Goal: Task Accomplishment & Management: Manage account settings

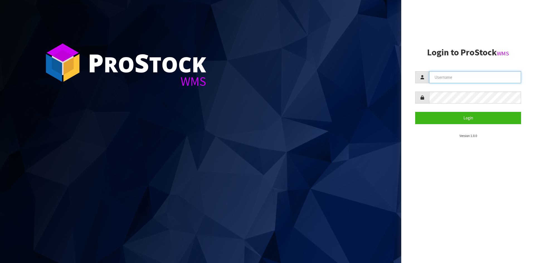
click at [444, 74] on input "text" at bounding box center [475, 77] width 92 height 12
type input "[PERSON_NAME][EMAIL_ADDRESS][DOMAIN_NAME]"
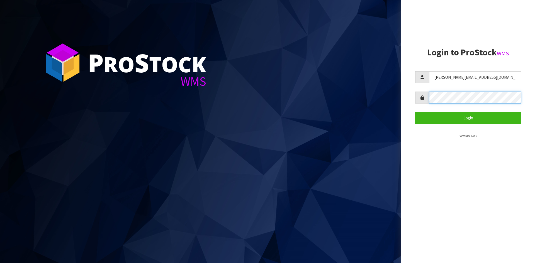
click at [415, 112] on button "Login" at bounding box center [468, 118] width 106 height 12
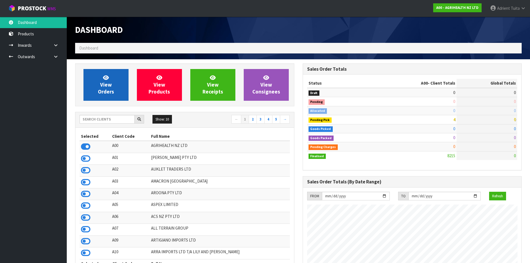
scroll to position [422, 228]
click at [109, 113] on div "Show: 10 5 10 25 50 ← 1 2 3 4 5 →" at bounding box center [184, 120] width 219 height 16
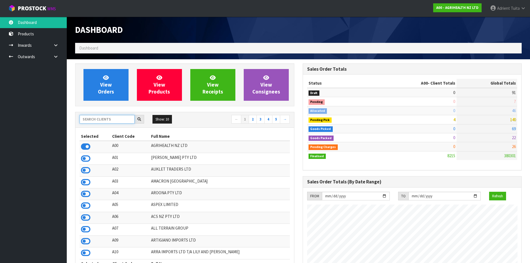
click at [107, 122] on input "text" at bounding box center [107, 119] width 55 height 9
type input "C11"
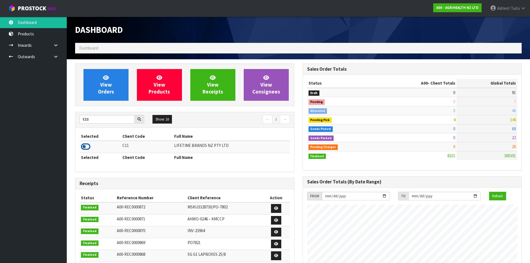
click at [86, 150] on icon at bounding box center [85, 147] width 9 height 8
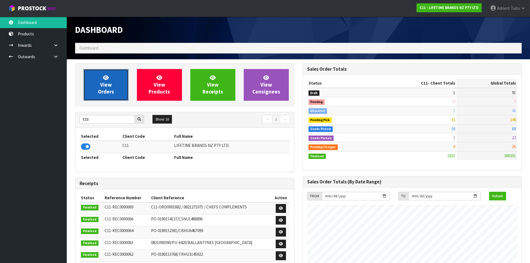
click at [101, 90] on span "View Orders" at bounding box center [106, 84] width 16 height 21
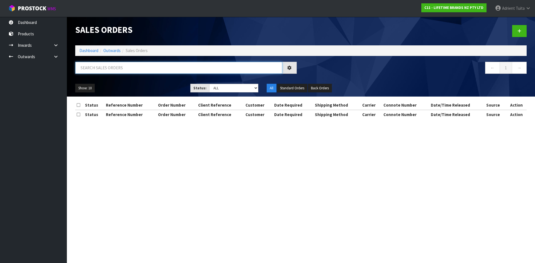
click at [116, 67] on input "text" at bounding box center [178, 68] width 207 height 12
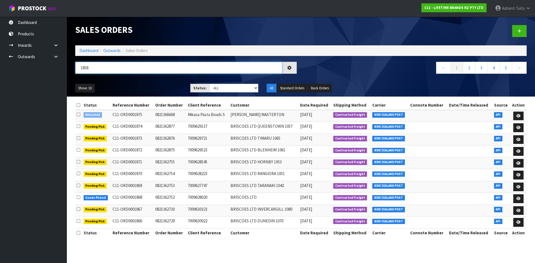
type input "1858"
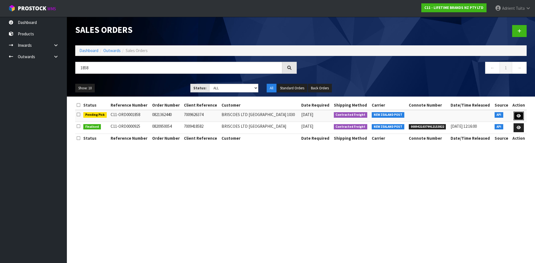
click at [523, 116] on link at bounding box center [518, 116] width 10 height 9
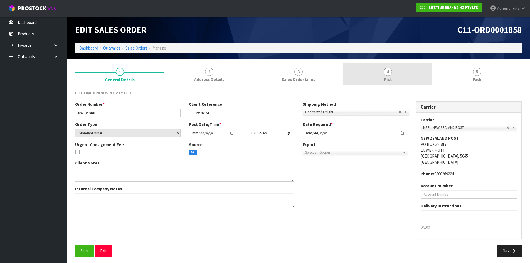
click at [407, 82] on link "4 Pick" at bounding box center [387, 74] width 89 height 22
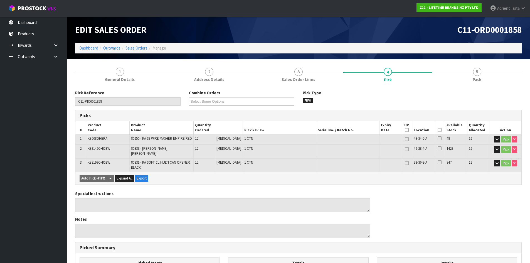
click at [439, 130] on icon at bounding box center [440, 130] width 4 height 0
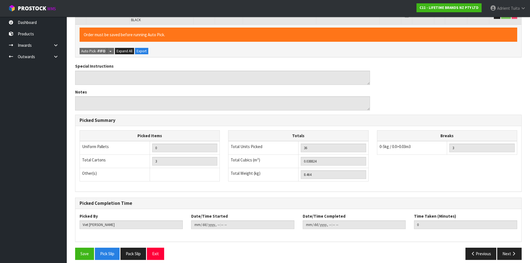
scroll to position [149, 0]
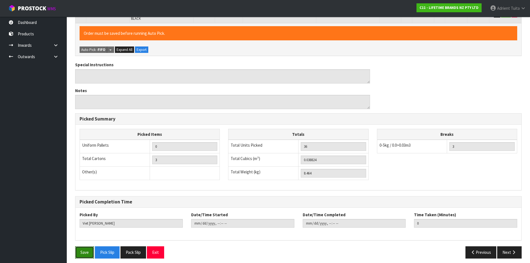
click at [79, 253] on button "Save" at bounding box center [84, 252] width 19 height 12
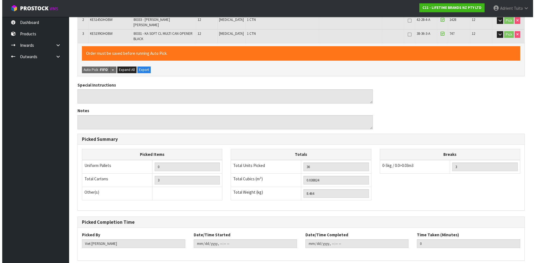
scroll to position [0, 0]
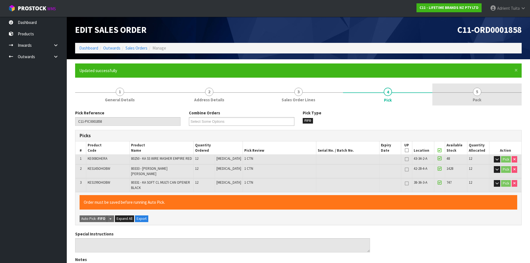
drag, startPoint x: 472, startPoint y: 100, endPoint x: 459, endPoint y: 102, distance: 13.2
click at [473, 97] on link "5 Pack" at bounding box center [477, 95] width 89 height 22
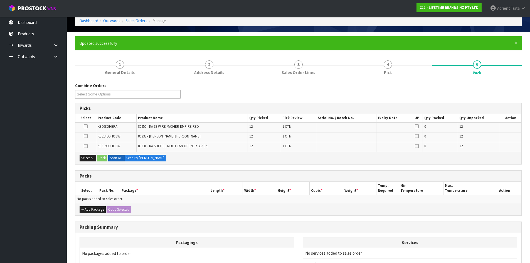
scroll to position [83, 0]
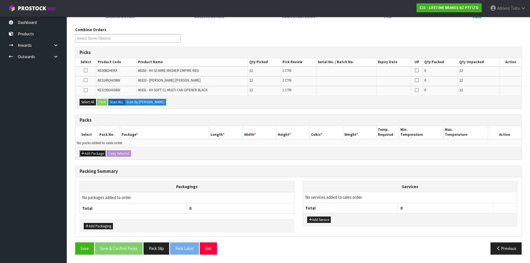
click at [91, 151] on button "Add Package" at bounding box center [93, 153] width 26 height 7
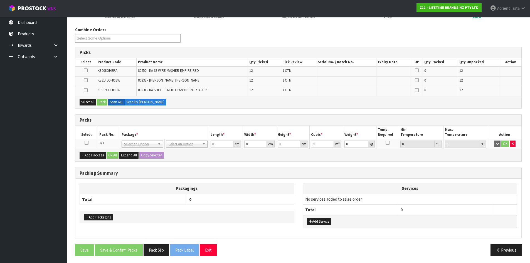
click at [88, 143] on icon at bounding box center [87, 143] width 4 height 0
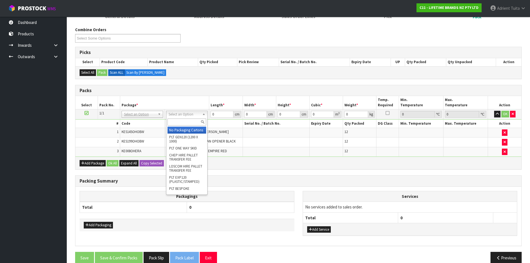
click at [180, 121] on input "text" at bounding box center [187, 122] width 39 height 7
type input "ctn7"
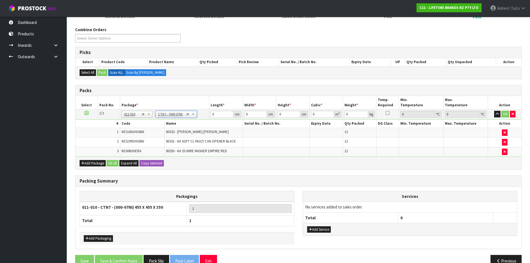
type input "45.5"
type input "35"
type input "0.072459"
type input "8.664"
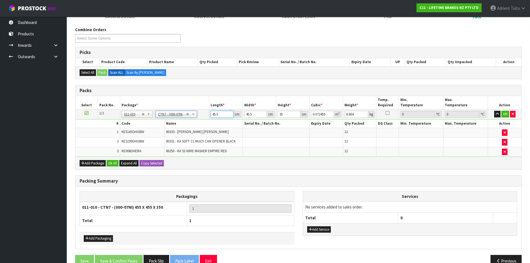
click at [212, 115] on input "45.5" at bounding box center [222, 114] width 23 height 7
type input "4"
type input "0.00637"
type input "47"
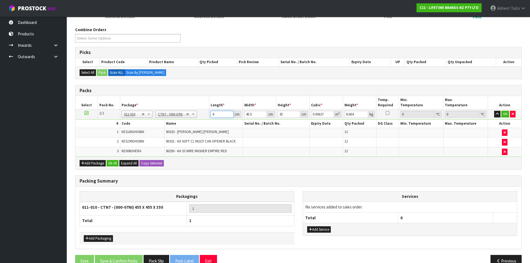
type input "0.074847"
type input "47"
type input "4"
type input "0.00658"
type input "47"
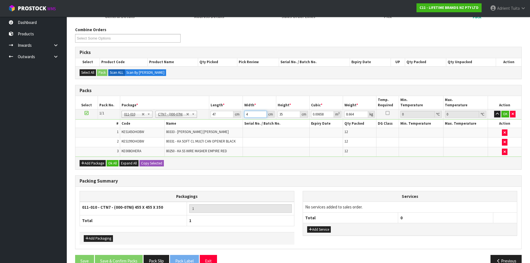
type input "0.077315"
type input "47"
type input "36"
type input "0.079524"
type input "361"
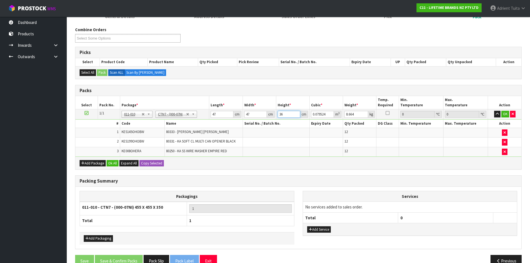
type input "0.797449"
type input "361"
type input "11"
click at [282, 117] on input "361" at bounding box center [289, 114] width 23 height 7
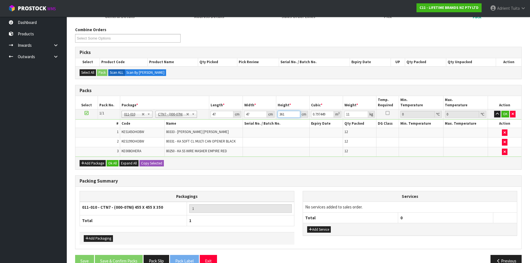
type input "3"
type input "0.006627"
type input "31"
type input "0.068479"
type input "31"
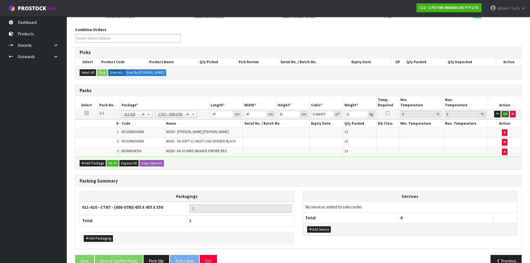
click at [505, 114] on button "OK" at bounding box center [506, 114] width 8 height 7
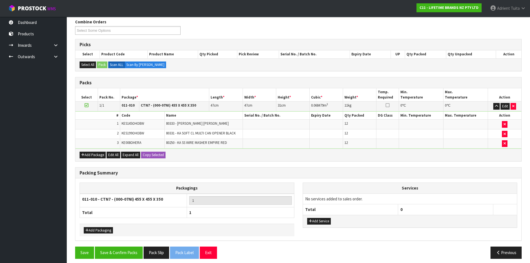
scroll to position [95, 0]
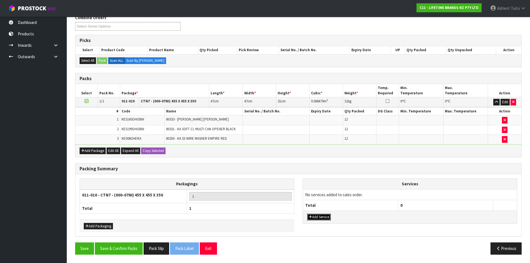
click at [323, 216] on button "Add Service" at bounding box center [319, 217] width 24 height 7
drag, startPoint x: 326, startPoint y: 196, endPoint x: 327, endPoint y: 204, distance: 8.7
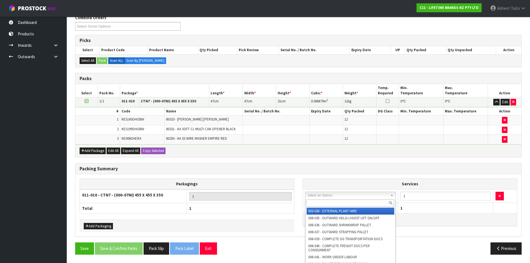
click at [327, 205] on input "text" at bounding box center [351, 203] width 88 height 7
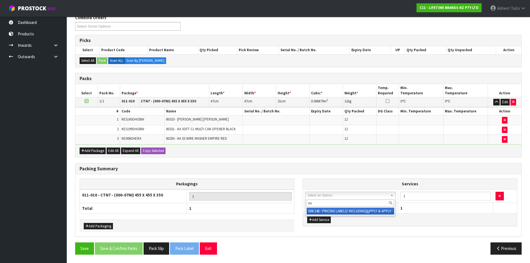
type input "su"
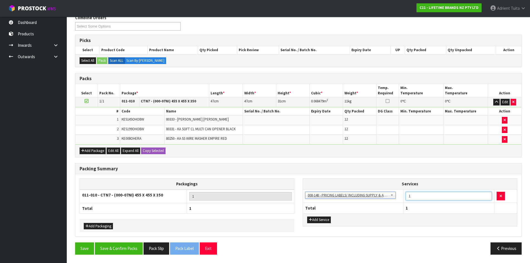
click at [413, 199] on input "1" at bounding box center [449, 196] width 86 height 9
type input "24"
click at [118, 250] on button "Save & Confirm Packs" at bounding box center [119, 249] width 48 height 12
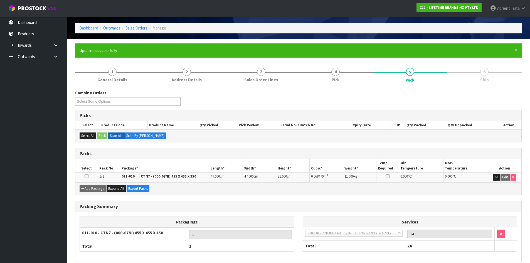
scroll to position [45, 0]
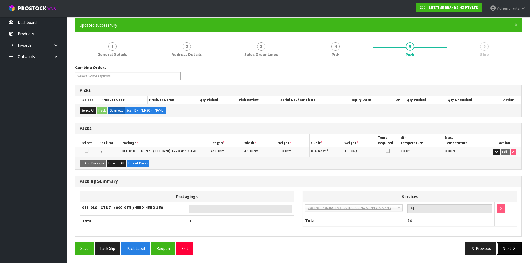
drag, startPoint x: 505, startPoint y: 248, endPoint x: 417, endPoint y: 242, distance: 87.6
click at [505, 248] on button "Next" at bounding box center [510, 249] width 25 height 12
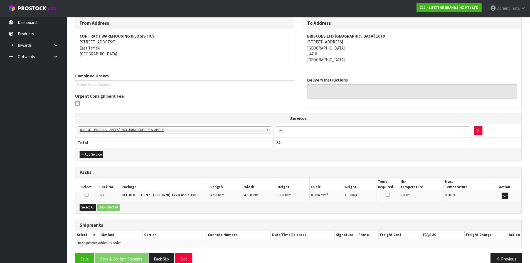
scroll to position [103, 0]
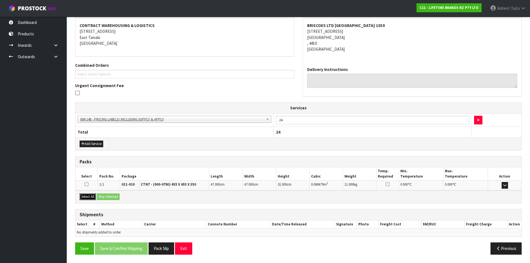
drag, startPoint x: 82, startPoint y: 194, endPoint x: 106, endPoint y: 198, distance: 23.7
click at [83, 194] on button "Select All" at bounding box center [88, 197] width 16 height 7
click at [108, 198] on button "Ship Selected" at bounding box center [108, 197] width 23 height 7
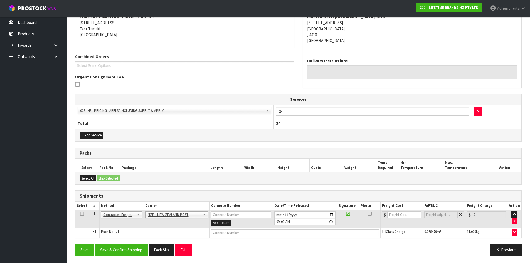
scroll to position [113, 0]
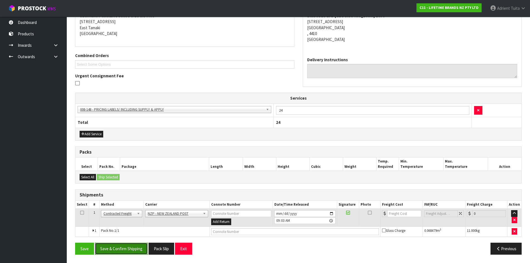
click at [122, 250] on button "Save & Confirm Shipping" at bounding box center [121, 249] width 53 height 12
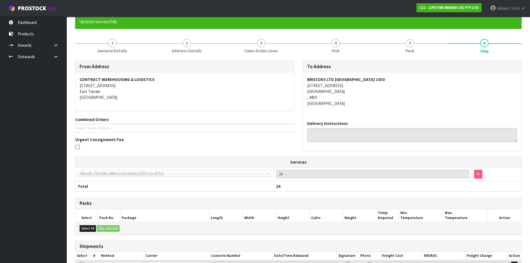
scroll to position [105, 0]
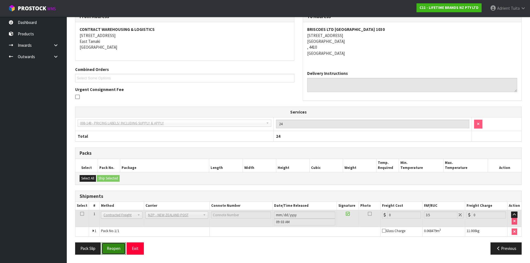
click at [114, 251] on button "Reopen" at bounding box center [114, 249] width 24 height 12
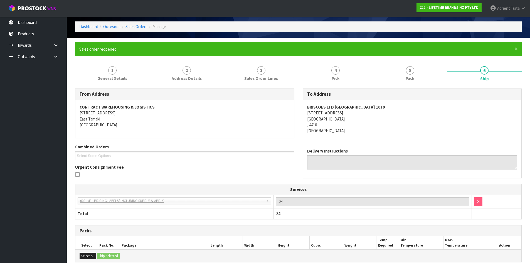
scroll to position [99, 0]
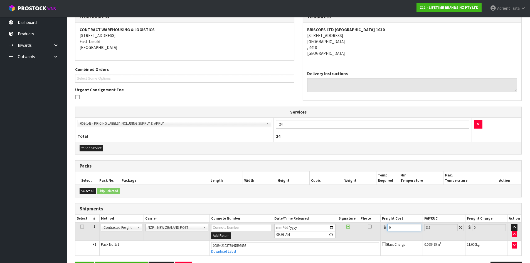
drag, startPoint x: 400, startPoint y: 226, endPoint x: 395, endPoint y: 226, distance: 5.3
click at [400, 226] on input "0" at bounding box center [405, 227] width 34 height 7
type input "1"
type input "1.03"
type input "11"
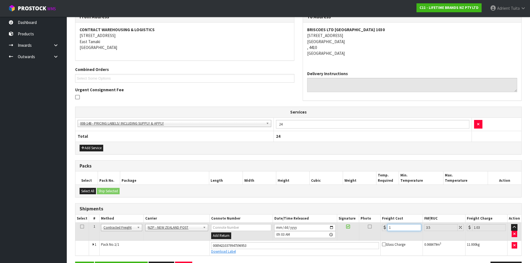
type input "11.38"
type input "11.7"
type input "12.11"
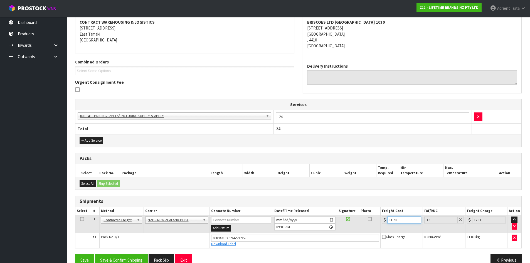
scroll to position [118, 0]
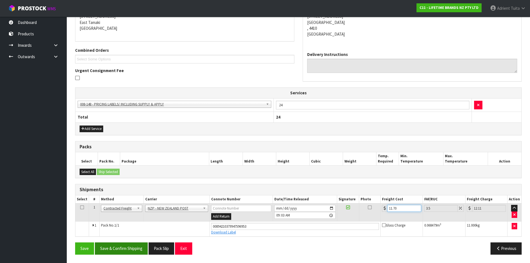
type input "11.70"
click at [122, 246] on button "Save & Confirm Shipping" at bounding box center [121, 249] width 53 height 12
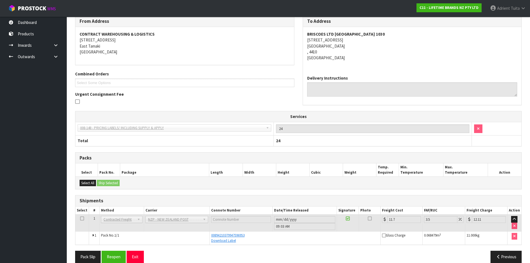
scroll to position [103, 0]
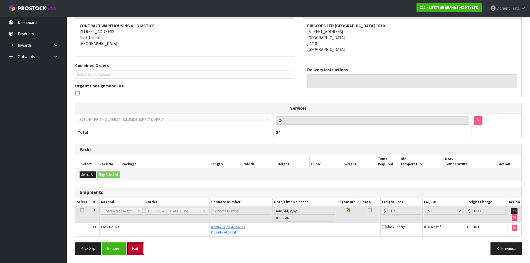
click at [135, 251] on button "Exit" at bounding box center [135, 249] width 17 height 12
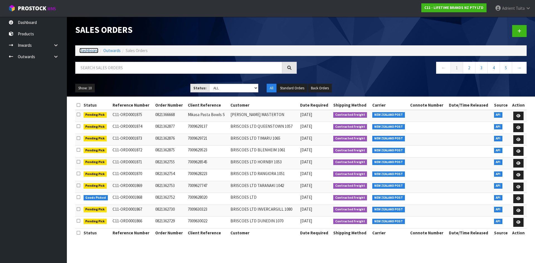
click at [95, 52] on link "Dashboard" at bounding box center [88, 50] width 19 height 5
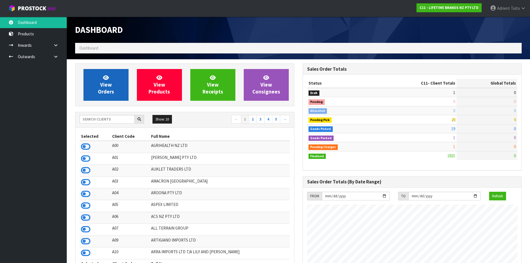
scroll to position [422, 228]
click at [98, 80] on link "View Orders" at bounding box center [106, 85] width 45 height 32
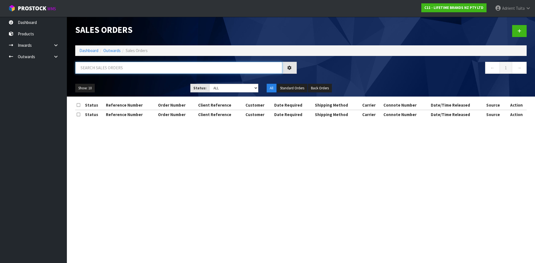
click at [109, 71] on input "text" at bounding box center [178, 68] width 207 height 12
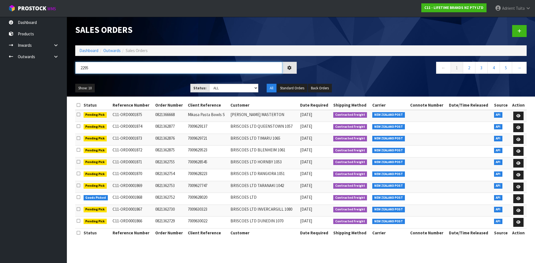
type input "2295"
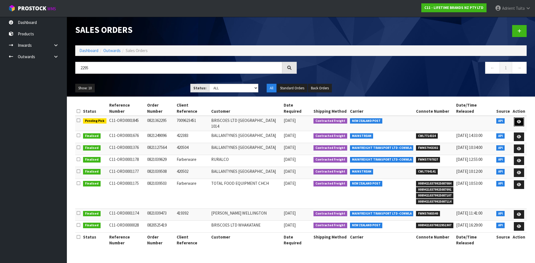
click at [519, 120] on icon at bounding box center [519, 122] width 4 height 4
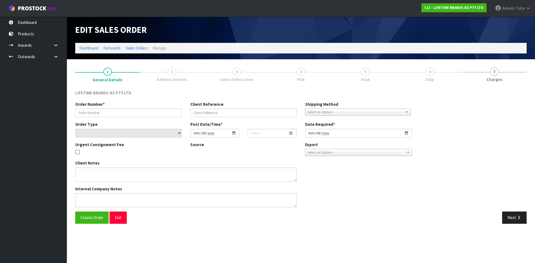
type input "0821362295"
type input "7009623451"
select select "number:0"
type input "[DATE]"
type input "10:58:52.000"
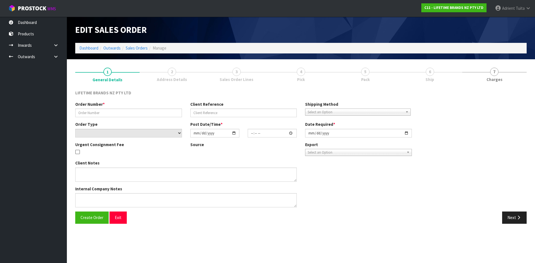
type input "[DATE]"
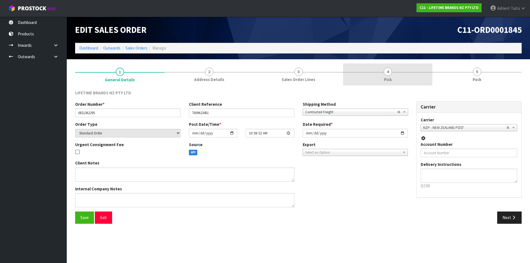
click at [399, 80] on link "4 Pick" at bounding box center [387, 74] width 89 height 22
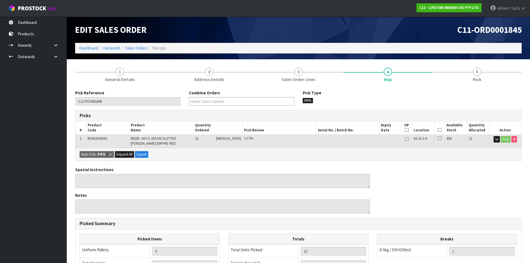
click at [438, 130] on icon at bounding box center [440, 130] width 4 height 0
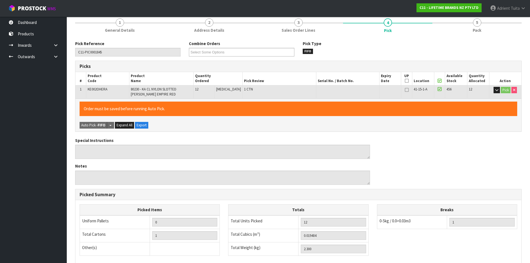
scroll to position [129, 0]
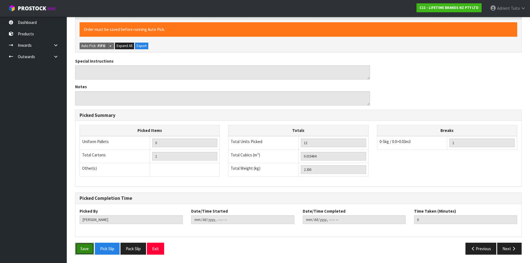
click at [84, 250] on button "Save" at bounding box center [84, 249] width 19 height 12
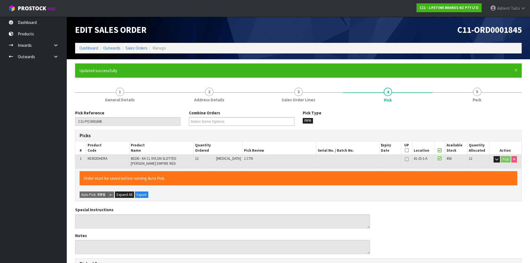
type input "[PERSON_NAME]"
type input "[DATE]T09:05:58"
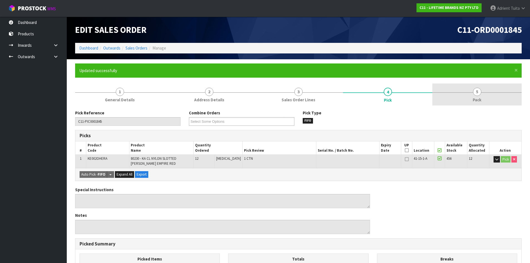
click at [491, 92] on link "5 Pack" at bounding box center [477, 95] width 89 height 22
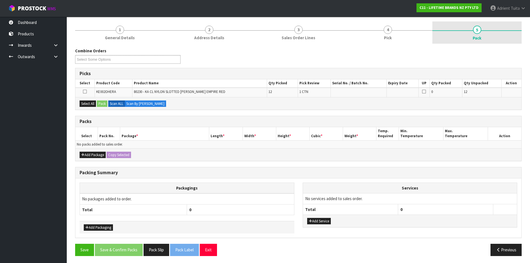
scroll to position [63, 0]
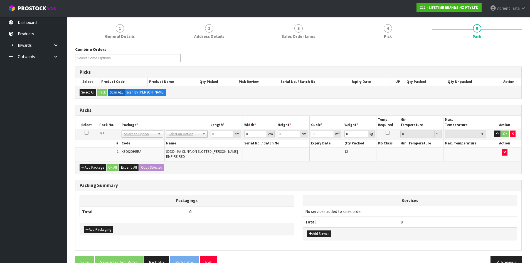
drag, startPoint x: 184, startPoint y: 135, endPoint x: 183, endPoint y: 144, distance: 8.9
click at [183, 146] on div at bounding box center [187, 141] width 41 height 9
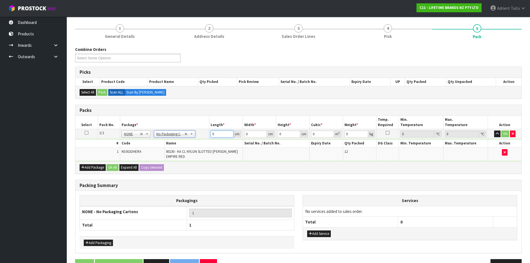
click at [219, 134] on input "0" at bounding box center [222, 134] width 23 height 7
type input "42"
type input "20"
type input "2"
type input "0.00168"
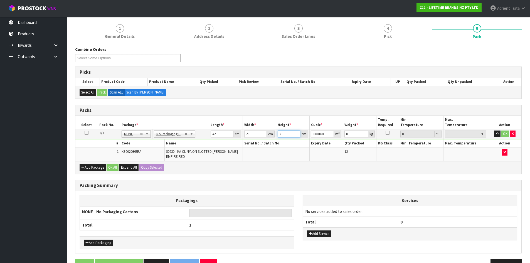
type input "22"
type input "0.01848"
type input "22"
type input "3"
click at [504, 134] on button "OK" at bounding box center [506, 134] width 8 height 7
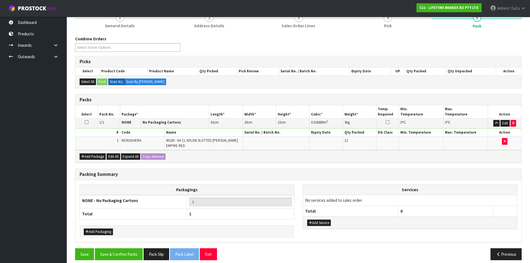
scroll to position [80, 0]
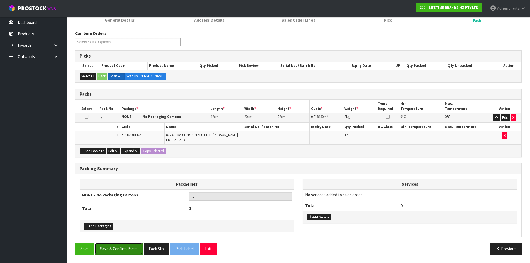
click at [128, 247] on button "Save & Confirm Packs" at bounding box center [119, 249] width 48 height 12
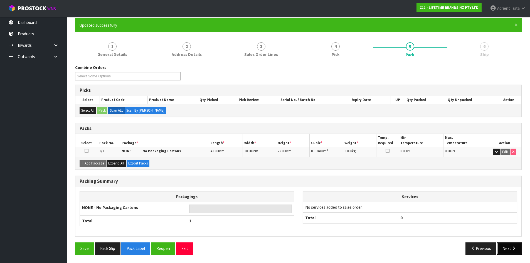
click at [502, 245] on button "Next" at bounding box center [510, 249] width 25 height 12
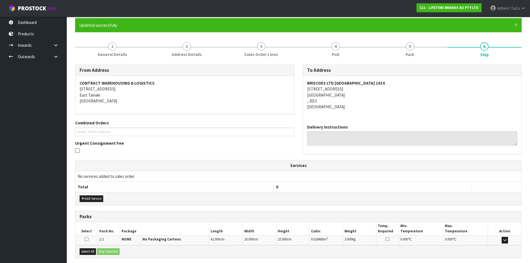
scroll to position [100, 0]
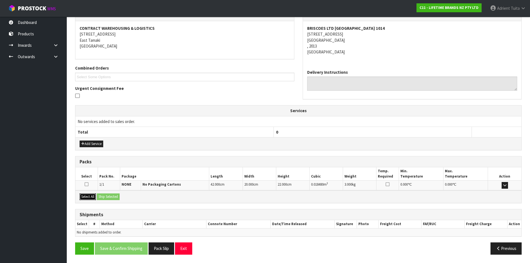
click at [91, 194] on button "Select All" at bounding box center [88, 197] width 16 height 7
click at [101, 194] on button "Ship Selected" at bounding box center [108, 197] width 23 height 7
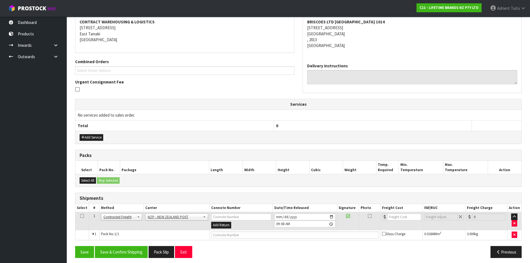
scroll to position [110, 0]
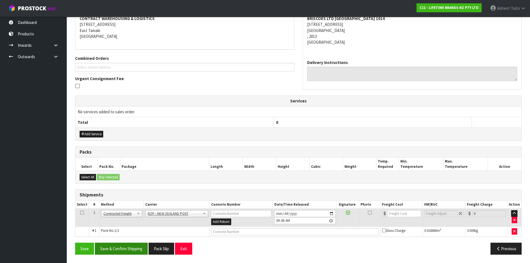
click at [124, 256] on div "Save Save & Confirm Shipping Pack Slip Exit Previous" at bounding box center [298, 251] width 455 height 16
click at [126, 253] on button "Save & Confirm Shipping" at bounding box center [121, 249] width 53 height 12
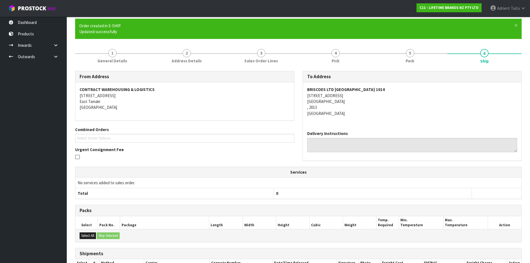
scroll to position [102, 0]
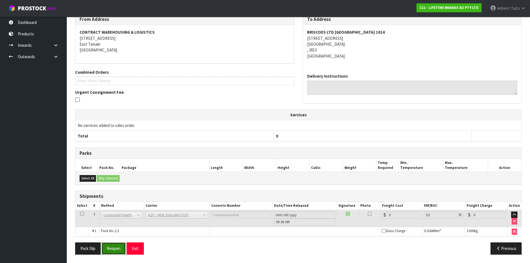
click at [118, 246] on button "Reopen" at bounding box center [114, 249] width 24 height 12
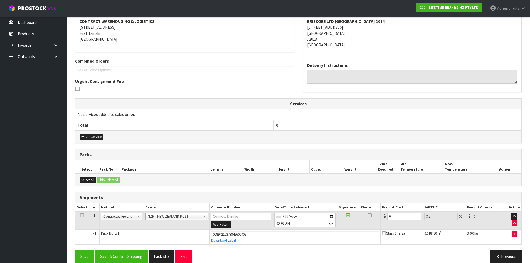
scroll to position [115, 0]
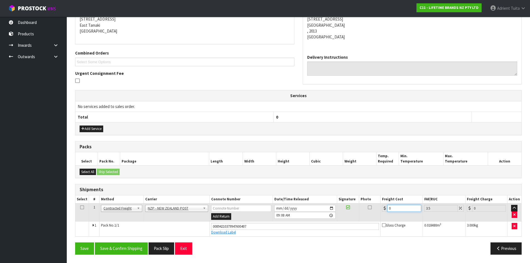
click at [407, 212] on input "0" at bounding box center [405, 208] width 34 height 7
type input "4"
type input "4.14"
type input "4.3"
type input "4.45"
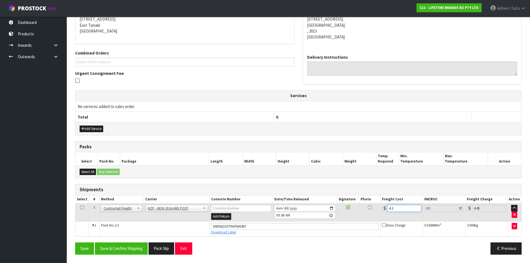
type input "4.33"
type input "4.48"
type input "4.33"
click at [134, 247] on button "Save & Confirm Shipping" at bounding box center [121, 249] width 53 height 12
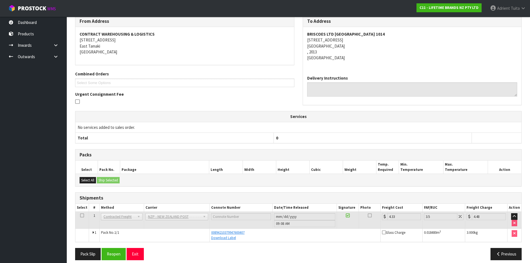
scroll to position [100, 0]
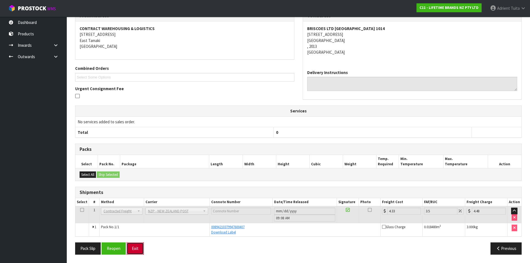
click at [140, 248] on button "Exit" at bounding box center [135, 249] width 17 height 12
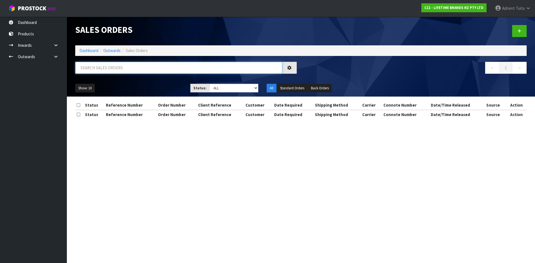
click at [83, 71] on input "text" at bounding box center [178, 68] width 207 height 12
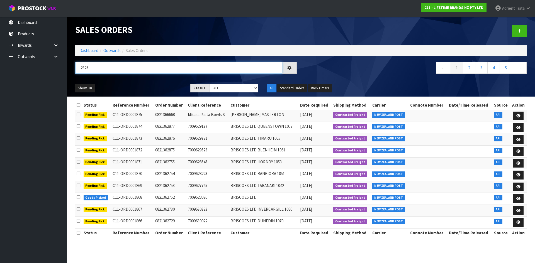
type input "2325"
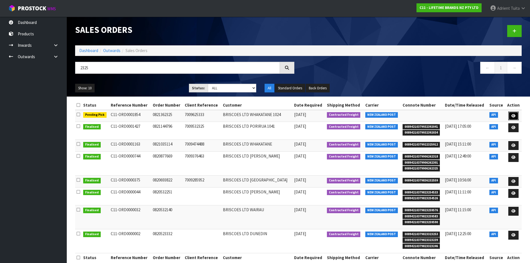
click at [512, 116] on icon at bounding box center [514, 116] width 4 height 4
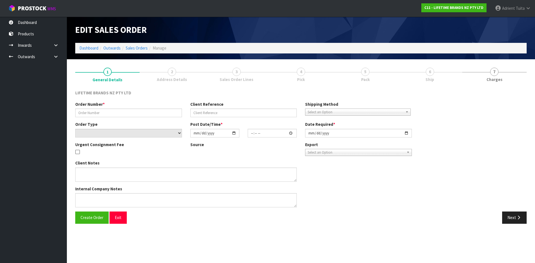
type input "0821362325"
type input "7009625333"
select select "number:0"
type input "[DATE]"
type input "11:29:00.000"
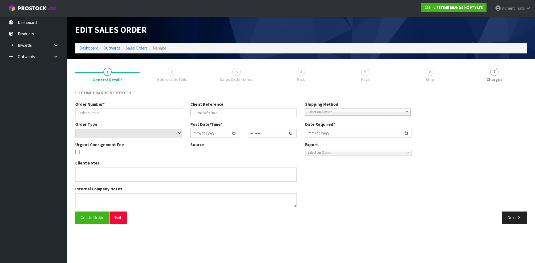
type input "[DATE]"
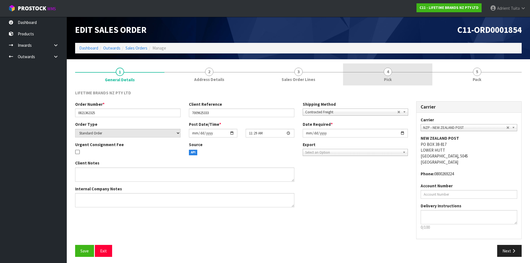
click at [399, 73] on link "4 Pick" at bounding box center [387, 74] width 89 height 22
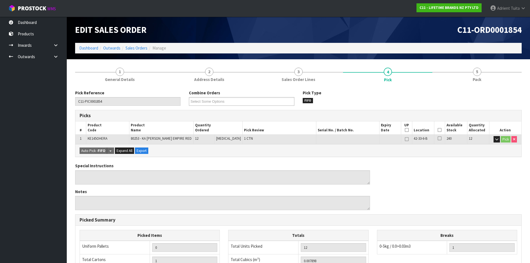
click at [438, 130] on icon at bounding box center [440, 130] width 4 height 0
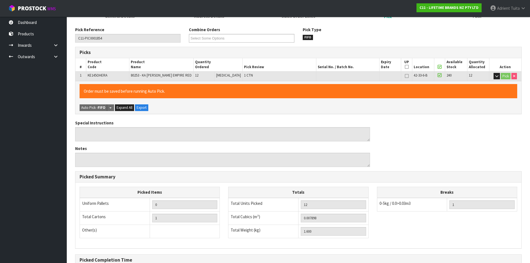
scroll to position [125, 0]
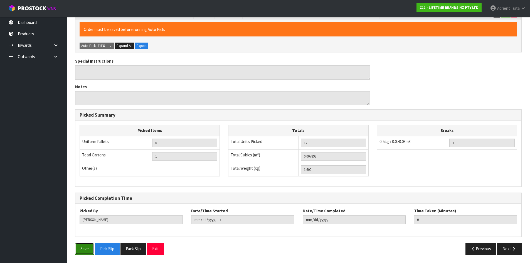
drag, startPoint x: 91, startPoint y: 254, endPoint x: 83, endPoint y: 248, distance: 9.7
click at [91, 253] on button "Save" at bounding box center [84, 249] width 19 height 12
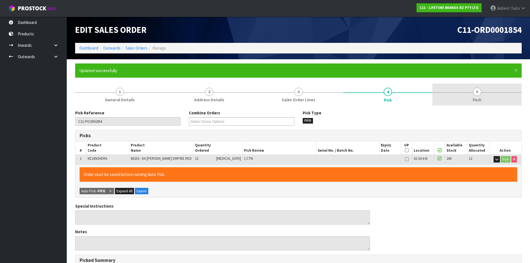
type input "[PERSON_NAME]"
type input "[DATE]T09:09:45"
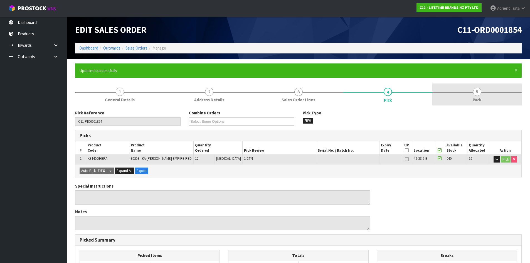
click at [492, 99] on link "5 Pack" at bounding box center [477, 95] width 89 height 22
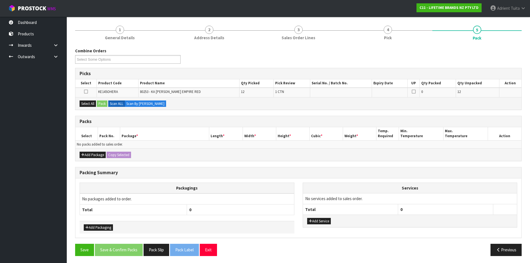
scroll to position [63, 0]
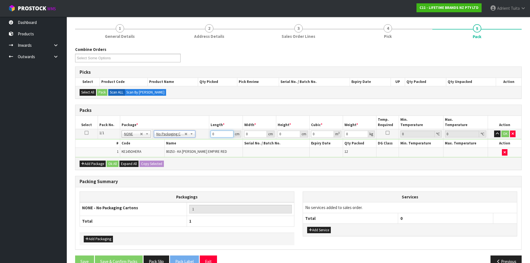
click at [216, 136] on input "0" at bounding box center [222, 134] width 23 height 7
type input "27"
type input "16"
type input "2"
type input "0.000864"
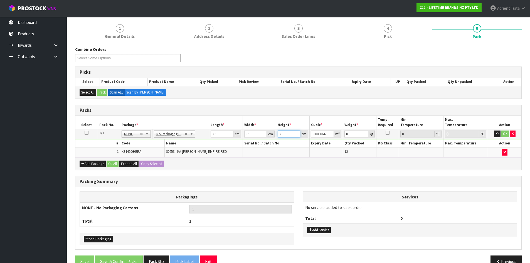
type input "20"
type input "0.00864"
type input "20"
type input "2"
click at [504, 133] on button "OK" at bounding box center [506, 134] width 8 height 7
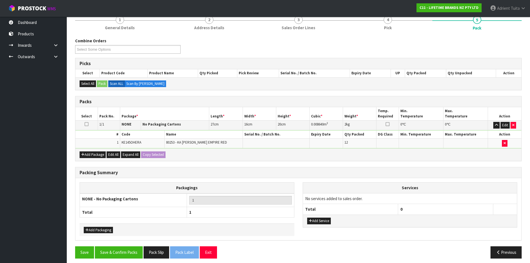
scroll to position [76, 0]
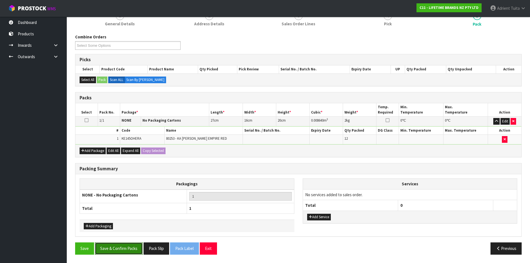
click at [126, 246] on button "Save & Confirm Packs" at bounding box center [119, 249] width 48 height 12
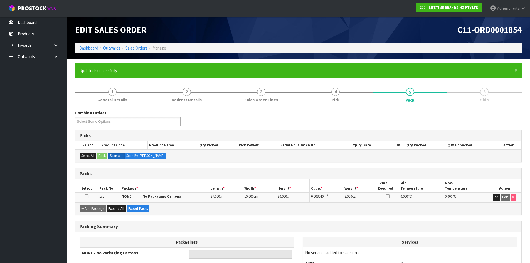
scroll to position [45, 0]
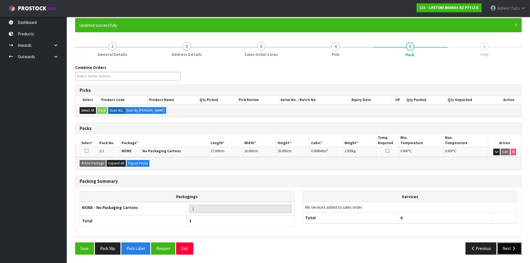
click at [503, 243] on button "Next" at bounding box center [510, 249] width 25 height 12
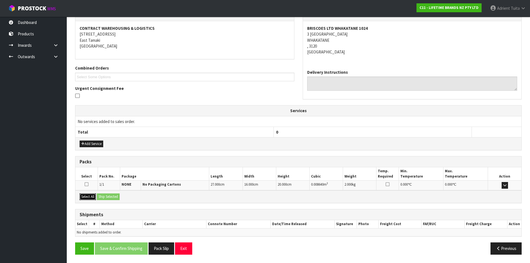
drag, startPoint x: 86, startPoint y: 197, endPoint x: 117, endPoint y: 196, distance: 30.9
click at [95, 196] on button "Select All" at bounding box center [88, 197] width 16 height 7
click at [117, 196] on button "Ship Selected" at bounding box center [108, 197] width 23 height 7
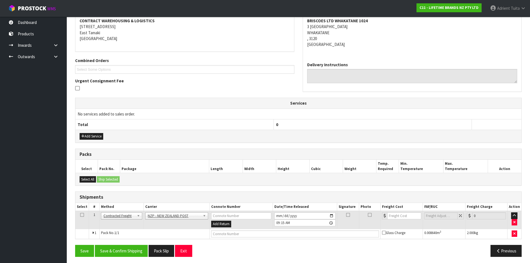
scroll to position [110, 0]
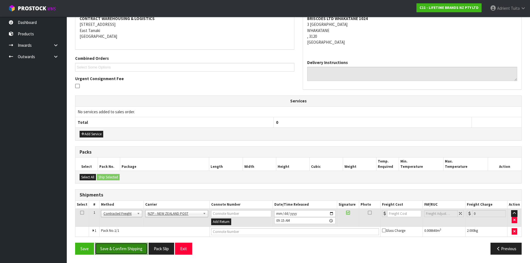
click at [132, 244] on button "Save & Confirm Shipping" at bounding box center [121, 249] width 53 height 12
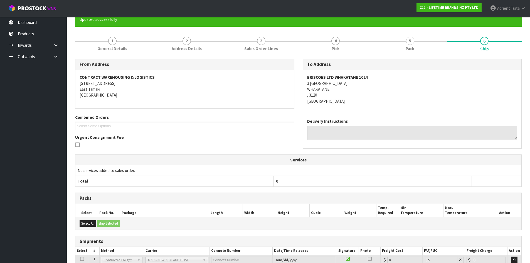
scroll to position [102, 0]
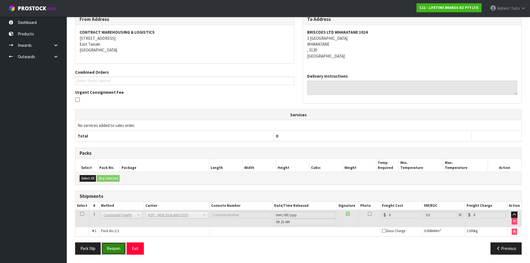
click at [122, 246] on button "Reopen" at bounding box center [114, 249] width 24 height 12
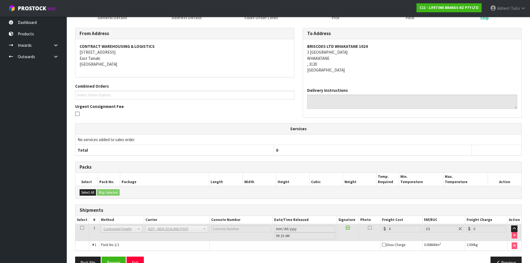
scroll to position [96, 0]
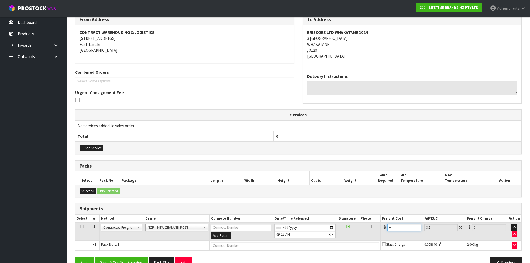
click at [396, 228] on input "0" at bounding box center [405, 227] width 34 height 7
type input "8"
type input "8.28"
type input "8.4"
type input "8.69"
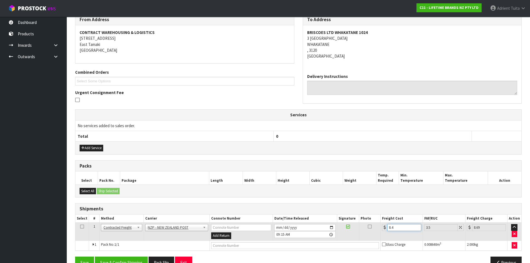
type input "8.45"
type input "8.75"
type input "8.45"
click at [242, 249] on input "text" at bounding box center [295, 245] width 168 height 7
type input "00894210379947607369"
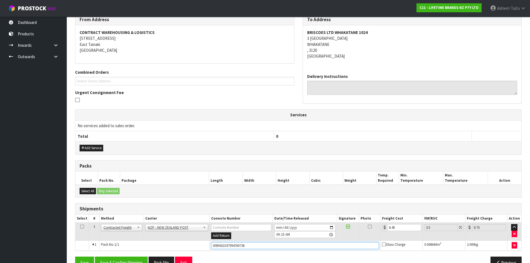
click at [75, 257] on button "Save" at bounding box center [84, 263] width 19 height 12
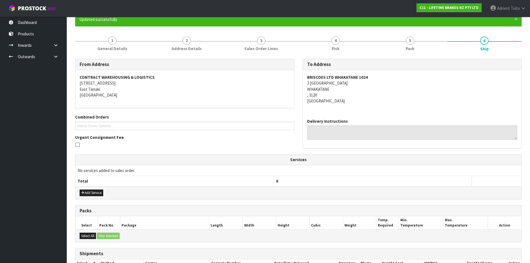
scroll to position [110, 0]
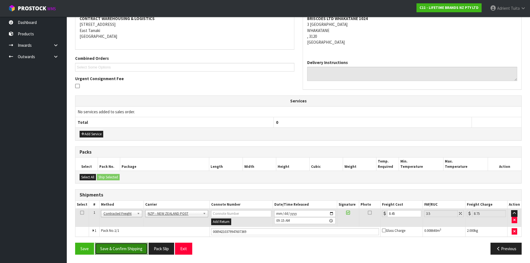
click at [129, 245] on button "Save & Confirm Shipping" at bounding box center [121, 249] width 53 height 12
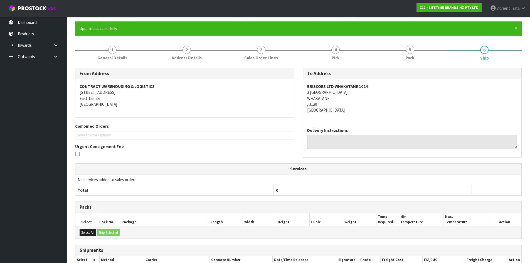
scroll to position [96, 0]
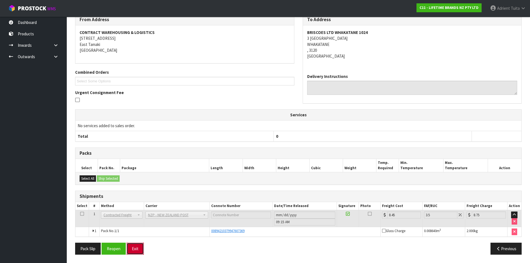
click at [138, 249] on button "Exit" at bounding box center [135, 249] width 17 height 12
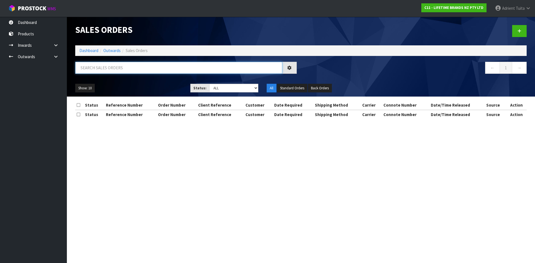
click at [144, 65] on input "text" at bounding box center [178, 68] width 207 height 12
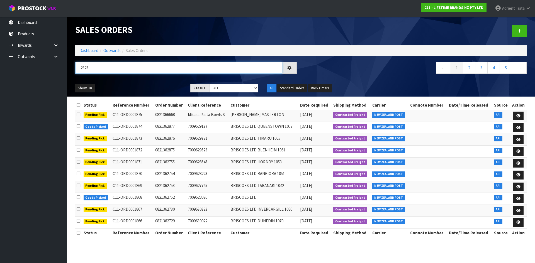
type input "2323"
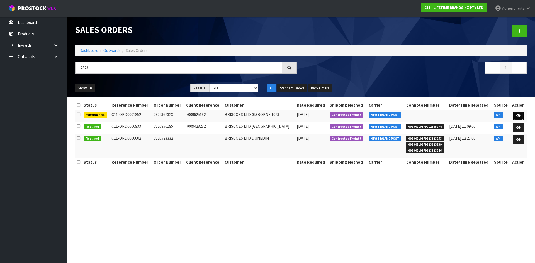
click at [519, 114] on link at bounding box center [518, 116] width 10 height 9
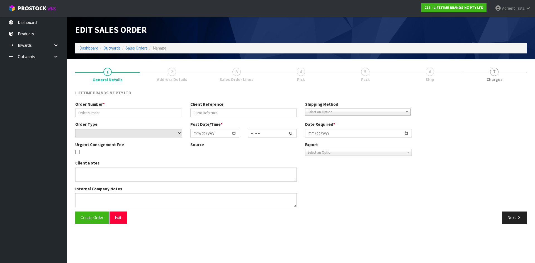
type input "0821362323"
type input "7009625132"
select select "number:0"
type input "[DATE]"
type input "11:23:56.000"
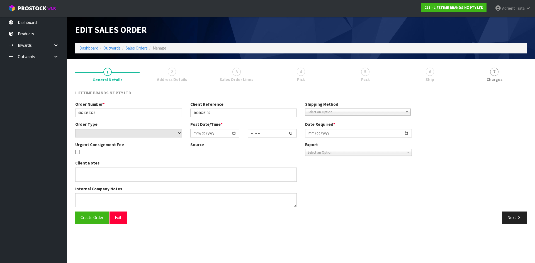
type input "[DATE]"
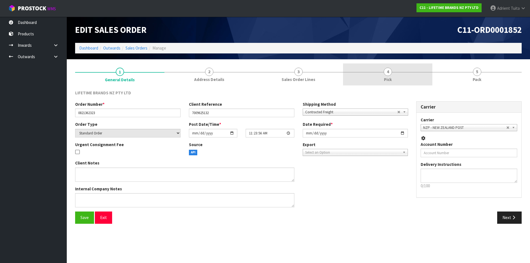
click at [393, 76] on link "4 Pick" at bounding box center [387, 74] width 89 height 22
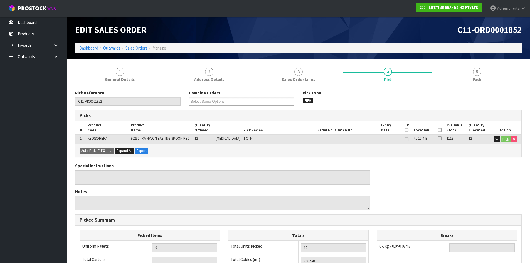
click at [439, 130] on icon at bounding box center [440, 130] width 4 height 0
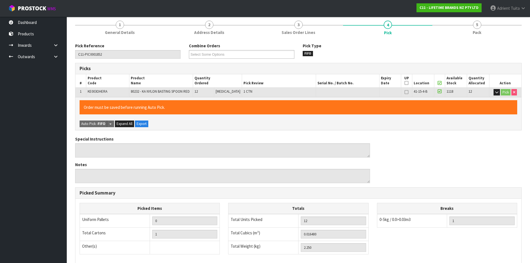
scroll to position [125, 0]
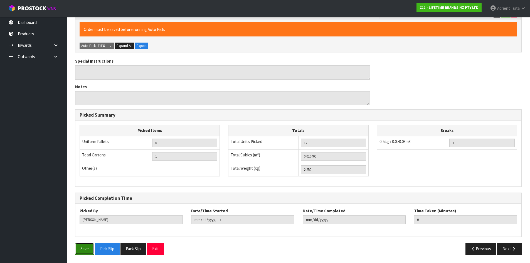
click at [81, 248] on button "Save" at bounding box center [84, 249] width 19 height 12
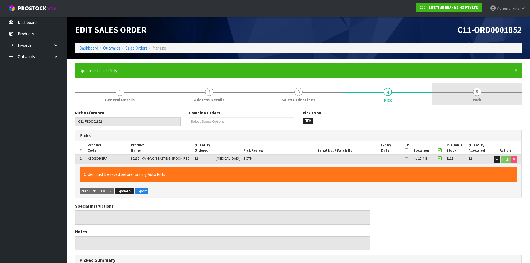
click at [481, 92] on span "5" at bounding box center [477, 92] width 8 height 8
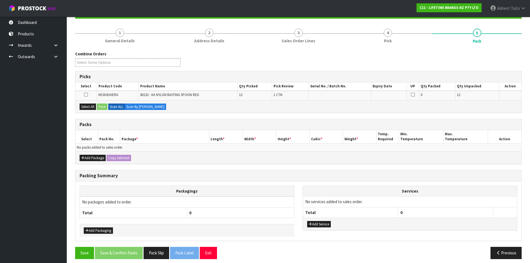
scroll to position [63, 0]
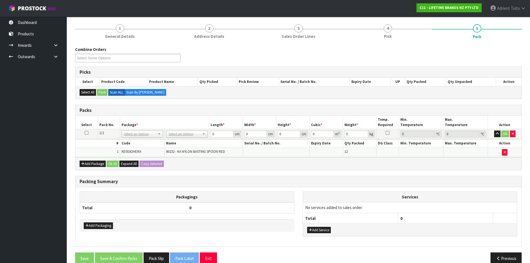
drag, startPoint x: 184, startPoint y: 134, endPoint x: 185, endPoint y: 138, distance: 4.9
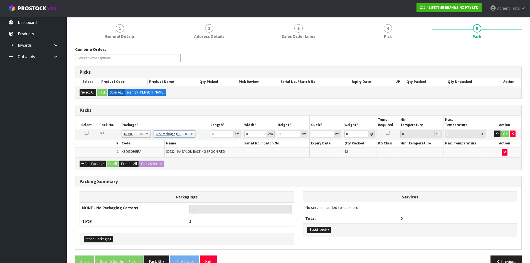
click at [223, 129] on th "Length *" at bounding box center [225, 122] width 33 height 13
click at [223, 135] on input "0" at bounding box center [222, 134] width 23 height 7
type input "41"
type input "20"
type input "2"
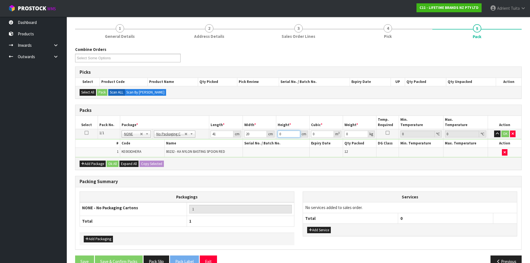
type input "0.00164"
type input "20"
type input "0.0164"
type input "20"
type input "3"
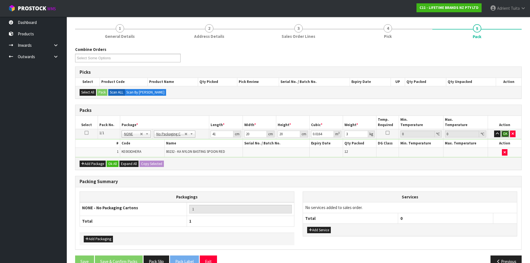
click at [506, 135] on button "OK" at bounding box center [506, 134] width 8 height 7
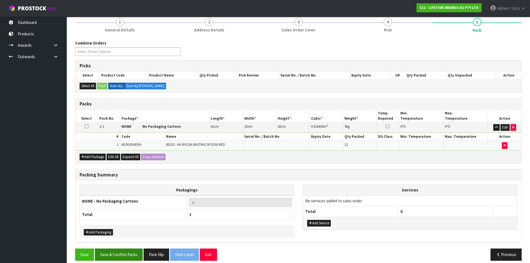
scroll to position [76, 0]
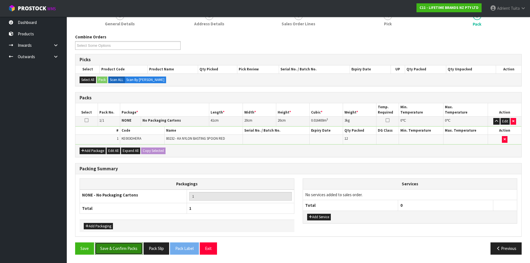
click at [123, 250] on button "Save & Confirm Packs" at bounding box center [119, 249] width 48 height 12
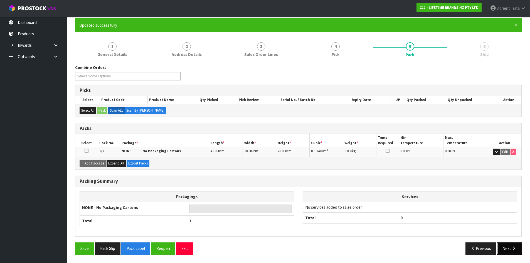
click at [515, 249] on icon "button" at bounding box center [514, 248] width 5 height 4
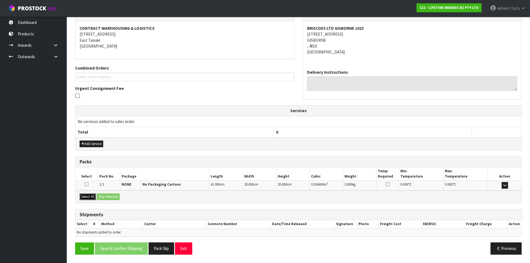
drag, startPoint x: 83, startPoint y: 197, endPoint x: 86, endPoint y: 196, distance: 3.1
click at [84, 196] on button "Select All" at bounding box center [88, 197] width 16 height 7
drag, startPoint x: 106, startPoint y: 197, endPoint x: 122, endPoint y: 200, distance: 16.4
click at [107, 197] on button "Ship Selected" at bounding box center [108, 197] width 23 height 7
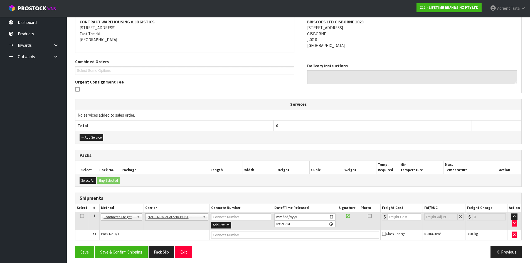
scroll to position [110, 0]
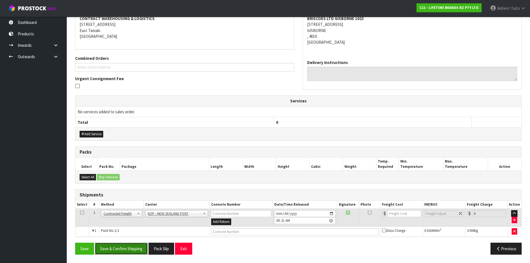
click at [136, 246] on button "Save & Confirm Shipping" at bounding box center [121, 249] width 53 height 12
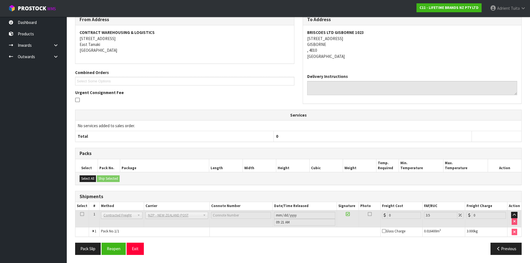
scroll to position [102, 0]
click at [118, 247] on button "Reopen" at bounding box center [114, 249] width 24 height 12
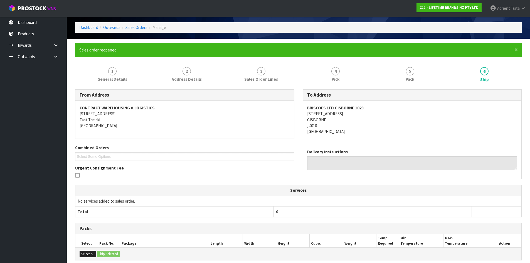
scroll to position [96, 0]
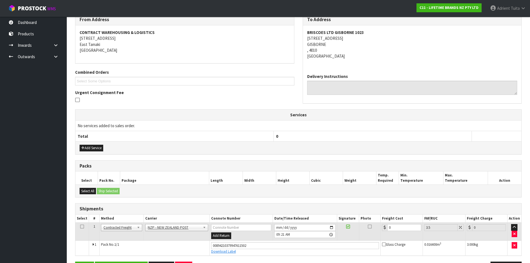
drag, startPoint x: 392, startPoint y: 231, endPoint x: 395, endPoint y: 229, distance: 4.1
click at [392, 231] on td "0" at bounding box center [402, 232] width 42 height 18
click at [395, 229] on input "0" at bounding box center [405, 227] width 34 height 7
type input "8"
type input "8.28"
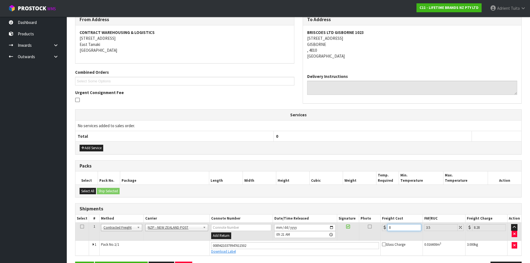
type input "8.4"
type input "8.69"
type input "8.45"
type input "8.75"
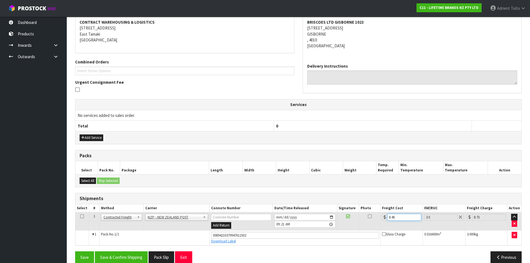
scroll to position [115, 0]
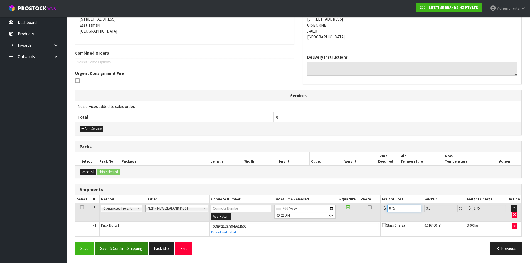
type input "8.45"
click at [125, 249] on button "Save & Confirm Shipping" at bounding box center [121, 249] width 53 height 12
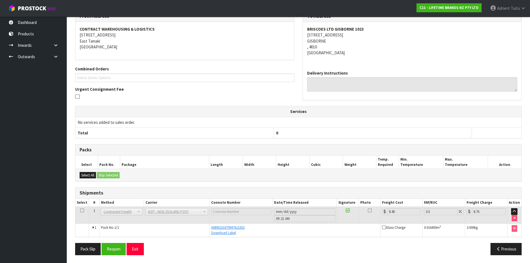
scroll to position [100, 0]
click at [138, 246] on button "Exit" at bounding box center [135, 249] width 17 height 12
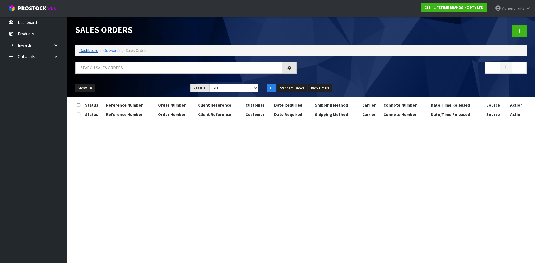
click at [85, 48] on ol "Dashboard Outwards Sales Orders" at bounding box center [300, 50] width 451 height 10
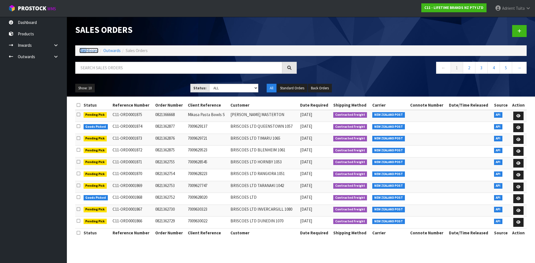
click at [86, 50] on link "Dashboard" at bounding box center [88, 50] width 19 height 5
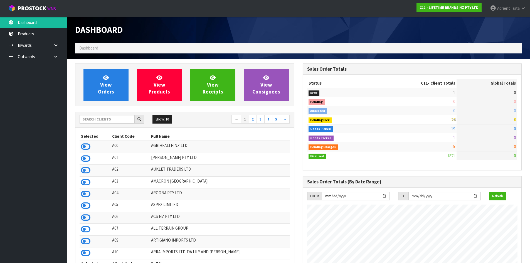
scroll to position [422, 228]
click at [122, 81] on link "View Orders" at bounding box center [106, 85] width 45 height 32
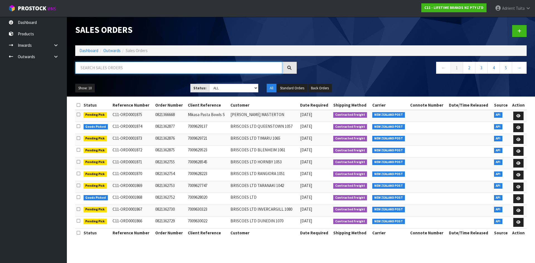
click at [128, 70] on input "text" at bounding box center [178, 68] width 207 height 12
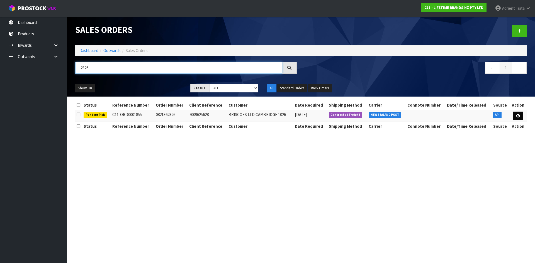
type input "2326"
click at [516, 114] on icon at bounding box center [518, 116] width 4 height 4
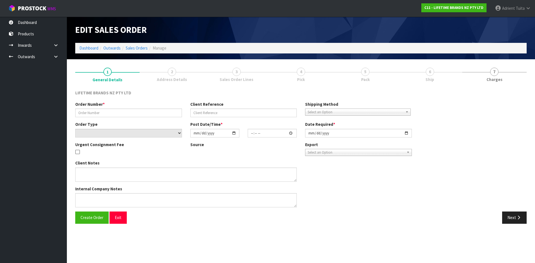
type input "0821362326"
type input "7009625628"
select select "number:0"
type input "[DATE]"
type input "11:33:51.000"
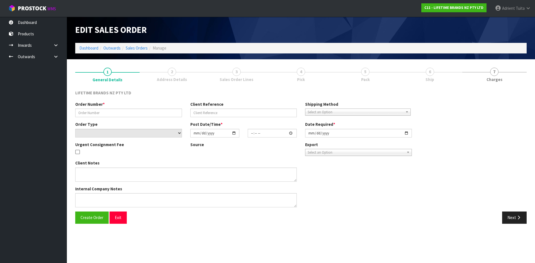
type input "[DATE]"
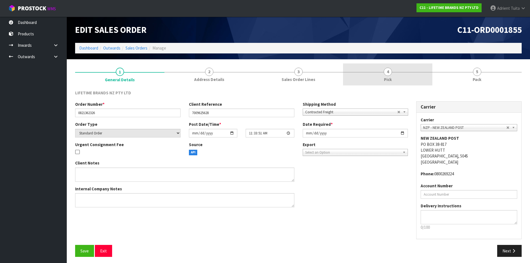
click at [419, 82] on link "4 Pick" at bounding box center [387, 74] width 89 height 22
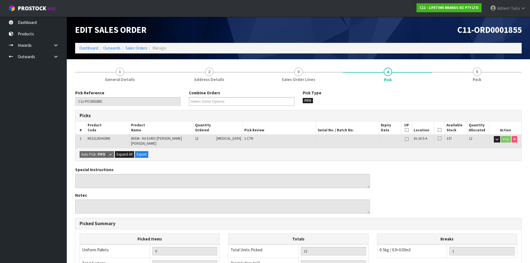
click at [439, 130] on icon at bounding box center [440, 130] width 4 height 0
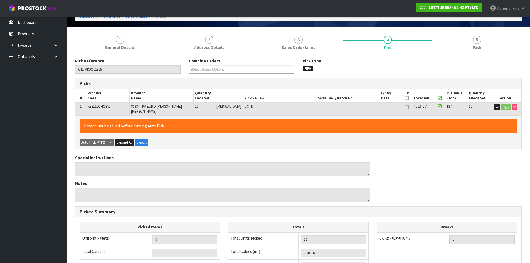
scroll to position [125, 0]
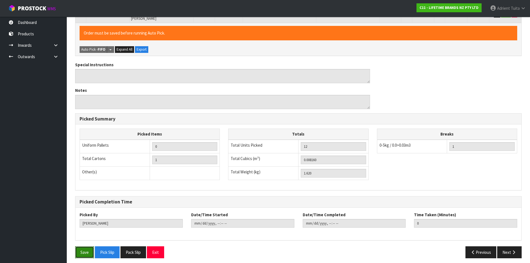
click at [77, 251] on button "Save" at bounding box center [84, 252] width 19 height 12
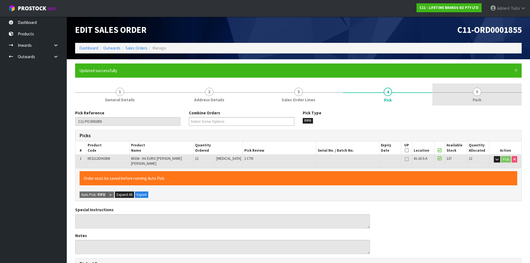
click at [475, 92] on span "5" at bounding box center [477, 92] width 8 height 8
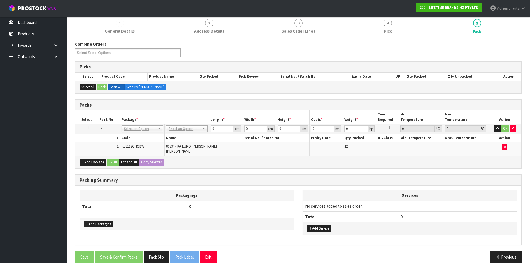
scroll to position [74, 0]
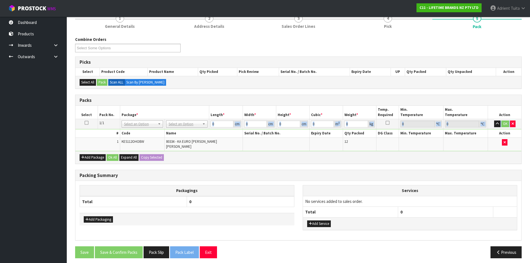
click at [181, 128] on tbody "1/1 NONE 007-001 007-002 007-004 007-009 007-013 007-014 007-015 007-017 007-01…" at bounding box center [298, 135] width 446 height 32
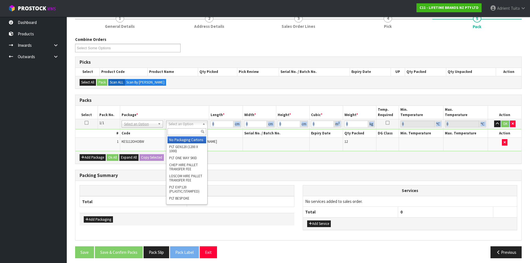
drag, startPoint x: 184, startPoint y: 124, endPoint x: 181, endPoint y: 136, distance: 12.8
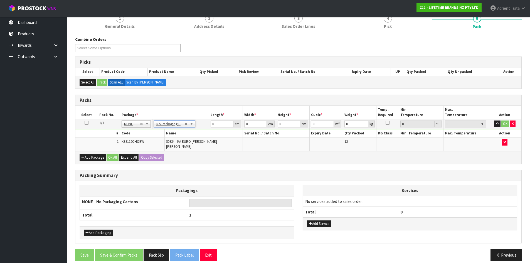
click at [204, 165] on div "Combine Orders C11-ORD0001821 C11-ORD0001822 C11-ORD0001823 C11-ORD0001824 C11-…" at bounding box center [298, 150] width 447 height 229
click at [223, 126] on input "0" at bounding box center [222, 124] width 23 height 7
type input "29"
type input "17"
type input "1"
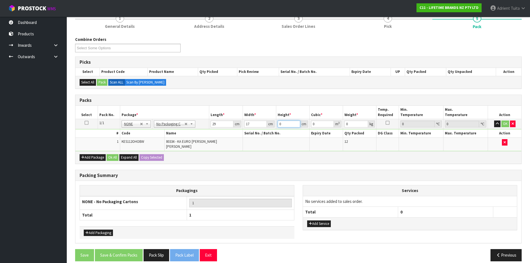
type input "0.000493"
type input "16"
type input "0.007888"
type input "16"
type input "2"
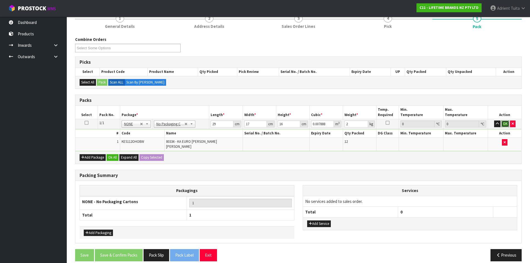
click at [506, 125] on button "OK" at bounding box center [506, 124] width 8 height 7
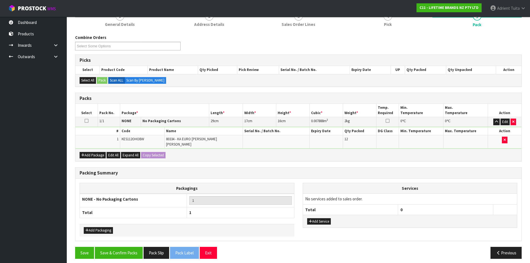
scroll to position [76, 0]
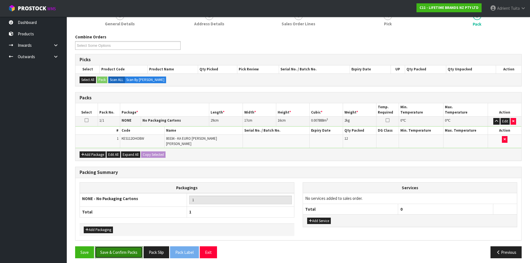
click at [119, 248] on button "Save & Confirm Packs" at bounding box center [119, 252] width 48 height 12
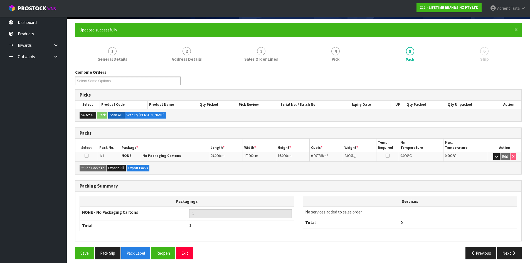
scroll to position [45, 0]
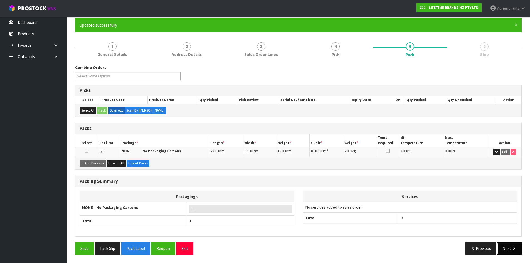
click at [503, 246] on button "Next" at bounding box center [510, 249] width 25 height 12
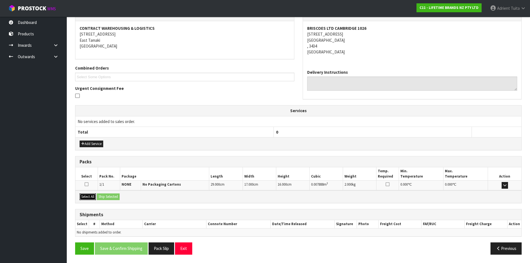
drag, startPoint x: 88, startPoint y: 198, endPoint x: 108, endPoint y: 197, distance: 20.1
click at [89, 198] on button "Select All" at bounding box center [88, 197] width 16 height 7
click at [108, 196] on button "Ship Selected" at bounding box center [108, 197] width 23 height 7
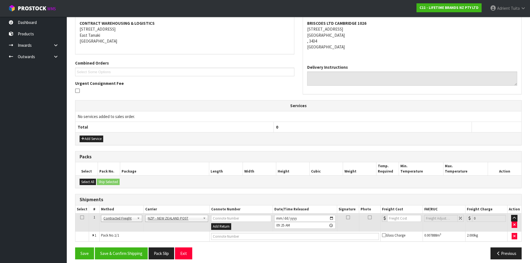
scroll to position [110, 0]
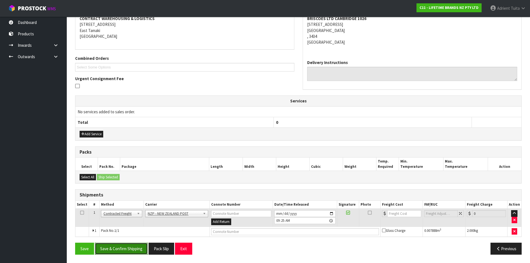
click at [124, 252] on button "Save & Confirm Shipping" at bounding box center [121, 249] width 53 height 12
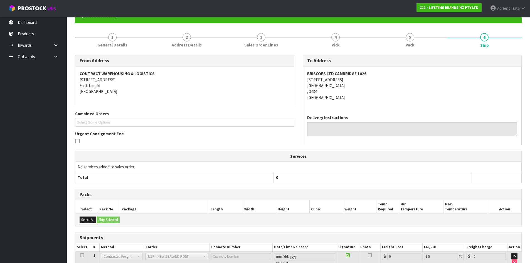
scroll to position [102, 0]
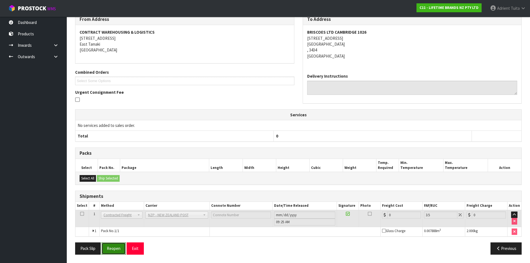
click at [114, 250] on button "Reopen" at bounding box center [114, 249] width 24 height 12
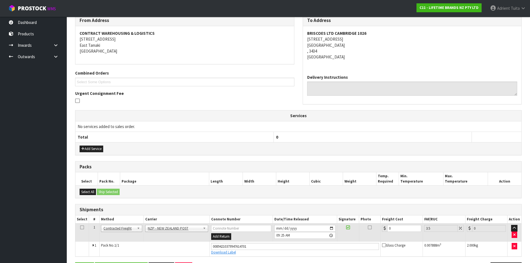
scroll to position [96, 0]
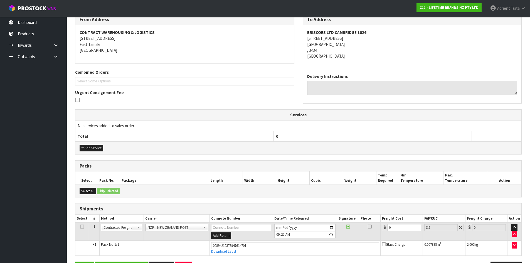
click at [398, 224] on td "0" at bounding box center [402, 232] width 42 height 18
click at [397, 230] on input "0" at bounding box center [405, 227] width 34 height 7
type input "7"
type input "7.24"
type input "7.3"
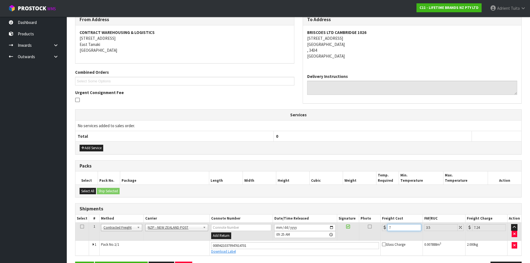
type input "7.56"
type input "7.31"
type input "7.57"
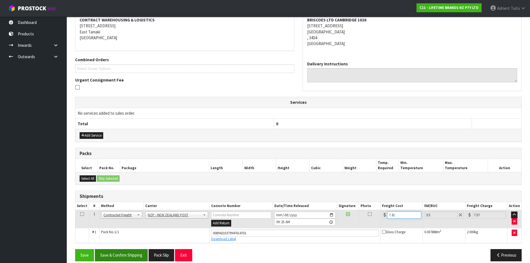
scroll to position [115, 0]
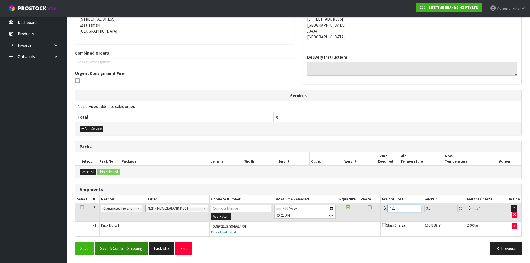
type input "7.31"
click at [127, 243] on button "Save & Confirm Shipping" at bounding box center [121, 249] width 53 height 12
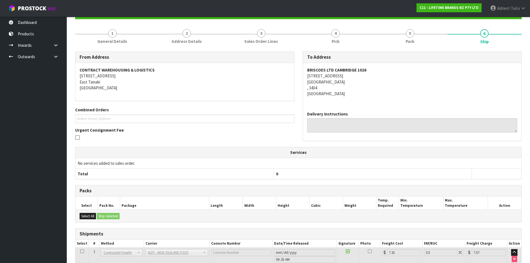
scroll to position [100, 0]
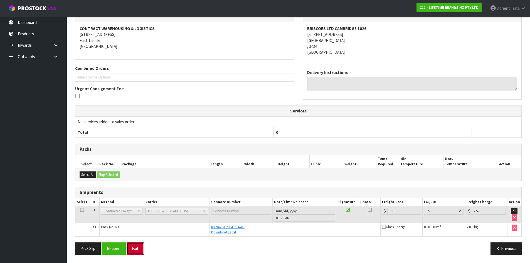
click at [139, 244] on button "Exit" at bounding box center [135, 249] width 17 height 12
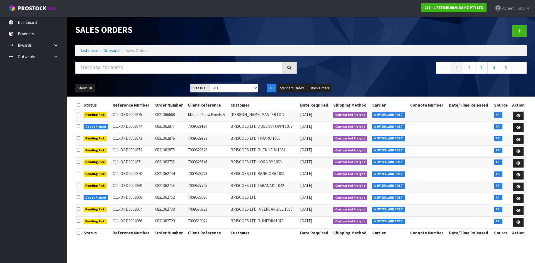
click at [179, 57] on div "Sales Orders Dashboard Outwards Sales Orders ← 1 2 3 4 5 → Show: 10 5 10 25 50 …" at bounding box center [300, 57] width 459 height 80
click at [179, 68] on input "text" at bounding box center [178, 68] width 207 height 12
type input "2753"
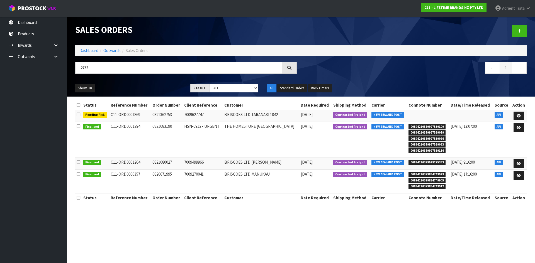
click at [516, 111] on td at bounding box center [518, 116] width 16 height 12
click at [517, 114] on icon at bounding box center [518, 116] width 4 height 4
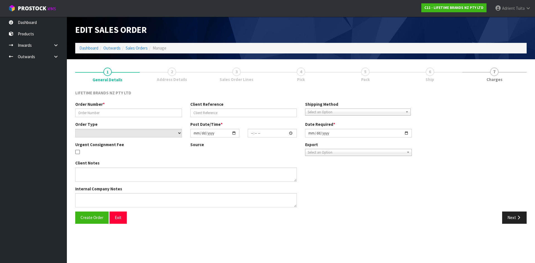
type input "0821362753"
type input "7009627747"
select select "number:0"
type input "[DATE]"
type input "12:34:00.000"
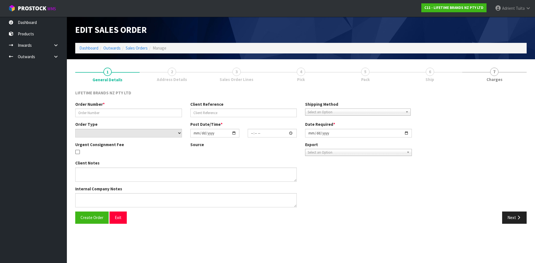
type input "[DATE]"
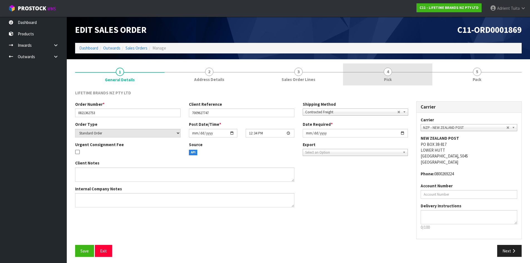
click at [383, 77] on link "4 Pick" at bounding box center [387, 74] width 89 height 22
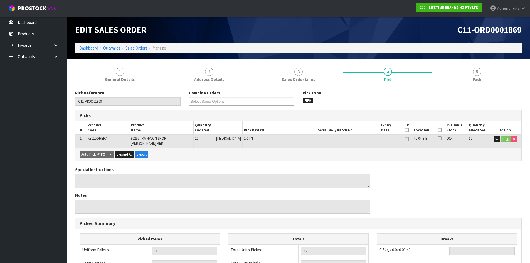
click at [439, 130] on icon at bounding box center [440, 130] width 4 height 0
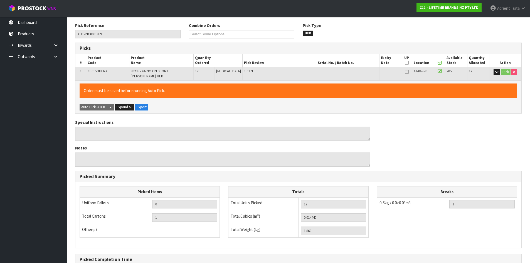
scroll to position [125, 0]
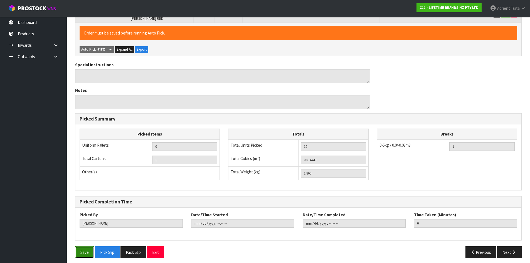
click at [80, 249] on button "Save" at bounding box center [84, 252] width 19 height 12
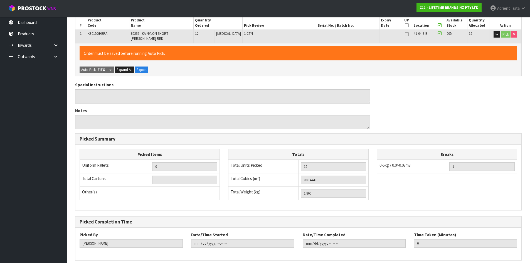
scroll to position [0, 0]
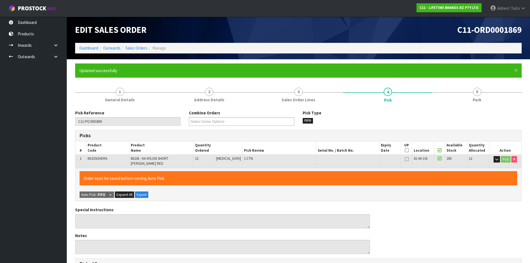
type input "[PERSON_NAME]"
type input "[DATE]T09:30:17"
click at [483, 82] on form "× Close Updated successfully 1 General Details 2 Address Details 3 Sales Order …" at bounding box center [298, 235] width 447 height 344
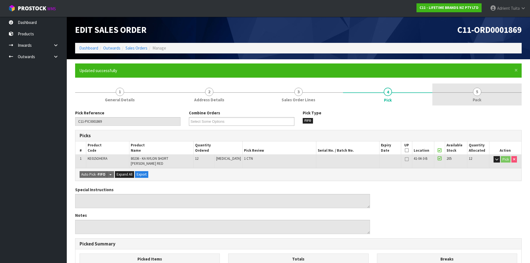
click at [483, 101] on link "5 Pack" at bounding box center [477, 95] width 89 height 22
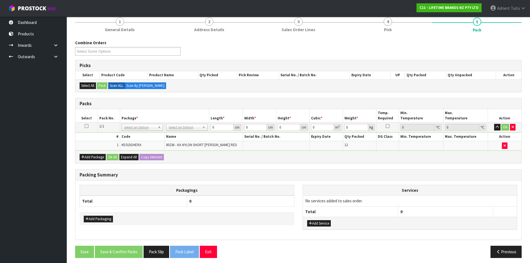
scroll to position [74, 0]
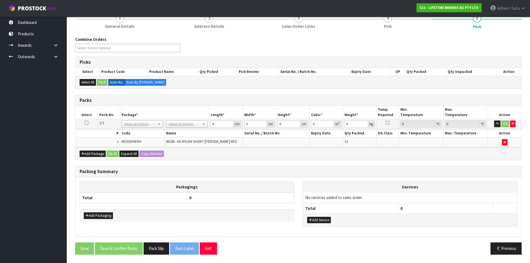
click at [190, 128] on td "No Packaging Cartons PLT GEN120 (1200 X 1000) PLT ONE WAY SKID CHEP HIRE PALLET…" at bounding box center [187, 124] width 45 height 10
drag, startPoint x: 191, startPoint y: 126, endPoint x: 190, endPoint y: 129, distance: 3.4
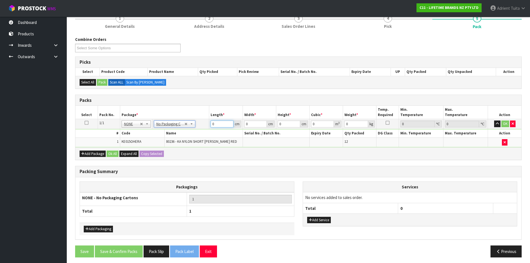
click at [217, 125] on input "0" at bounding box center [222, 124] width 23 height 7
type input "37"
type input "21"
type input "2"
type input "0.001554"
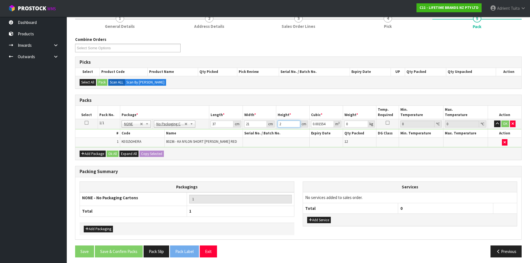
type input "20"
type input "0.01554"
type input "20"
type input "3"
click at [505, 126] on button "OK" at bounding box center [506, 124] width 8 height 7
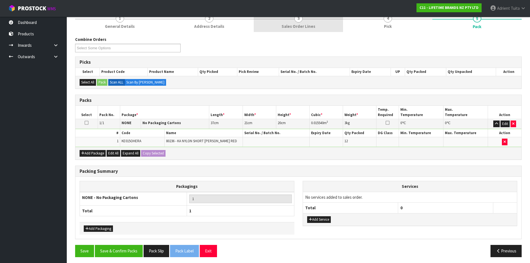
scroll to position [76, 0]
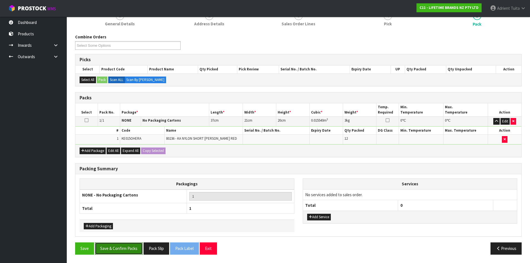
click at [117, 248] on button "Save & Confirm Packs" at bounding box center [119, 249] width 48 height 12
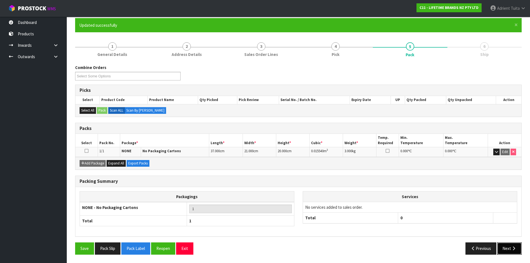
click at [507, 251] on button "Next" at bounding box center [510, 249] width 25 height 12
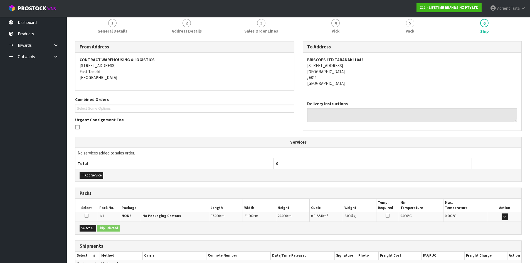
scroll to position [100, 0]
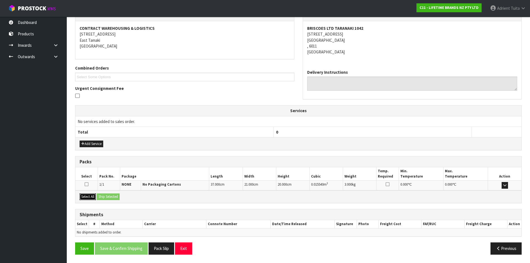
click at [92, 197] on button "Select All" at bounding box center [88, 197] width 16 height 7
click at [105, 196] on button "Ship Selected" at bounding box center [108, 197] width 23 height 7
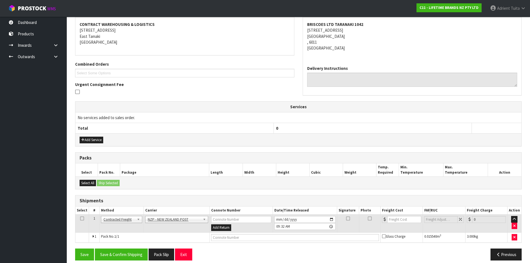
scroll to position [110, 0]
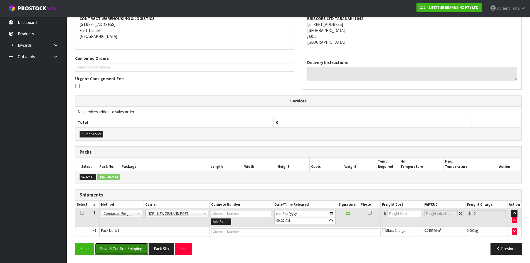
click at [124, 243] on button "Save & Confirm Shipping" at bounding box center [121, 249] width 53 height 12
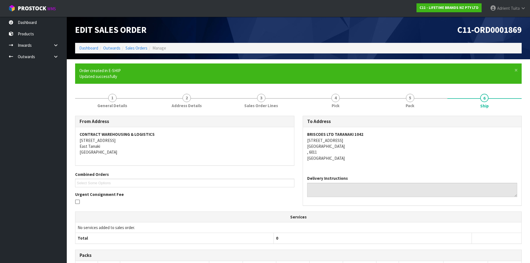
scroll to position [102, 0]
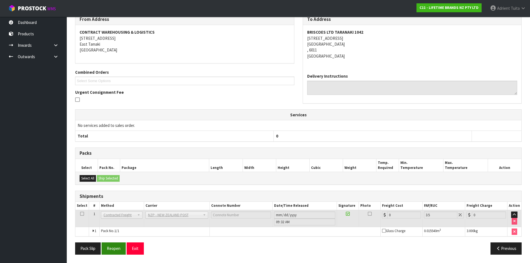
drag, startPoint x: 108, startPoint y: 256, endPoint x: 108, endPoint y: 252, distance: 3.9
click at [108, 256] on div "Pack Slip Reopen Exit Previous" at bounding box center [298, 251] width 455 height 16
click at [108, 251] on button "Reopen" at bounding box center [114, 249] width 24 height 12
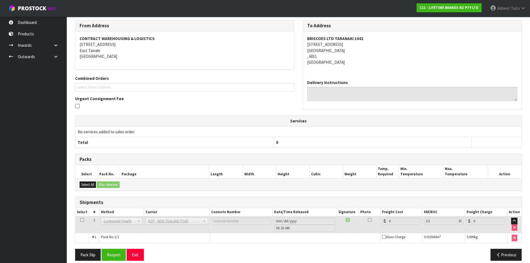
scroll to position [96, 0]
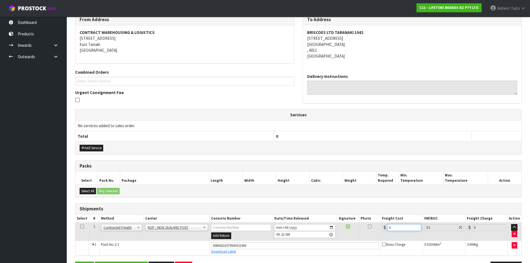
click at [407, 227] on input "0" at bounding box center [405, 227] width 34 height 7
type input "8"
type input "8.28"
type input "8.4"
type input "8.69"
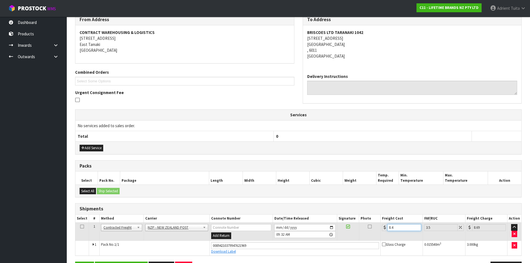
type input "8.45"
type input "8.75"
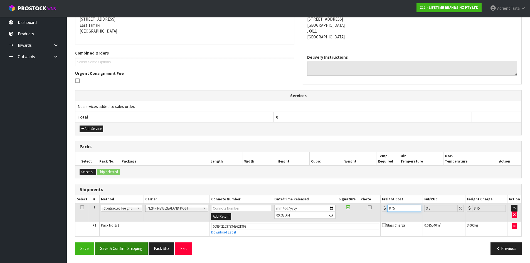
type input "8.45"
click at [132, 247] on button "Save & Confirm Shipping" at bounding box center [121, 249] width 53 height 12
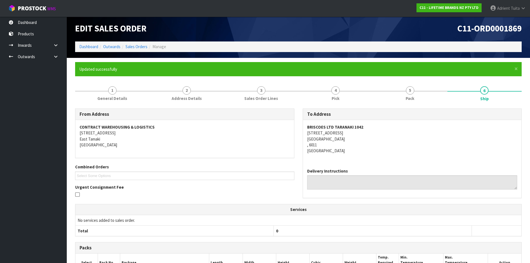
scroll to position [0, 0]
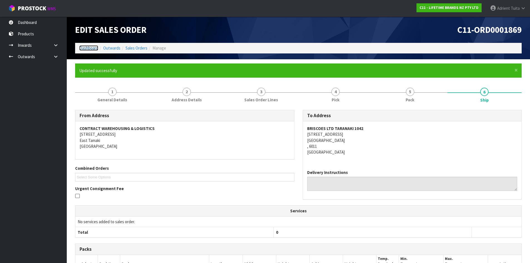
click at [95, 50] on link "Dashboard" at bounding box center [88, 47] width 19 height 5
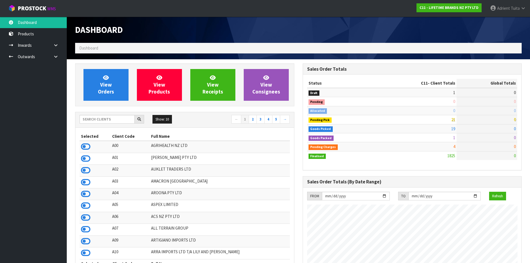
scroll to position [422, 228]
click at [92, 78] on link "View Orders" at bounding box center [106, 85] width 45 height 32
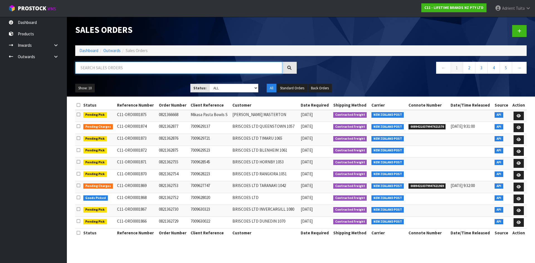
click at [96, 73] on input "text" at bounding box center [178, 68] width 207 height 12
type input "2296"
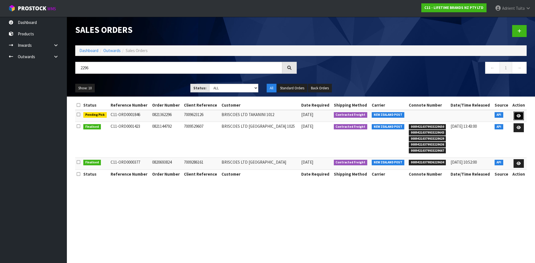
click at [517, 115] on icon at bounding box center [518, 116] width 4 height 4
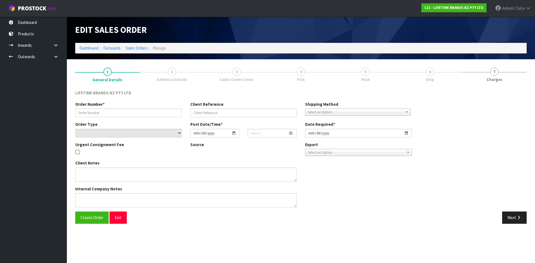
type input "0821362296"
type input "7009623126"
select select "number:0"
type input "[DATE]"
type input "10:58:53.000"
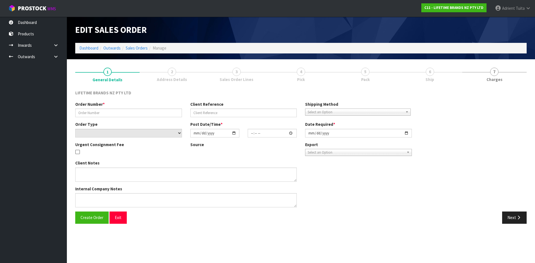
type input "[DATE]"
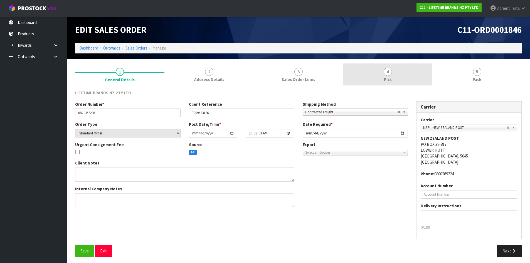
click at [431, 72] on div at bounding box center [387, 72] width 89 height 0
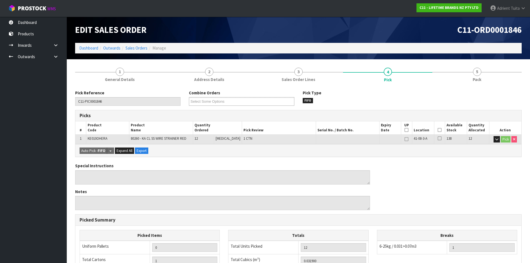
click at [441, 128] on th "Picked" at bounding box center [439, 127] width 11 height 13
drag, startPoint x: 441, startPoint y: 128, endPoint x: 438, endPoint y: 131, distance: 4.7
click at [441, 128] on th "Picked" at bounding box center [439, 127] width 11 height 13
click at [438, 130] on icon at bounding box center [440, 130] width 4 height 0
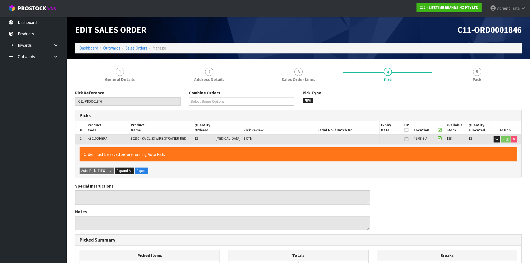
scroll to position [125, 0]
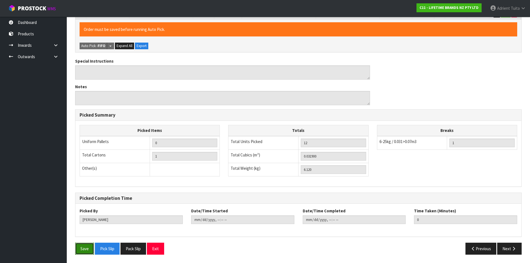
click at [91, 245] on button "Save" at bounding box center [84, 249] width 19 height 12
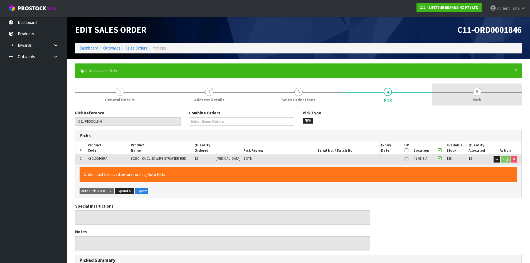
type input "[PERSON_NAME]"
type input "[DATE]T09:42:20"
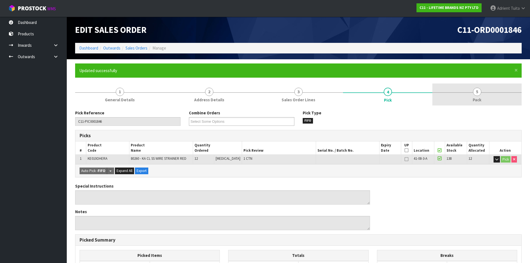
click at [491, 101] on link "5 Pack" at bounding box center [477, 95] width 89 height 22
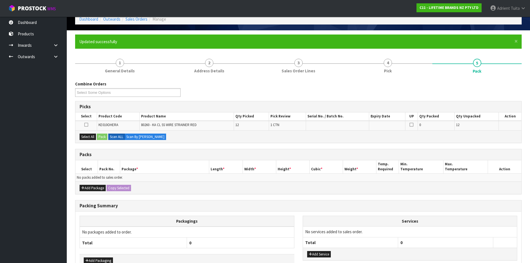
scroll to position [63, 0]
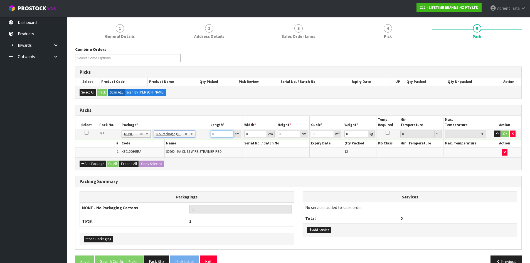
click at [218, 135] on input "0" at bounding box center [222, 134] width 23 height 7
type input "46"
type input "30"
type input "2"
type input "0.00276"
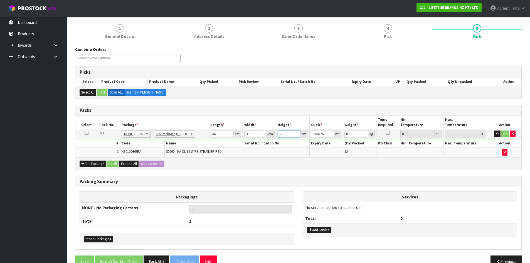
type input "25"
type input "0.0345"
type input "25"
type input "4"
click at [505, 134] on button "OK" at bounding box center [506, 134] width 8 height 7
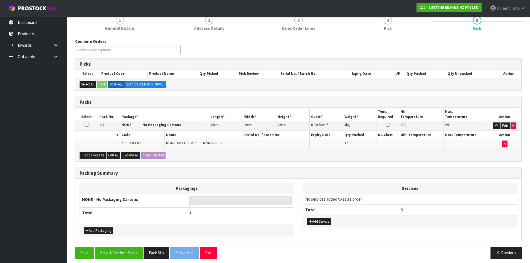
scroll to position [76, 0]
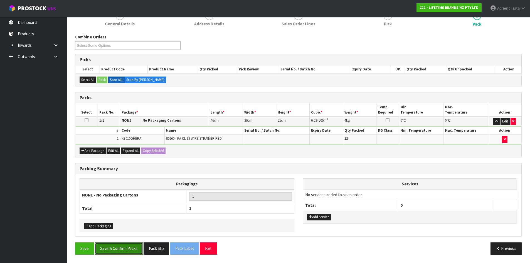
click at [114, 248] on button "Save & Confirm Packs" at bounding box center [119, 249] width 48 height 12
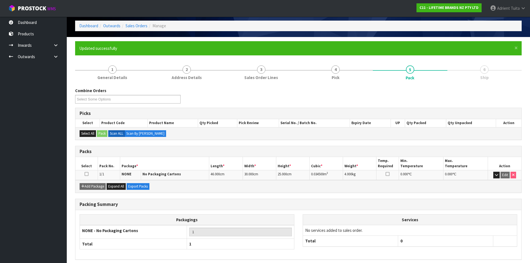
scroll to position [45, 0]
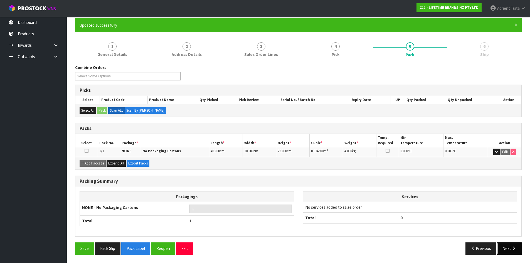
click at [515, 247] on icon "button" at bounding box center [514, 248] width 5 height 4
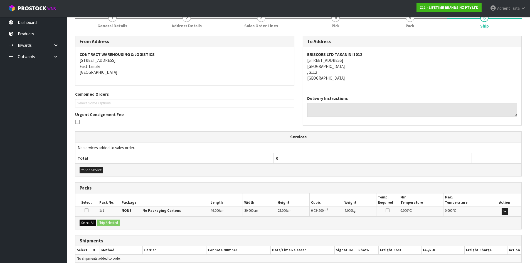
scroll to position [100, 0]
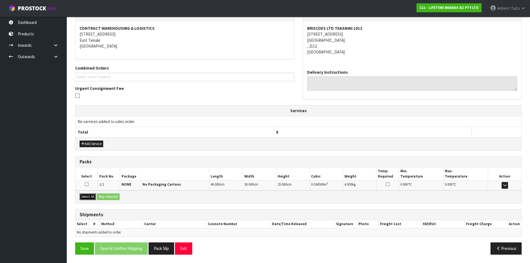
click at [92, 198] on button "Select All" at bounding box center [88, 197] width 16 height 7
click at [105, 196] on button "Ship Selected" at bounding box center [108, 197] width 23 height 7
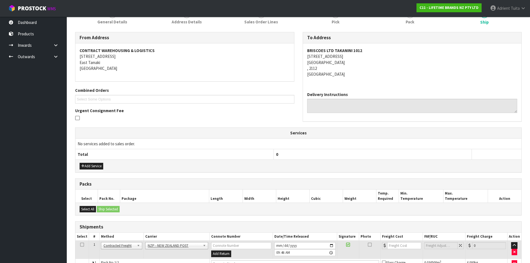
scroll to position [0, 0]
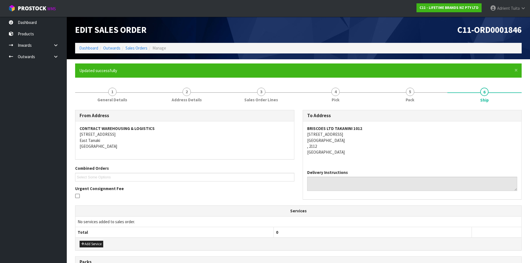
click at [403, 106] on li "5 Pack" at bounding box center [410, 95] width 75 height 22
click at [411, 97] on span "Pack" at bounding box center [410, 100] width 9 height 6
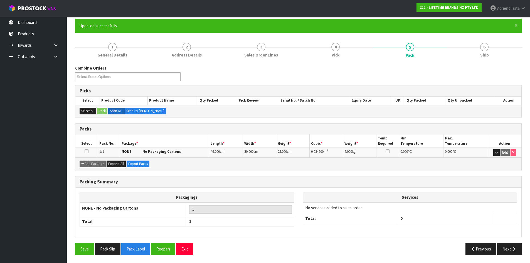
scroll to position [45, 0]
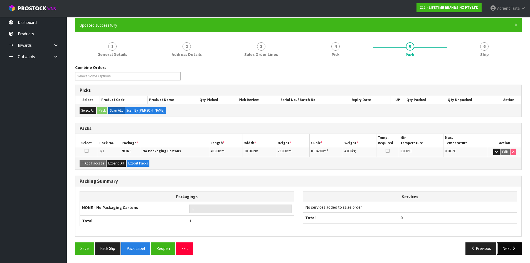
click at [507, 248] on button "Next" at bounding box center [510, 249] width 25 height 12
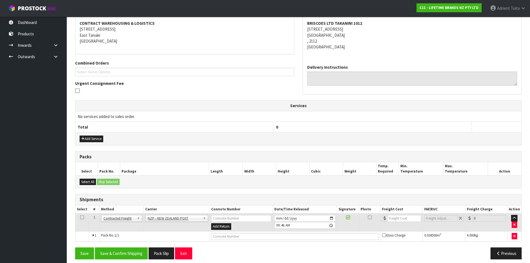
scroll to position [110, 0]
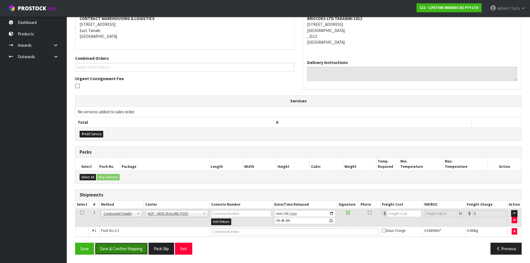
click at [132, 248] on button "Save & Confirm Shipping" at bounding box center [121, 249] width 53 height 12
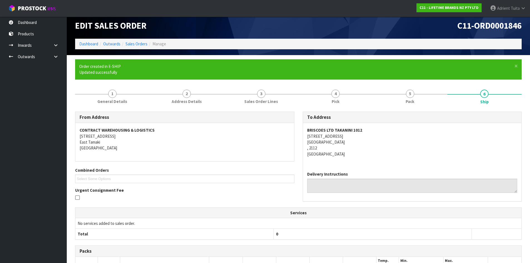
scroll to position [102, 0]
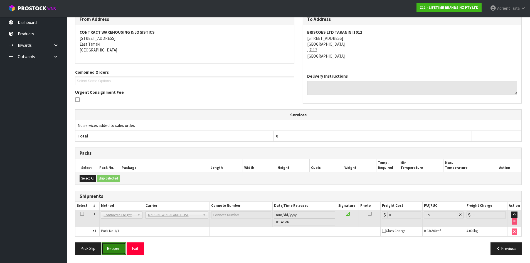
drag, startPoint x: 115, startPoint y: 246, endPoint x: 118, endPoint y: 246, distance: 3.4
click at [115, 246] on button "Reopen" at bounding box center [114, 249] width 24 height 12
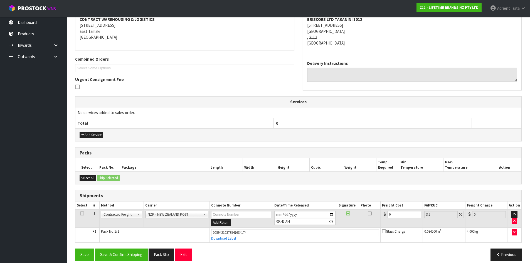
scroll to position [115, 0]
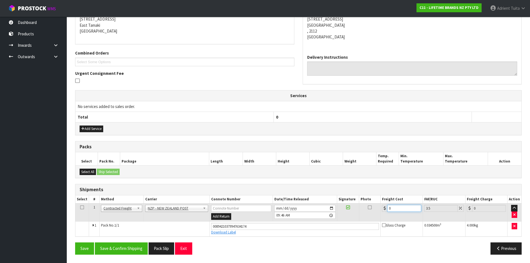
click at [400, 207] on input "0" at bounding box center [405, 208] width 34 height 7
type input "4"
type input "4.14"
type input "4.3"
type input "4.45"
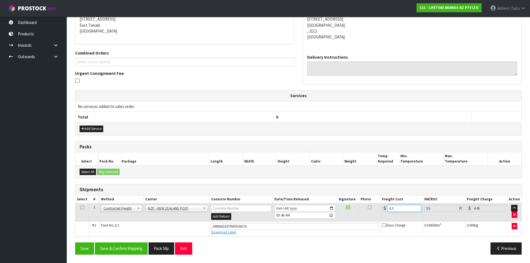
type input "4.33"
type input "4.48"
type input "4.33"
click at [118, 250] on button "Save & Confirm Shipping" at bounding box center [121, 249] width 53 height 12
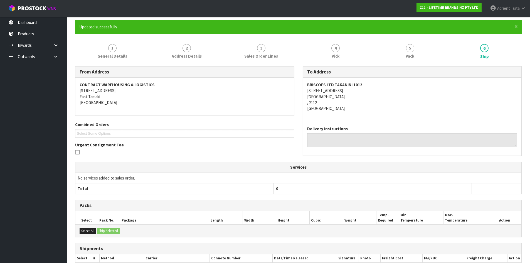
scroll to position [100, 0]
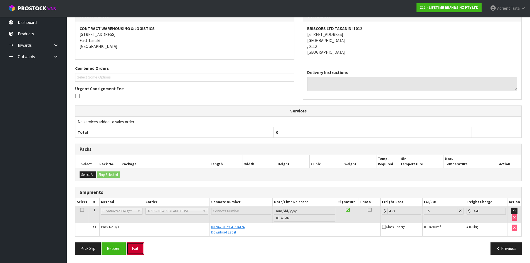
click at [135, 247] on button "Exit" at bounding box center [135, 249] width 17 height 12
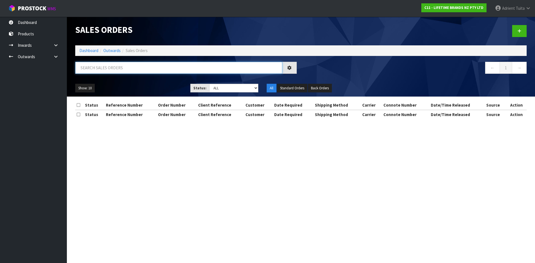
click at [151, 70] on input "text" at bounding box center [178, 68] width 207 height 12
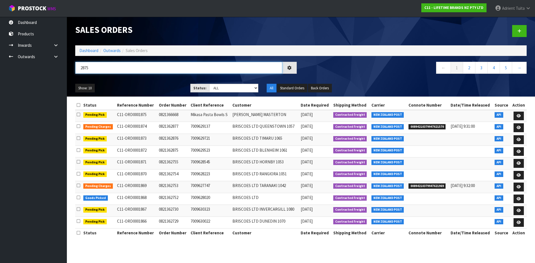
type input "2875"
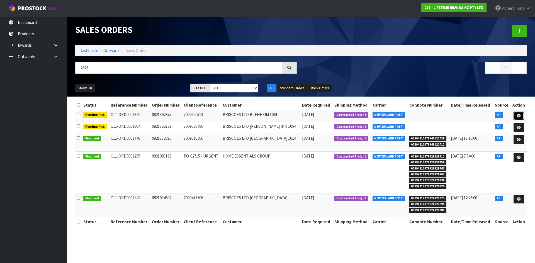
click at [521, 118] on link at bounding box center [518, 116] width 10 height 9
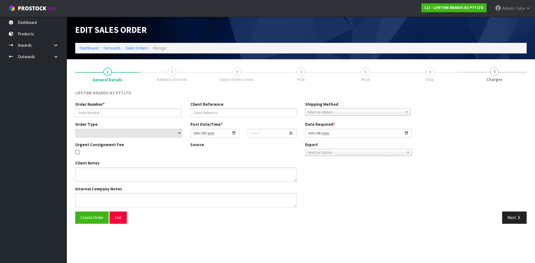
type input "0821362875"
type input "7009629523"
select select "number:0"
type input "[DATE]"
type input "12:38:52.000"
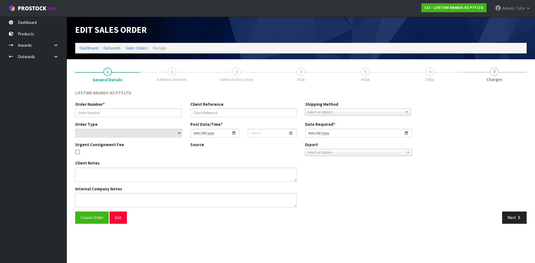
type input "[DATE]"
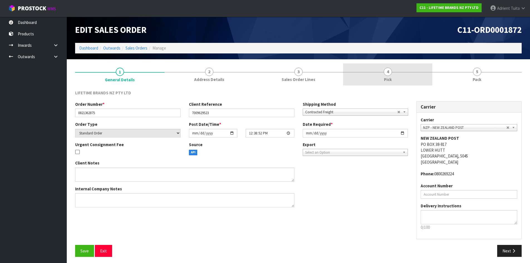
click at [420, 67] on link "4 Pick" at bounding box center [387, 74] width 89 height 22
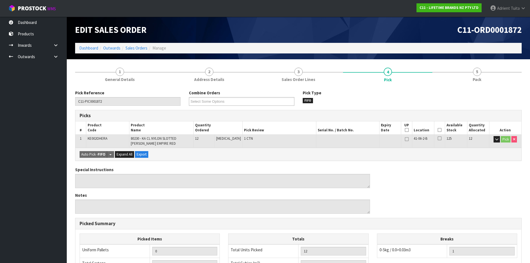
click at [438, 130] on icon at bounding box center [440, 130] width 4 height 0
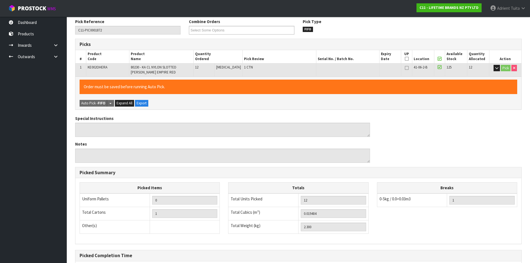
scroll to position [129, 0]
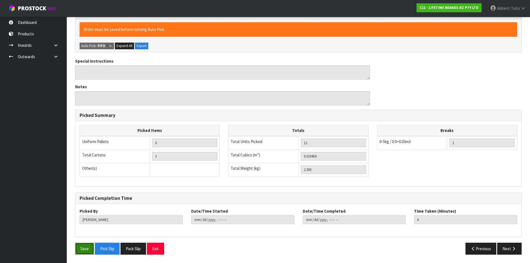
click at [80, 246] on button "Save" at bounding box center [84, 249] width 19 height 12
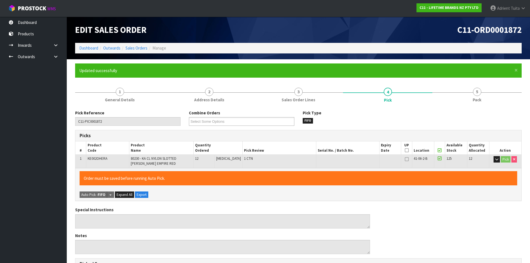
type input "[PERSON_NAME]"
type input "[DATE]T09:48:26"
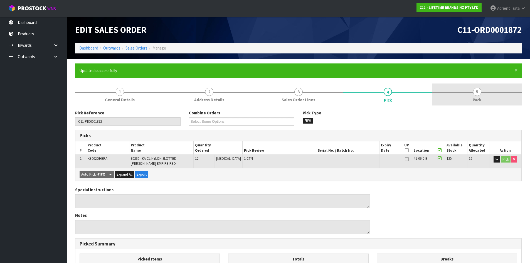
click at [503, 97] on link "5 Pack" at bounding box center [477, 95] width 89 height 22
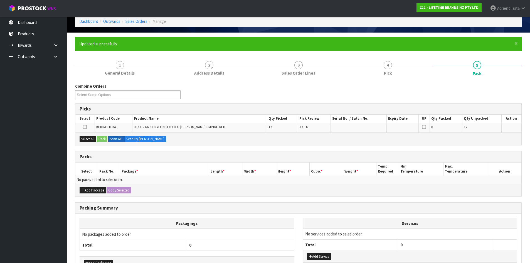
scroll to position [63, 0]
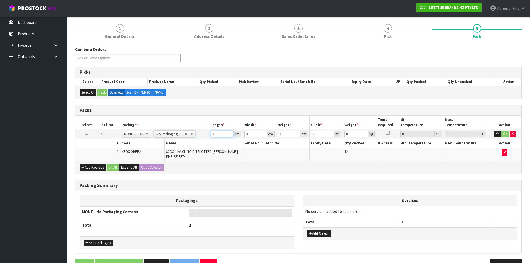
click at [224, 132] on input "0" at bounding box center [222, 134] width 23 height 7
type input "41"
type input "20"
type input "2"
type input "0.00164"
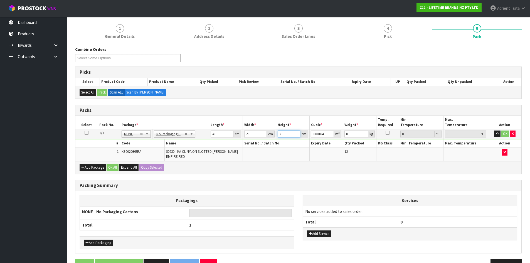
type input "22"
type input "0.01804"
type input "22"
type input "3"
click at [506, 133] on button "OK" at bounding box center [506, 134] width 8 height 7
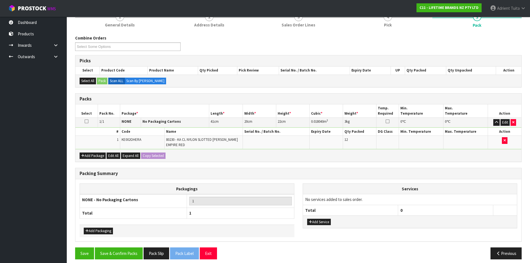
scroll to position [80, 0]
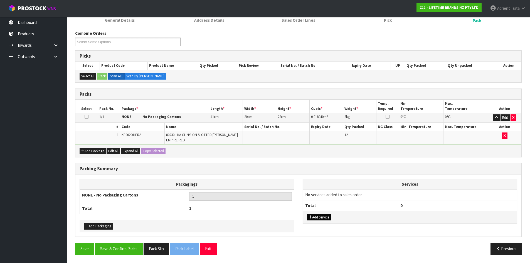
click at [315, 214] on div "Add Service" at bounding box center [410, 217] width 214 height 13
drag, startPoint x: 315, startPoint y: 216, endPoint x: 316, endPoint y: 212, distance: 3.7
click at [315, 216] on button "Add Service" at bounding box center [319, 217] width 24 height 7
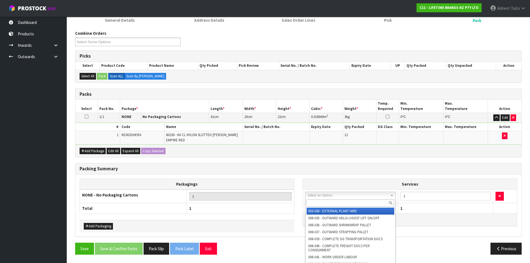
click at [320, 203] on input "text" at bounding box center [351, 203] width 88 height 7
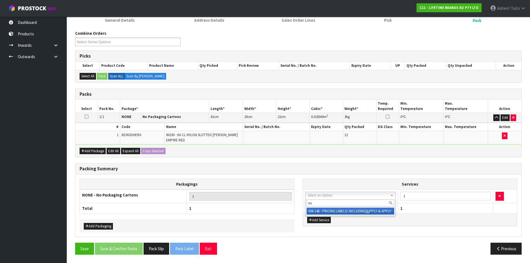
type input "su"
drag, startPoint x: 320, startPoint y: 214, endPoint x: 448, endPoint y: 208, distance: 128.0
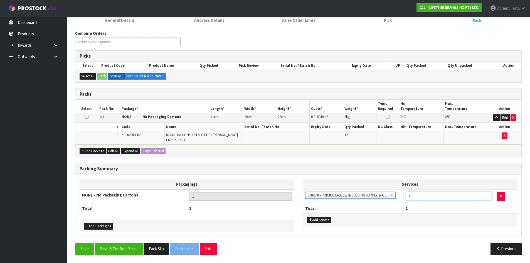
click at [445, 199] on input "1" at bounding box center [449, 196] width 86 height 9
type input "12"
click at [132, 248] on button "Save & Confirm Packs" at bounding box center [119, 249] width 48 height 12
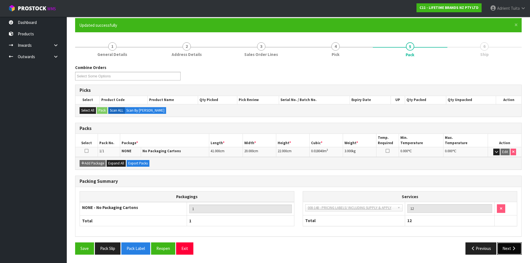
click at [509, 243] on button "Next" at bounding box center [510, 249] width 25 height 12
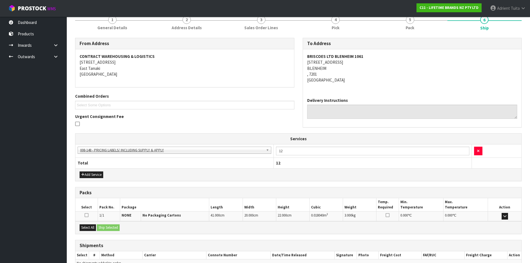
scroll to position [103, 0]
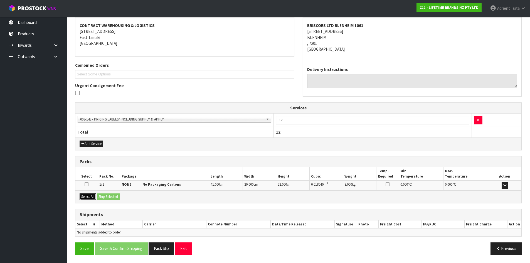
drag, startPoint x: 82, startPoint y: 195, endPoint x: 90, endPoint y: 199, distance: 8.0
click at [85, 199] on button "Select All" at bounding box center [88, 197] width 16 height 7
drag, startPoint x: 103, startPoint y: 196, endPoint x: 139, endPoint y: 211, distance: 38.8
click at [103, 196] on button "Ship Selected" at bounding box center [108, 197] width 23 height 7
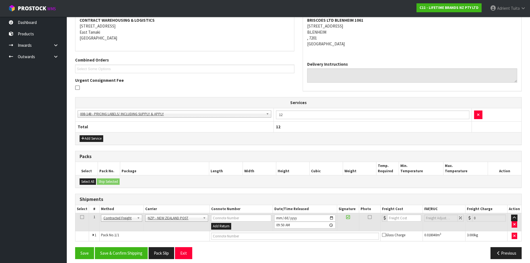
scroll to position [113, 0]
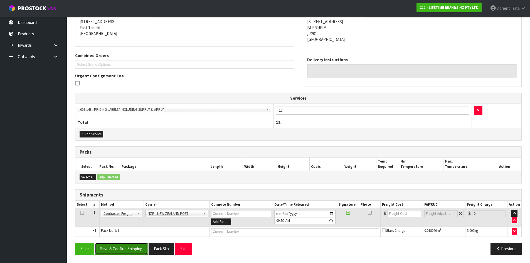
click at [138, 246] on button "Save & Confirm Shipping" at bounding box center [121, 249] width 53 height 12
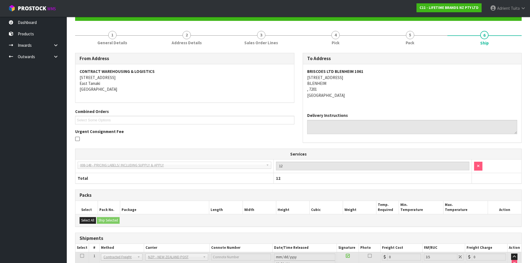
scroll to position [105, 0]
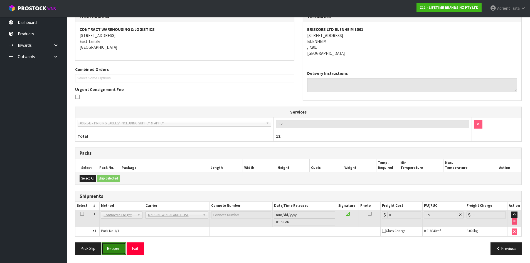
click at [116, 249] on button "Reopen" at bounding box center [114, 249] width 24 height 12
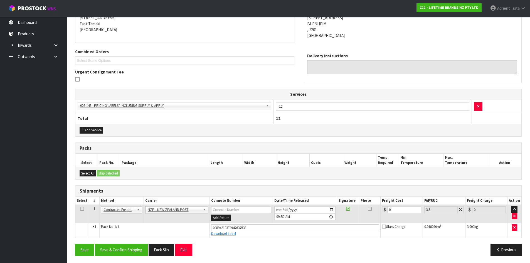
scroll to position [118, 0]
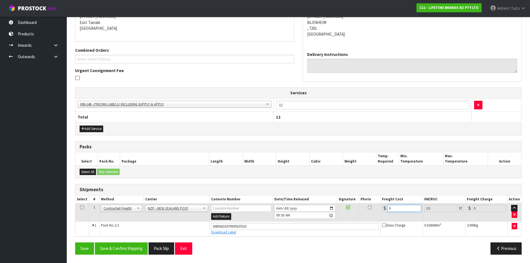
click at [407, 209] on input "0" at bounding box center [405, 208] width 34 height 7
type input "1"
click at [137, 248] on button "Save & Confirm Shipping" at bounding box center [121, 249] width 53 height 12
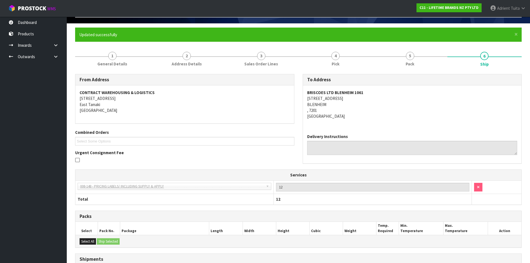
scroll to position [0, 0]
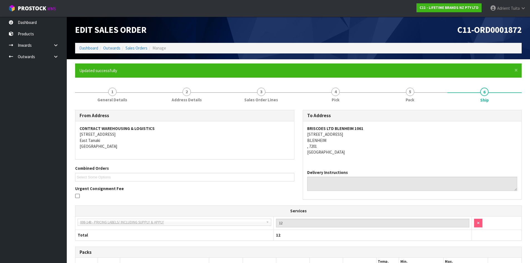
click at [89, 44] on ol "Dashboard Outwards Sales Orders Manage" at bounding box center [298, 48] width 447 height 10
click at [89, 50] on link "Dashboard" at bounding box center [88, 47] width 19 height 5
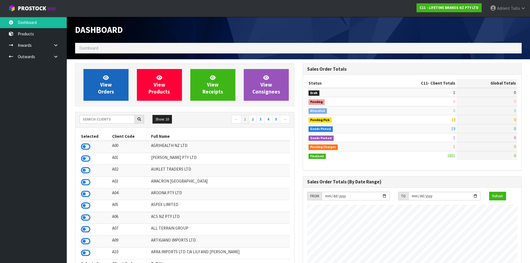
scroll to position [422, 228]
click at [103, 85] on span "View Orders" at bounding box center [106, 84] width 16 height 21
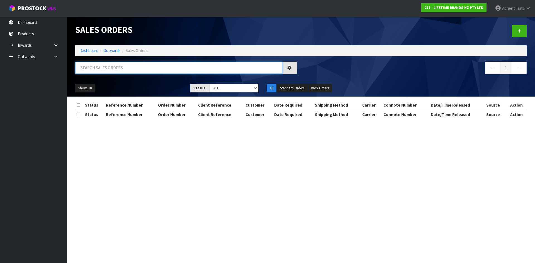
click at [109, 72] on input "text" at bounding box center [178, 68] width 207 height 12
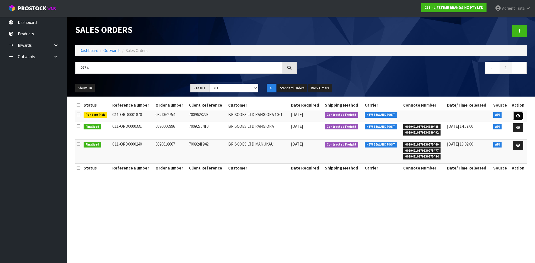
click at [517, 112] on link at bounding box center [518, 116] width 10 height 9
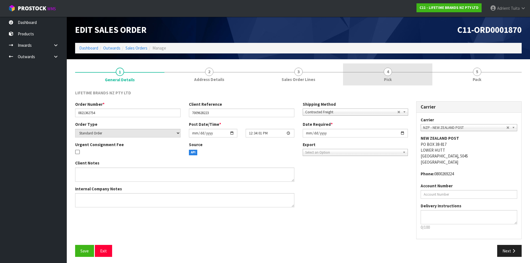
click at [403, 74] on link "4 Pick" at bounding box center [387, 74] width 89 height 22
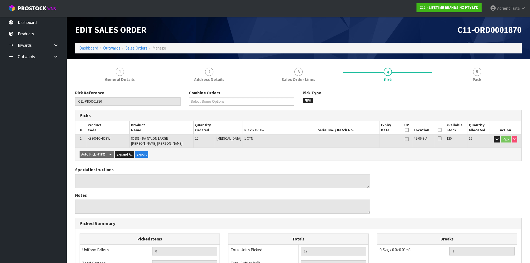
click at [440, 128] on th "Picked" at bounding box center [440, 127] width 11 height 13
click at [440, 130] on th "Picked" at bounding box center [440, 127] width 11 height 13
click at [438, 130] on icon at bounding box center [440, 130] width 4 height 0
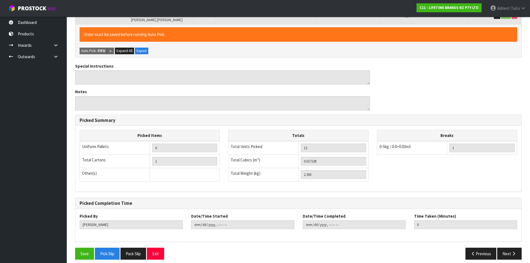
scroll to position [129, 0]
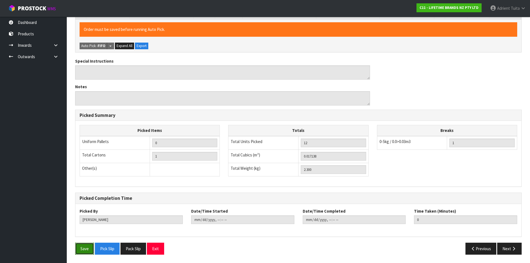
click at [79, 251] on button "Save" at bounding box center [84, 249] width 19 height 12
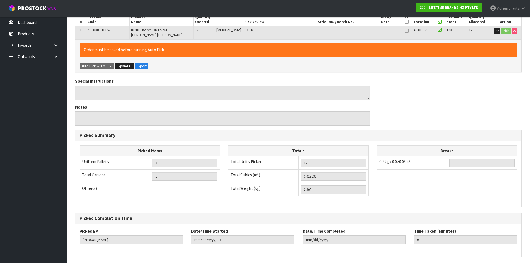
scroll to position [0, 0]
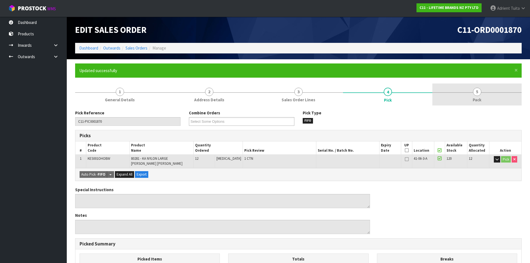
drag, startPoint x: 486, startPoint y: 103, endPoint x: 475, endPoint y: 105, distance: 11.4
click at [485, 103] on link "5 Pack" at bounding box center [477, 95] width 89 height 22
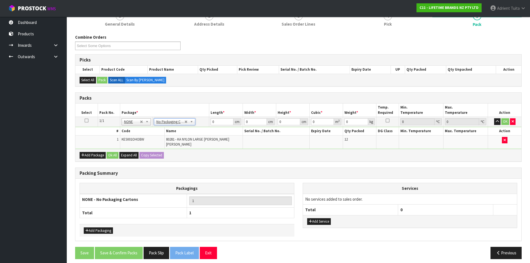
scroll to position [76, 0]
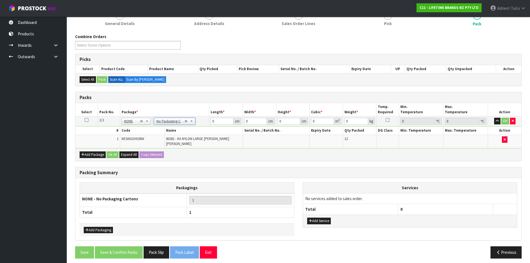
click at [307, 215] on div "Add Service" at bounding box center [410, 221] width 214 height 13
drag, startPoint x: 311, startPoint y: 215, endPoint x: 320, endPoint y: 204, distance: 14.7
click at [312, 218] on button "Add Service" at bounding box center [319, 221] width 24 height 7
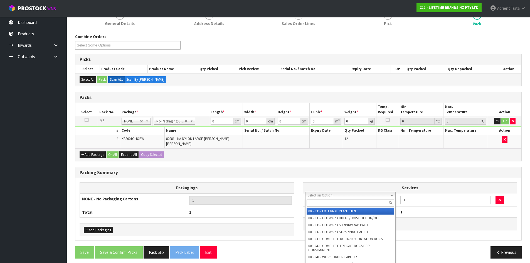
drag, startPoint x: 328, startPoint y: 194, endPoint x: 328, endPoint y: 198, distance: 4.5
click at [329, 200] on input "text" at bounding box center [351, 203] width 88 height 7
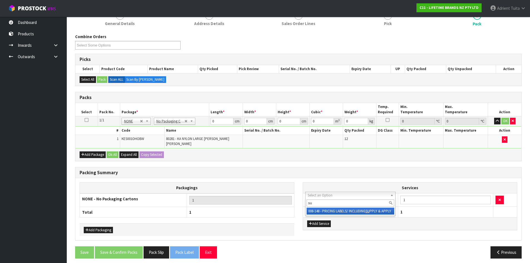
drag, startPoint x: 332, startPoint y: 213, endPoint x: 336, endPoint y: 214, distance: 3.7
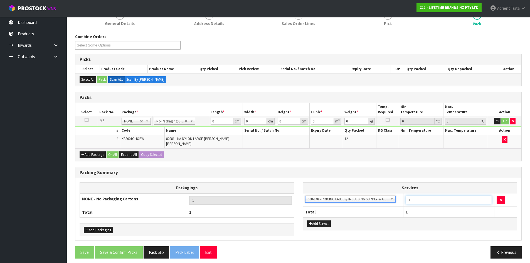
click at [429, 199] on input "1" at bounding box center [449, 200] width 86 height 9
click at [216, 122] on input "0" at bounding box center [222, 121] width 23 height 7
click at [505, 121] on button "OK" at bounding box center [506, 121] width 8 height 7
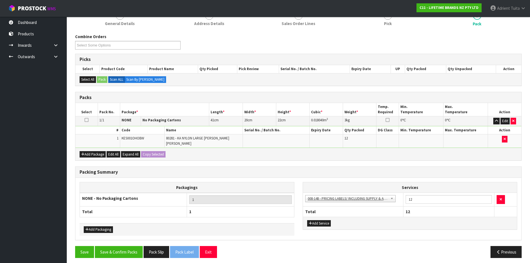
scroll to position [76, 0]
click at [135, 248] on button "Save & Confirm Packs" at bounding box center [119, 252] width 48 height 12
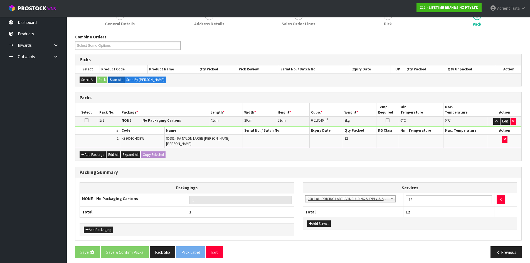
scroll to position [0, 0]
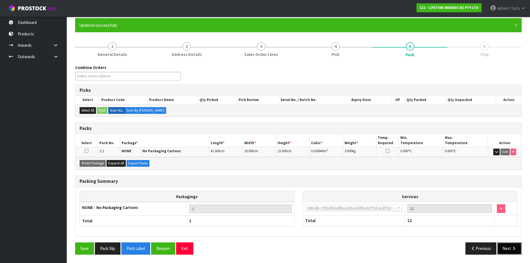
click at [513, 244] on button "Next" at bounding box center [510, 249] width 25 height 12
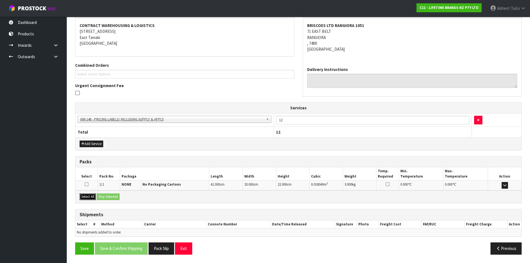
click at [91, 197] on button "Select All" at bounding box center [88, 197] width 16 height 7
click at [105, 197] on button "Ship Selected" at bounding box center [108, 197] width 23 height 7
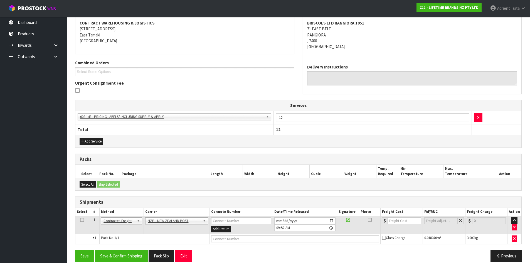
scroll to position [113, 0]
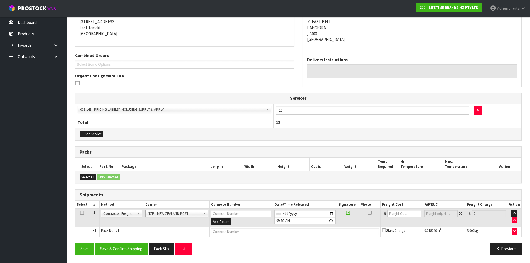
click at [114, 237] on div "From Address CONTRACT WAREHOUSING & LOGISTICS [STREET_ADDRESS] Combined Orders …" at bounding box center [298, 128] width 447 height 262
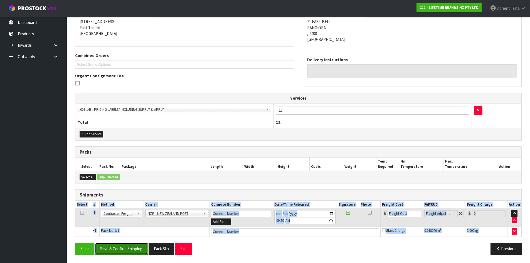
click at [116, 244] on button "Save & Confirm Shipping" at bounding box center [121, 249] width 53 height 12
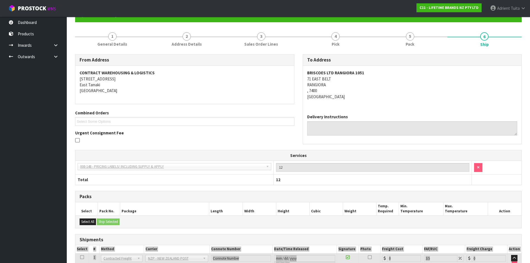
scroll to position [105, 0]
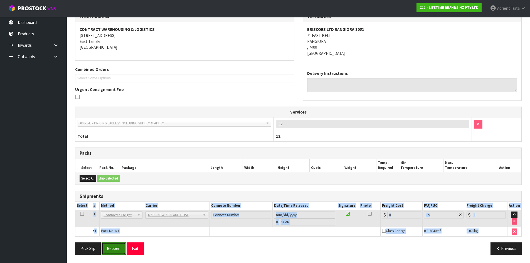
click at [112, 251] on button "Reopen" at bounding box center [114, 249] width 24 height 12
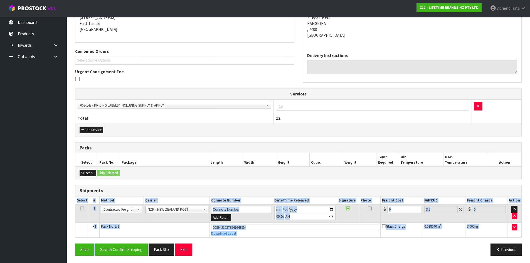
scroll to position [118, 0]
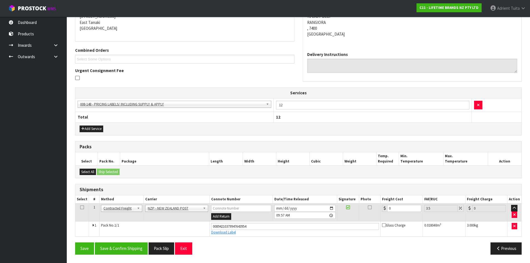
drag, startPoint x: 177, startPoint y: 238, endPoint x: 181, endPoint y: 237, distance: 4.5
click at [177, 238] on div "From Address CONTRACT WAREHOUSING & LOGISTICS [STREET_ADDRESS] Combined Orders …" at bounding box center [298, 125] width 447 height 267
click at [404, 211] on input "0" at bounding box center [405, 208] width 34 height 7
click at [128, 247] on button "Save & Confirm Shipping" at bounding box center [121, 249] width 53 height 12
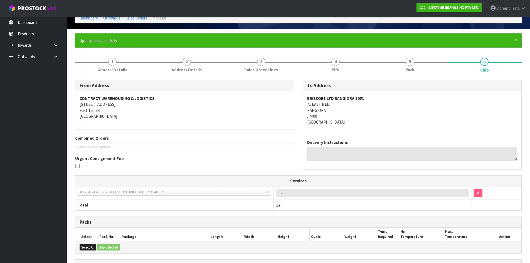
scroll to position [103, 0]
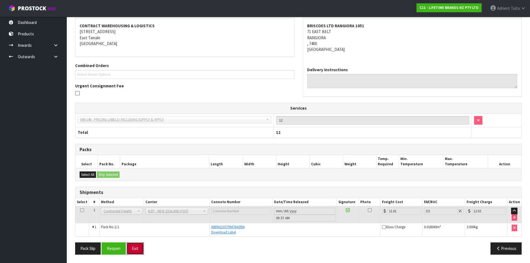
click at [136, 249] on button "Exit" at bounding box center [135, 249] width 17 height 12
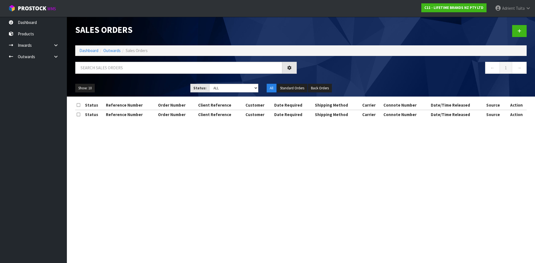
click at [88, 54] on ol "Dashboard Outwards Sales Orders" at bounding box center [300, 50] width 451 height 10
click at [89, 51] on link "Dashboard" at bounding box center [88, 50] width 19 height 5
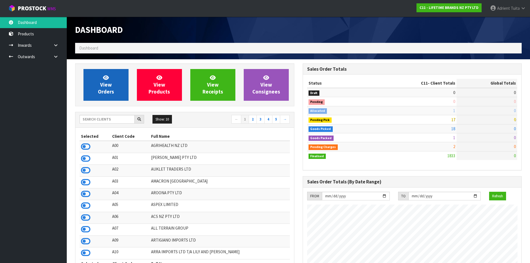
scroll to position [422, 228]
click at [99, 82] on link "View Orders" at bounding box center [106, 85] width 45 height 32
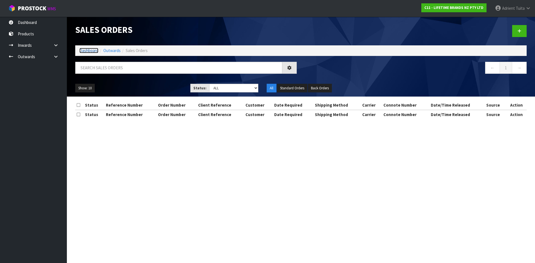
click at [89, 52] on link "Dashboard" at bounding box center [88, 50] width 19 height 5
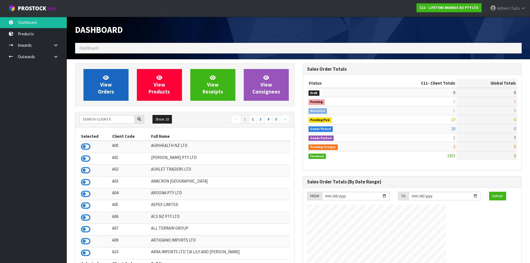
scroll to position [422, 228]
click at [102, 84] on span "View Orders" at bounding box center [106, 84] width 16 height 21
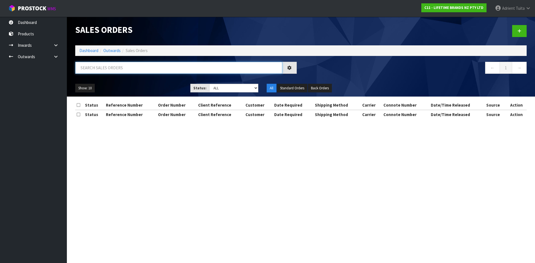
click at [107, 70] on input "text" at bounding box center [178, 68] width 207 height 12
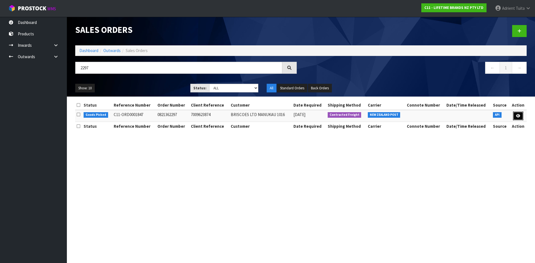
click at [522, 115] on link at bounding box center [518, 116] width 10 height 9
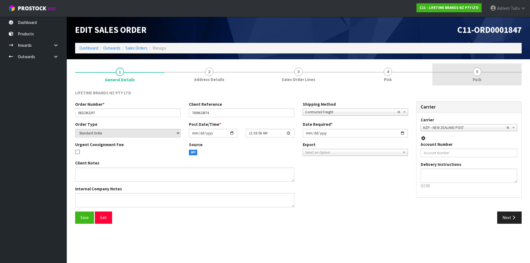
click at [489, 72] on div at bounding box center [477, 72] width 89 height 0
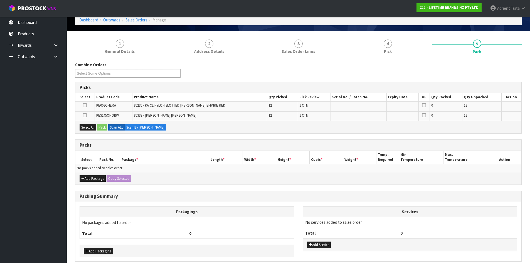
scroll to position [53, 0]
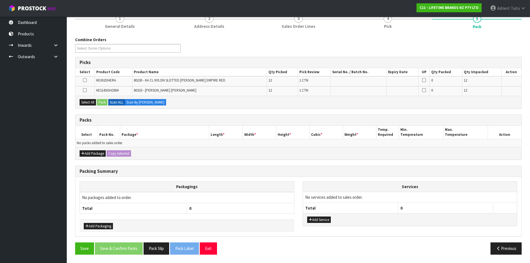
click at [95, 150] on div "Add Package Copy Selected" at bounding box center [298, 153] width 446 height 13
click at [92, 153] on button "Add Package" at bounding box center [93, 153] width 26 height 7
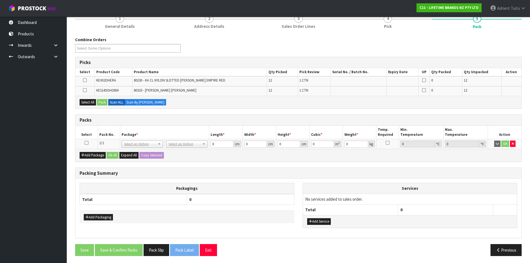
click at [87, 143] on icon at bounding box center [87, 143] width 4 height 0
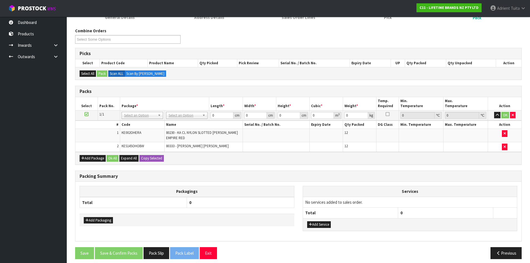
scroll to position [67, 0]
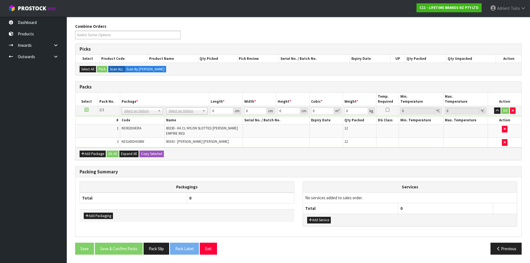
drag, startPoint x: 171, startPoint y: 111, endPoint x: 171, endPoint y: 118, distance: 7.2
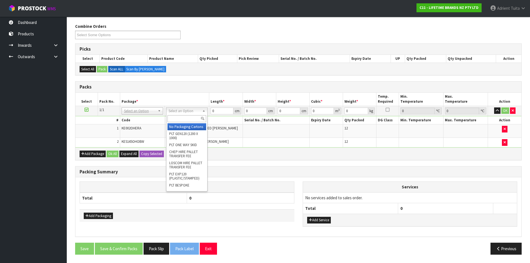
click at [172, 120] on input "text" at bounding box center [187, 118] width 39 height 7
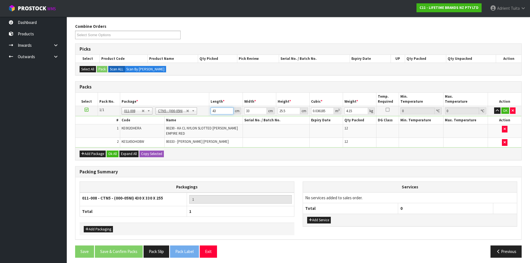
click at [212, 111] on input "43" at bounding box center [222, 110] width 23 height 7
click at [506, 111] on button "OK" at bounding box center [506, 110] width 8 height 7
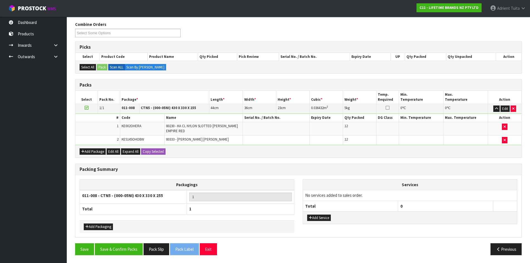
scroll to position [69, 0]
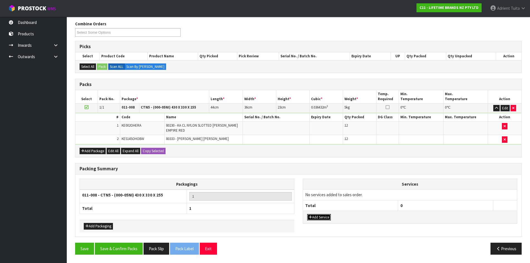
click at [323, 217] on button "Add Service" at bounding box center [319, 217] width 24 height 7
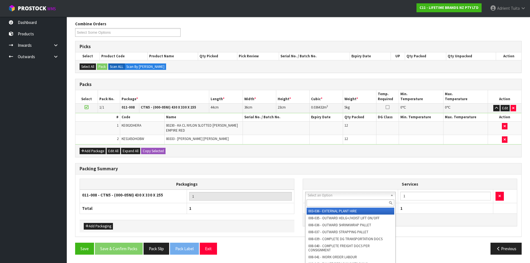
click at [315, 205] on input "text" at bounding box center [351, 203] width 88 height 7
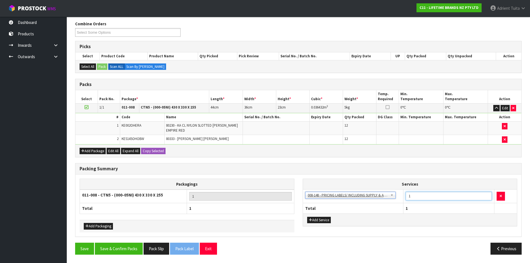
click at [418, 198] on input "1" at bounding box center [449, 196] width 86 height 9
click at [123, 249] on button "Save & Confirm Packs" at bounding box center [119, 249] width 48 height 12
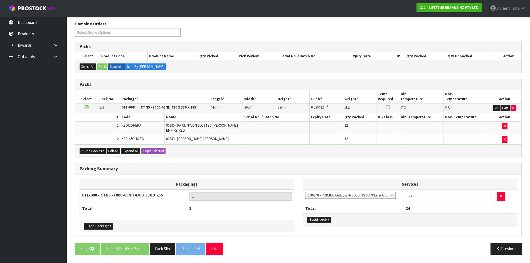
scroll to position [0, 0]
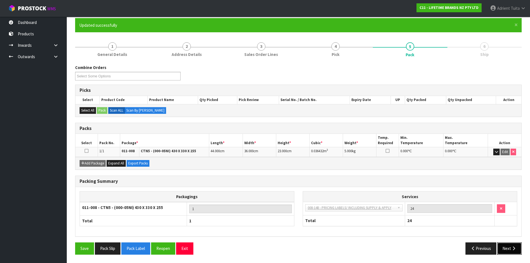
click at [516, 251] on button "Next" at bounding box center [510, 249] width 25 height 12
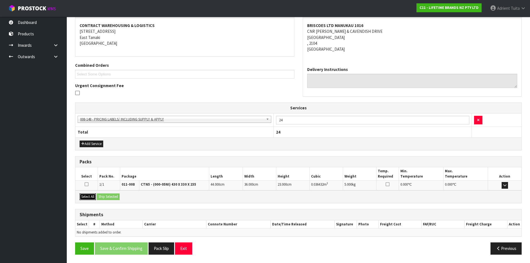
drag, startPoint x: 93, startPoint y: 198, endPoint x: 109, endPoint y: 198, distance: 15.9
click at [93, 198] on button "Select All" at bounding box center [88, 197] width 16 height 7
click at [112, 198] on button "Ship Selected" at bounding box center [108, 197] width 23 height 7
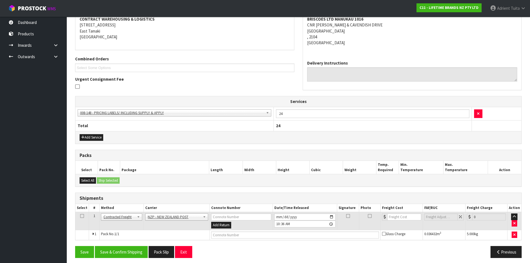
scroll to position [113, 0]
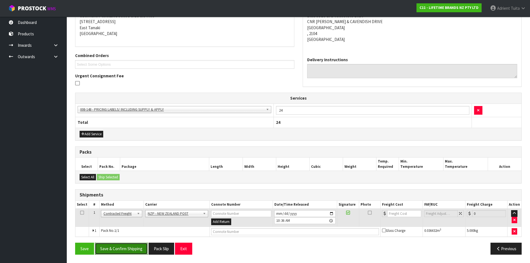
click at [127, 246] on button "Save & Confirm Shipping" at bounding box center [121, 249] width 53 height 12
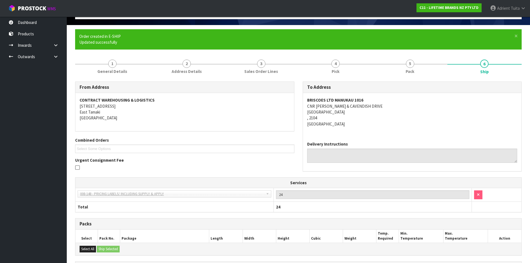
scroll to position [105, 0]
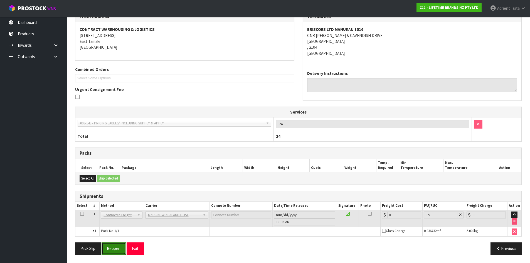
drag, startPoint x: 113, startPoint y: 253, endPoint x: 113, endPoint y: 250, distance: 2.8
click at [113, 252] on button "Reopen" at bounding box center [114, 249] width 24 height 12
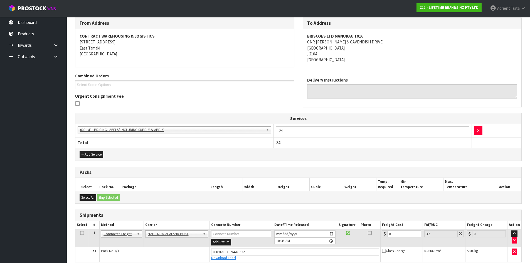
scroll to position [99, 0]
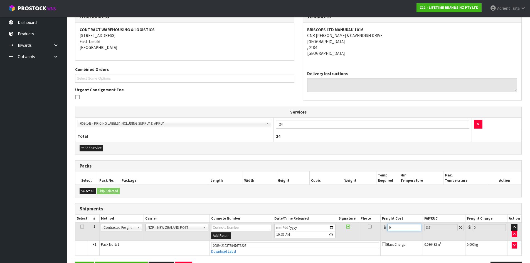
click at [409, 231] on input "0" at bounding box center [405, 227] width 34 height 7
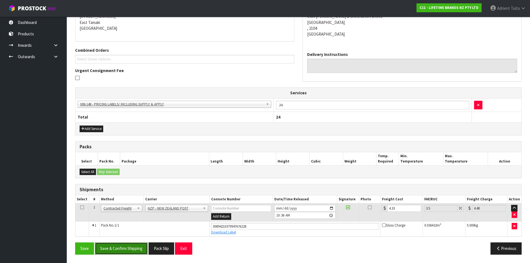
click at [121, 247] on button "Save & Confirm Shipping" at bounding box center [121, 249] width 53 height 12
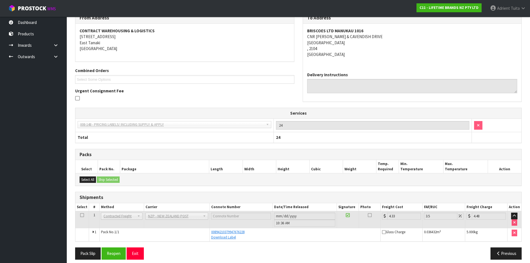
scroll to position [103, 0]
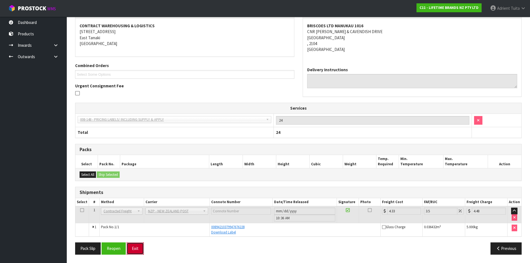
click at [143, 249] on button "Exit" at bounding box center [135, 249] width 17 height 12
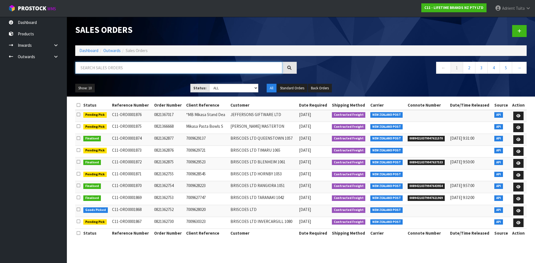
click at [123, 70] on input "text" at bounding box center [178, 68] width 207 height 12
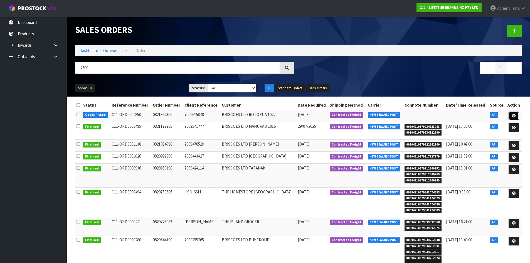
click at [516, 116] on link at bounding box center [514, 116] width 10 height 9
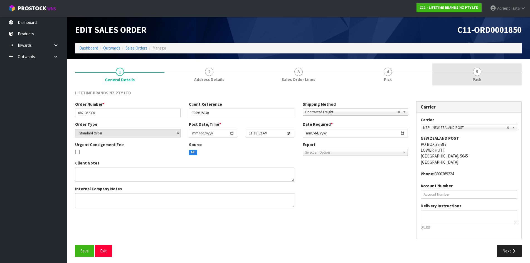
click at [492, 81] on link "5 Pack" at bounding box center [477, 74] width 89 height 22
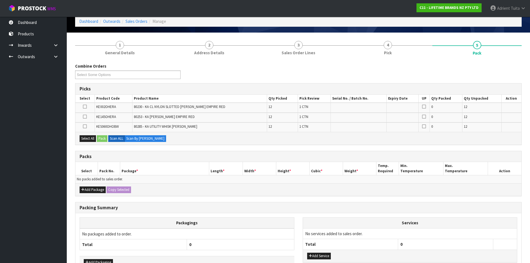
scroll to position [63, 0]
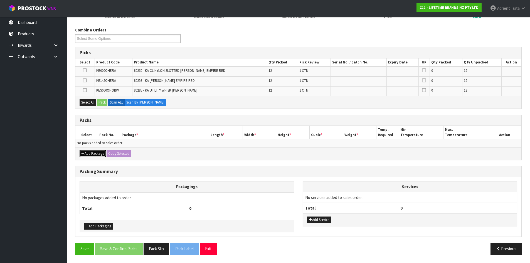
click at [92, 151] on button "Add Package" at bounding box center [93, 153] width 26 height 7
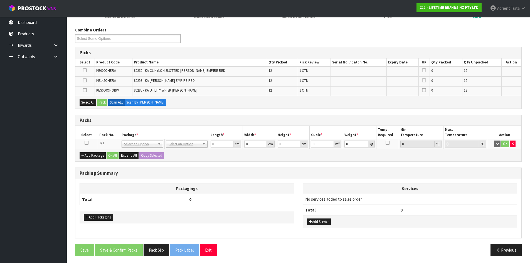
click at [84, 143] on td at bounding box center [86, 144] width 22 height 10
click at [86, 143] on icon at bounding box center [87, 143] width 4 height 0
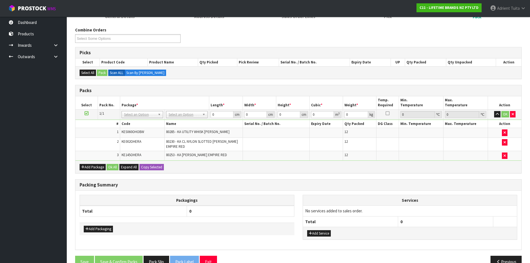
drag, startPoint x: 182, startPoint y: 113, endPoint x: 177, endPoint y: 124, distance: 12.8
click at [177, 124] on input "text" at bounding box center [187, 122] width 39 height 7
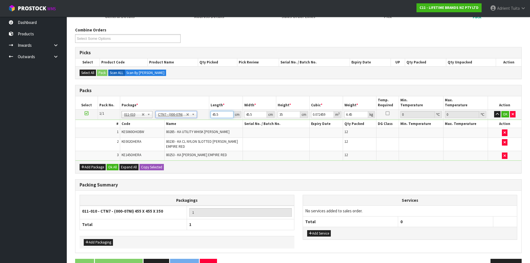
click at [214, 112] on input "45.5" at bounding box center [222, 114] width 23 height 7
click at [506, 116] on button "OK" at bounding box center [506, 114] width 8 height 7
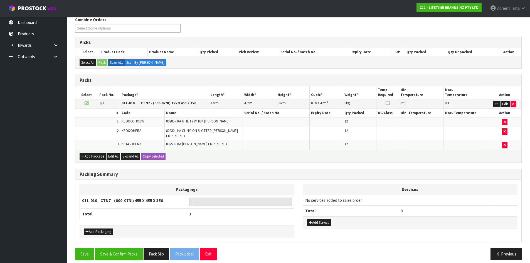
scroll to position [79, 0]
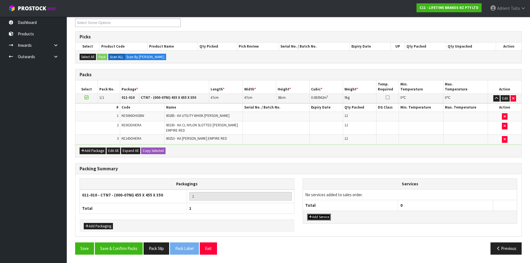
click at [317, 215] on button "Add Service" at bounding box center [319, 217] width 24 height 7
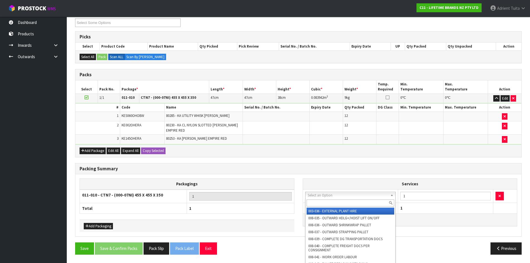
drag, startPoint x: 324, startPoint y: 193, endPoint x: 324, endPoint y: 201, distance: 7.8
click at [324, 201] on input "text" at bounding box center [351, 203] width 88 height 7
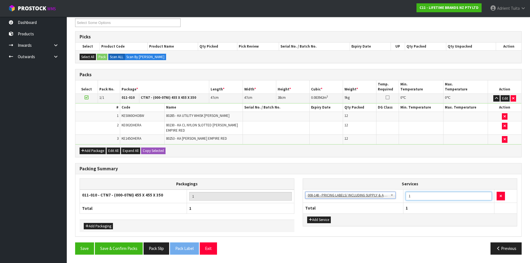
click at [418, 197] on input "1" at bounding box center [449, 196] width 86 height 9
click at [140, 253] on button "Save & Confirm Packs" at bounding box center [119, 249] width 48 height 12
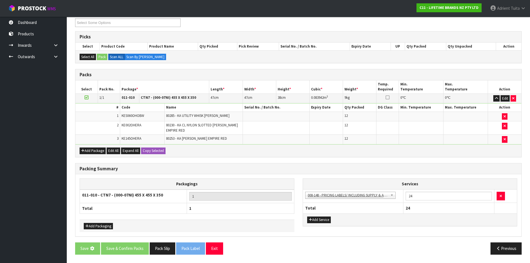
scroll to position [0, 0]
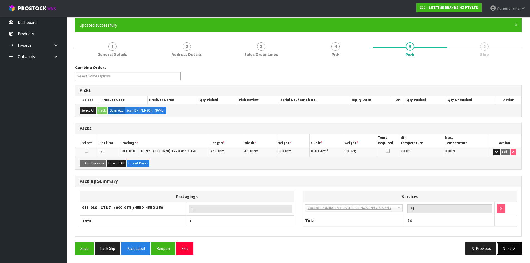
click at [507, 253] on button "Next" at bounding box center [510, 249] width 25 height 12
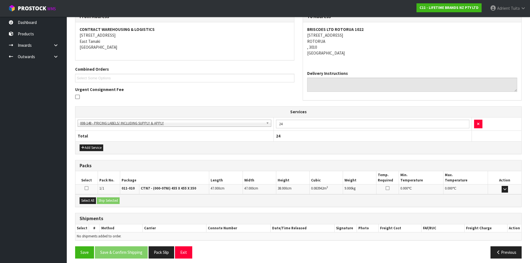
scroll to position [103, 0]
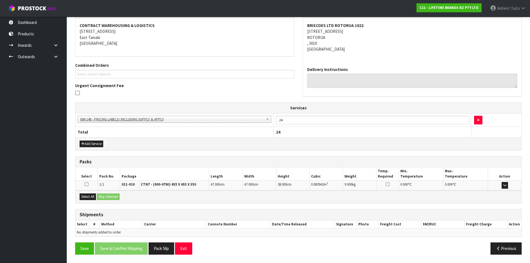
click at [96, 201] on div "Select All Ship Selected" at bounding box center [298, 196] width 446 height 13
click at [96, 198] on button "Select All" at bounding box center [88, 197] width 16 height 7
click at [102, 197] on button "Ship Selected" at bounding box center [108, 197] width 23 height 7
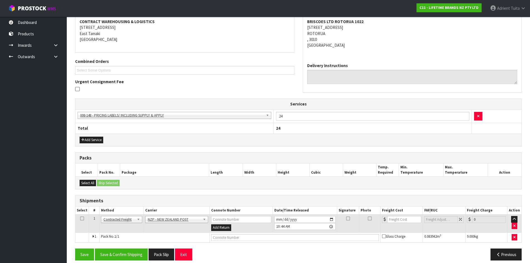
scroll to position [113, 0]
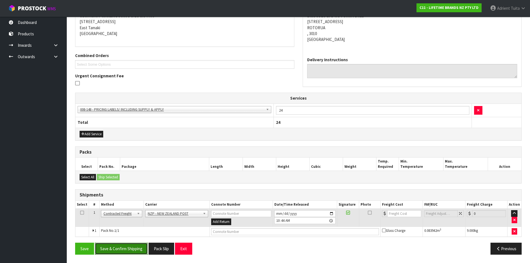
click at [134, 249] on button "Save & Confirm Shipping" at bounding box center [121, 249] width 53 height 12
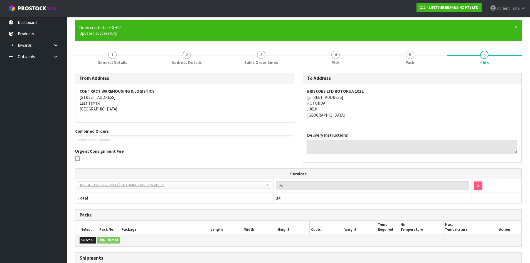
scroll to position [105, 0]
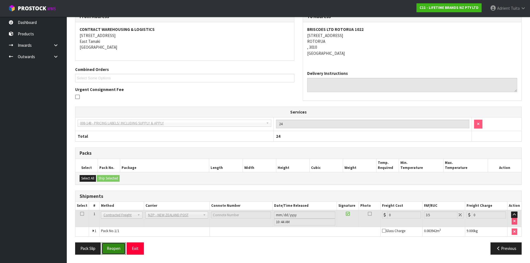
click at [114, 243] on button "Reopen" at bounding box center [114, 249] width 24 height 12
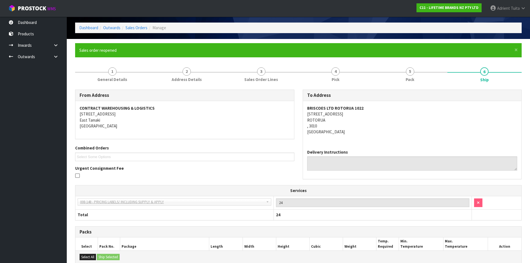
scroll to position [99, 0]
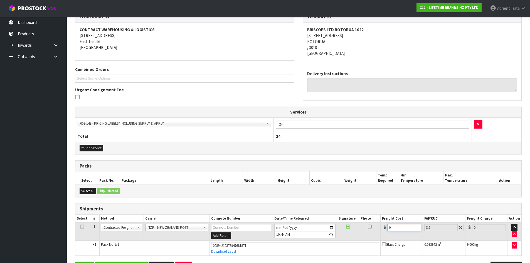
drag, startPoint x: 402, startPoint y: 229, endPoint x: 397, endPoint y: 228, distance: 5.8
click at [402, 229] on input "0" at bounding box center [405, 227] width 34 height 7
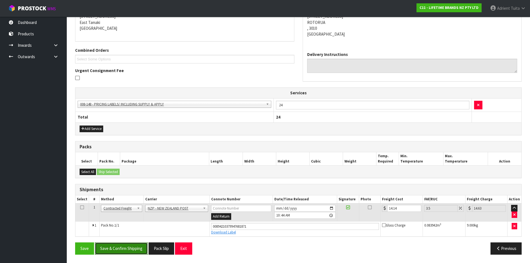
click at [136, 248] on button "Save & Confirm Shipping" at bounding box center [121, 249] width 53 height 12
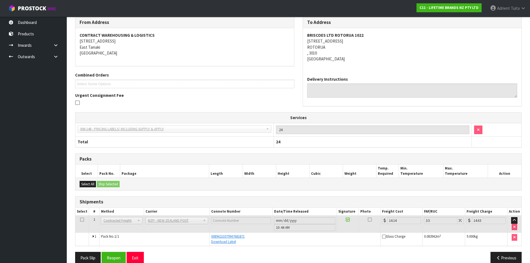
scroll to position [103, 0]
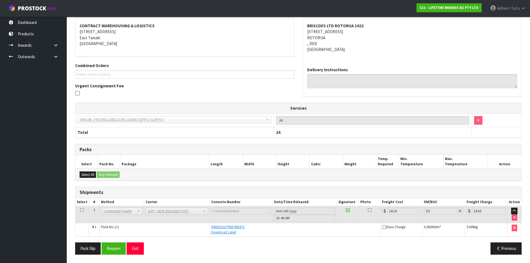
click at [141, 256] on div "Pack Slip Reopen Exit Previous" at bounding box center [298, 251] width 455 height 16
click at [140, 251] on button "Exit" at bounding box center [135, 249] width 17 height 12
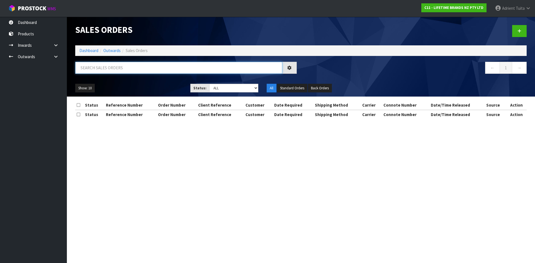
click at [97, 68] on input "text" at bounding box center [178, 68] width 207 height 12
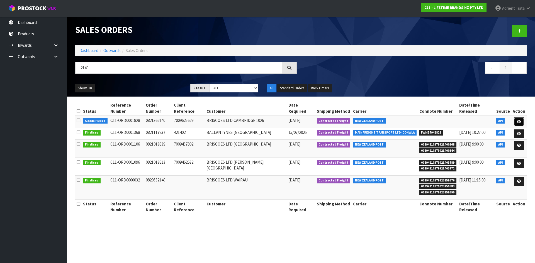
click at [516, 118] on link at bounding box center [518, 122] width 10 height 9
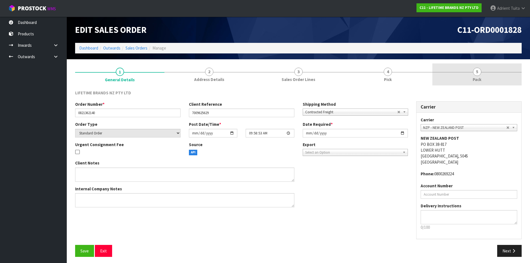
click at [481, 79] on span "Pack" at bounding box center [477, 80] width 9 height 6
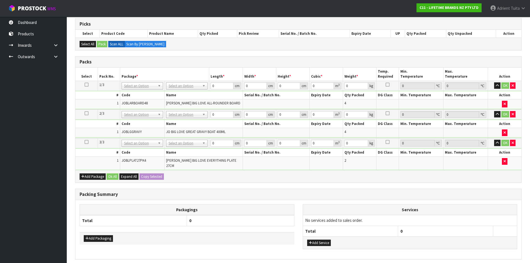
scroll to position [111, 0]
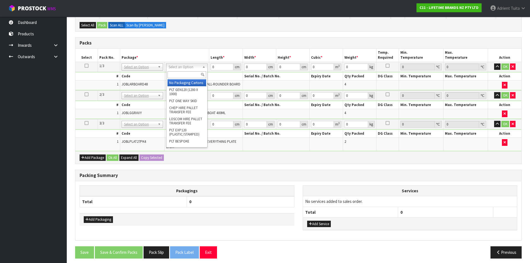
drag, startPoint x: 197, startPoint y: 69, endPoint x: 192, endPoint y: 77, distance: 9.1
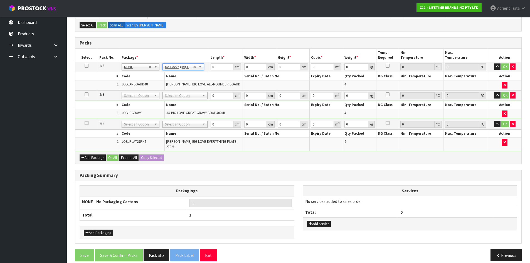
drag, startPoint x: 185, startPoint y: 92, endPoint x: 183, endPoint y: 96, distance: 4.1
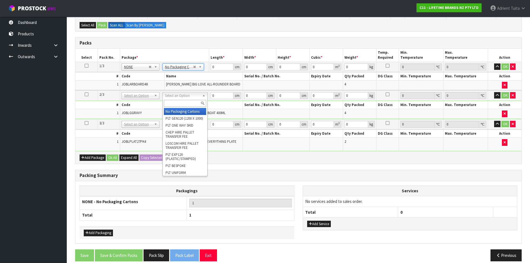
drag, startPoint x: 181, startPoint y: 110, endPoint x: 181, endPoint y: 122, distance: 12.0
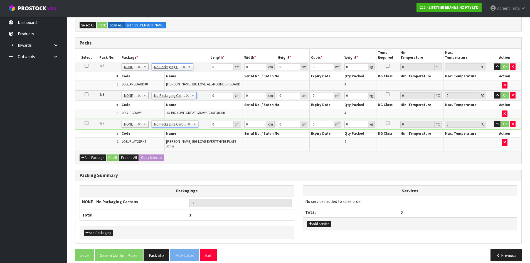
click at [218, 71] on td "0 cm" at bounding box center [225, 67] width 33 height 10
click at [218, 70] on input "0" at bounding box center [222, 66] width 23 height 7
click at [222, 94] on td "0 cm" at bounding box center [225, 96] width 33 height 10
click at [222, 94] on input "0" at bounding box center [222, 95] width 23 height 7
click at [221, 121] on input "0" at bounding box center [222, 124] width 23 height 7
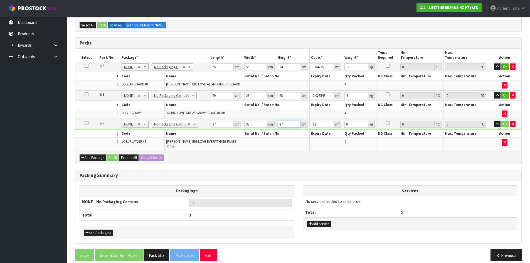
click at [278, 124] on input "27" at bounding box center [289, 124] width 23 height 7
click at [504, 68] on button "OK" at bounding box center [506, 66] width 8 height 7
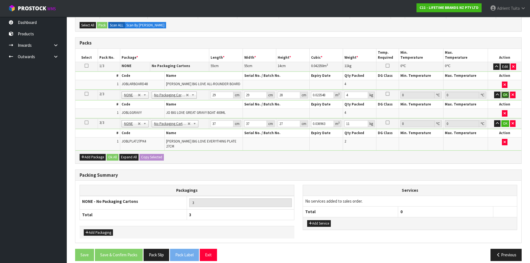
click at [504, 96] on button "OK" at bounding box center [506, 95] width 8 height 7
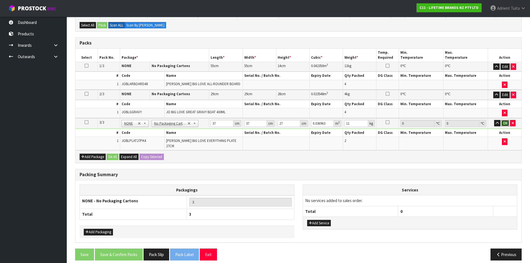
click at [502, 124] on button "OK" at bounding box center [506, 123] width 8 height 7
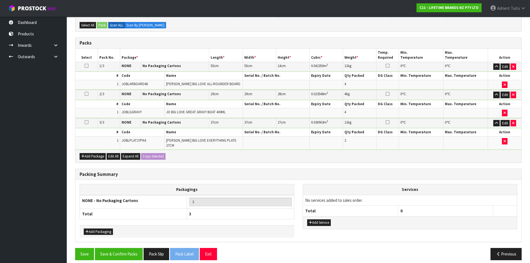
scroll to position [112, 0]
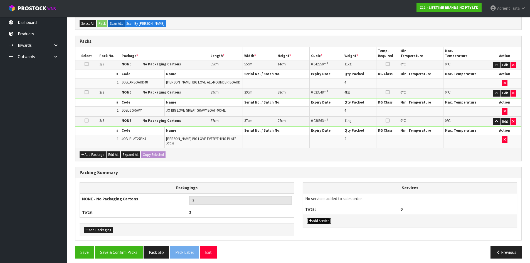
drag, startPoint x: 319, startPoint y: 217, endPoint x: 323, endPoint y: 204, distance: 13.8
click at [319, 218] on button "Add Service" at bounding box center [319, 221] width 24 height 7
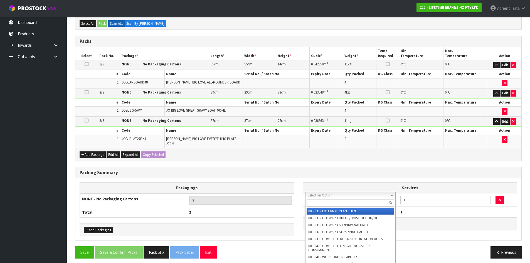
click at [326, 202] on input "text" at bounding box center [351, 203] width 88 height 7
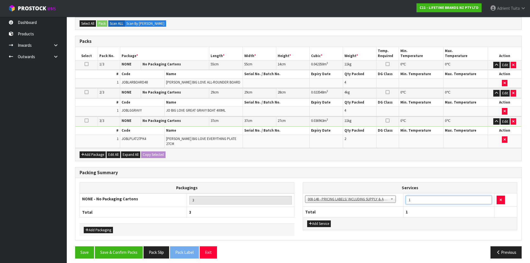
click at [413, 198] on input "1" at bounding box center [449, 200] width 86 height 9
click at [117, 246] on button "Save & Confirm Packs" at bounding box center [119, 252] width 48 height 12
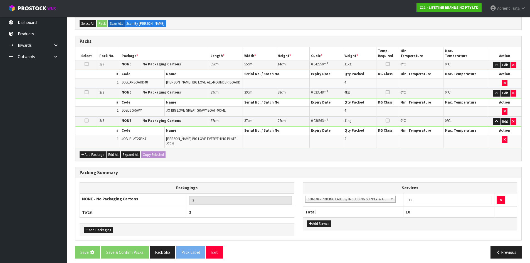
scroll to position [0, 0]
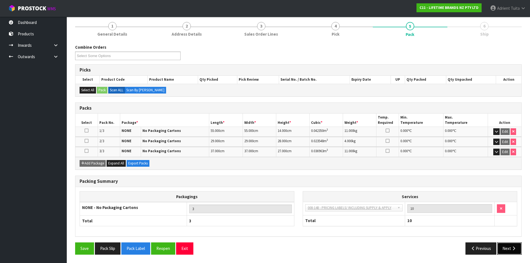
click at [505, 245] on button "Next" at bounding box center [510, 249] width 25 height 12
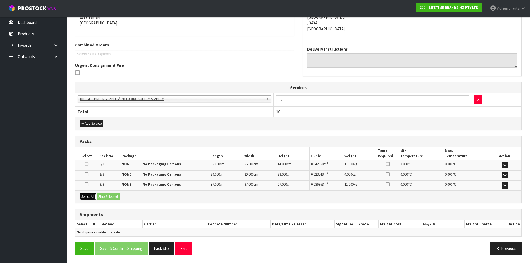
click at [90, 197] on button "Select All" at bounding box center [88, 197] width 16 height 7
click at [108, 197] on button "Ship Selected" at bounding box center [108, 197] width 23 height 7
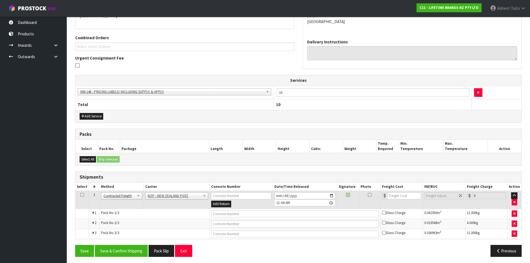
scroll to position [133, 0]
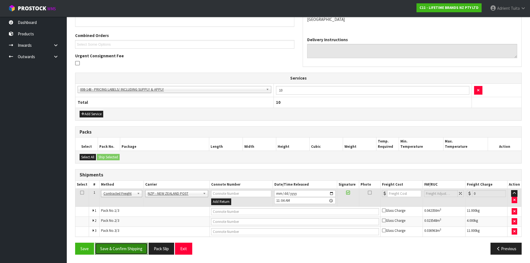
click at [133, 250] on button "Save & Confirm Shipping" at bounding box center [121, 249] width 53 height 12
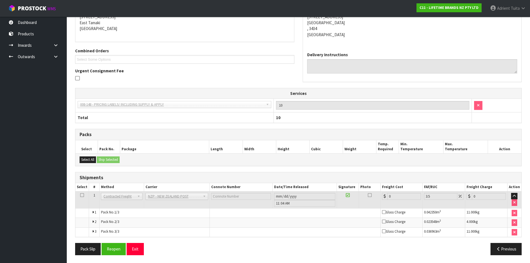
scroll to position [124, 0]
click at [110, 253] on button "Reopen" at bounding box center [114, 249] width 24 height 12
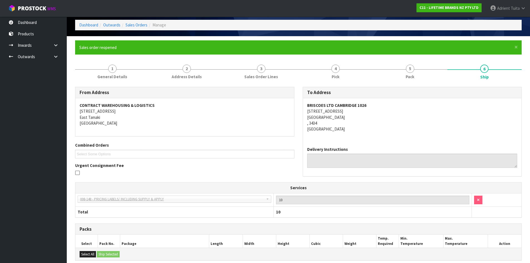
scroll to position [118, 0]
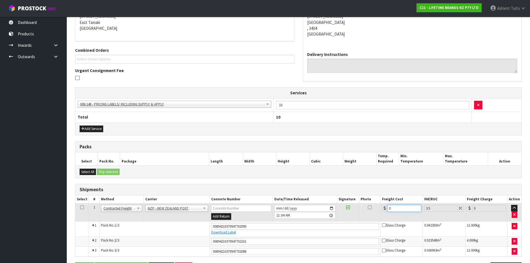
click at [401, 209] on input "0" at bounding box center [405, 208] width 34 height 7
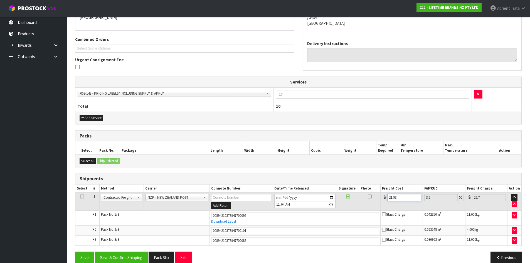
scroll to position [138, 0]
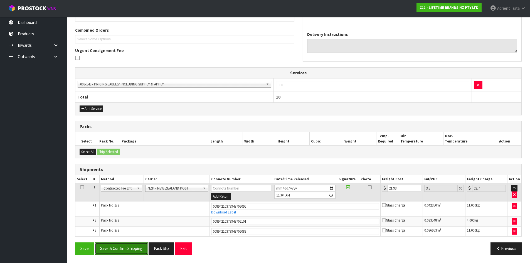
click at [102, 246] on button "Save & Confirm Shipping" at bounding box center [121, 249] width 53 height 12
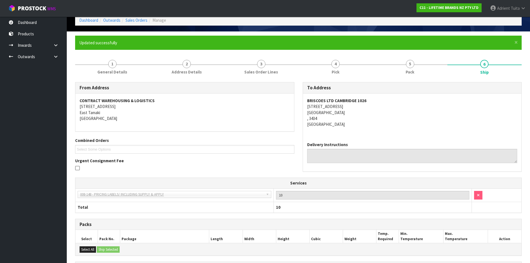
scroll to position [122, 0]
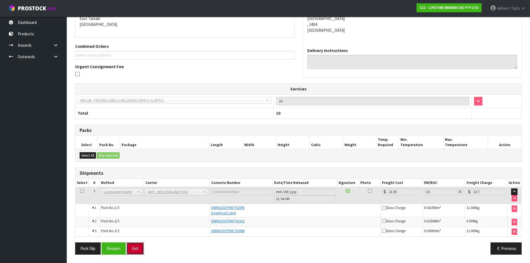
click at [141, 251] on button "Exit" at bounding box center [135, 249] width 17 height 12
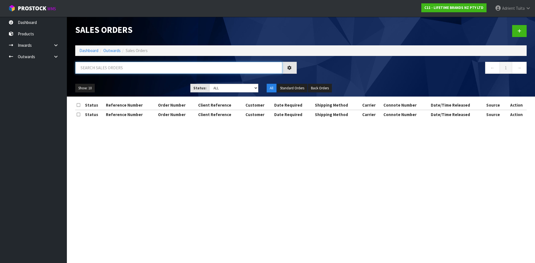
click at [105, 66] on input "text" at bounding box center [178, 68] width 207 height 12
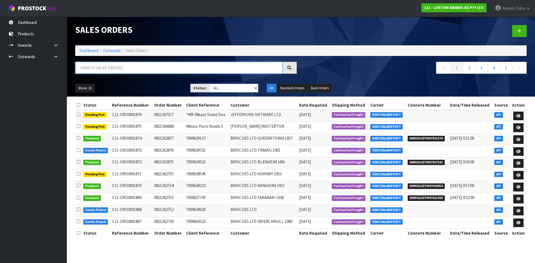
click at [146, 65] on input "text" at bounding box center [178, 68] width 207 height 12
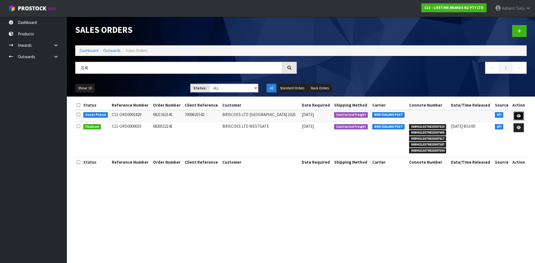
click at [519, 118] on link at bounding box center [518, 116] width 10 height 9
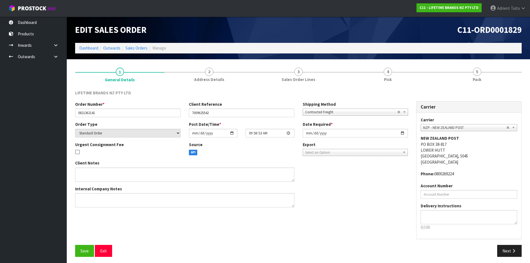
click at [490, 75] on link "5 Pack" at bounding box center [477, 74] width 89 height 22
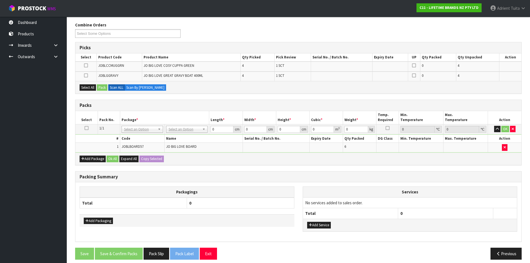
scroll to position [73, 0]
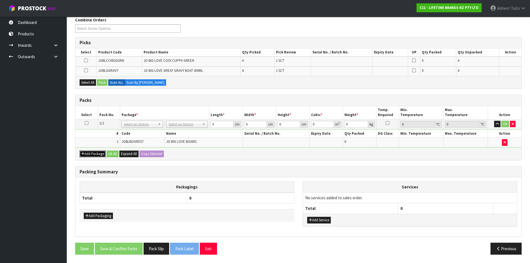
click at [96, 152] on button "Add Package" at bounding box center [93, 154] width 26 height 7
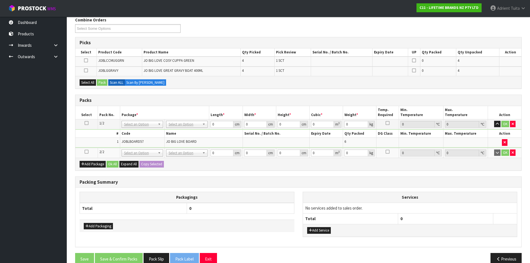
click at [86, 152] on icon at bounding box center [87, 152] width 4 height 0
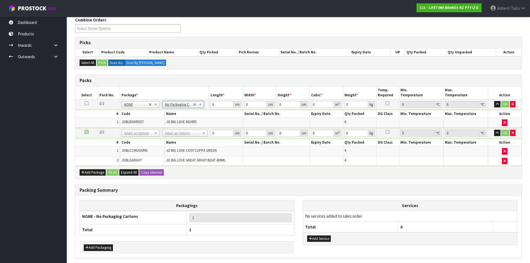
drag, startPoint x: 178, startPoint y: 131, endPoint x: 178, endPoint y: 137, distance: 6.5
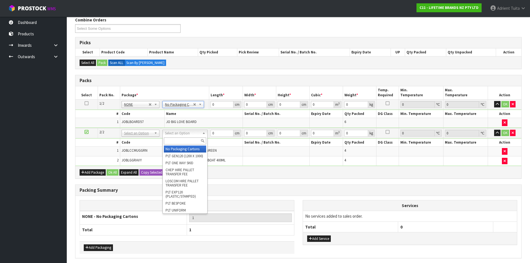
click at [178, 140] on input "text" at bounding box center [185, 141] width 42 height 7
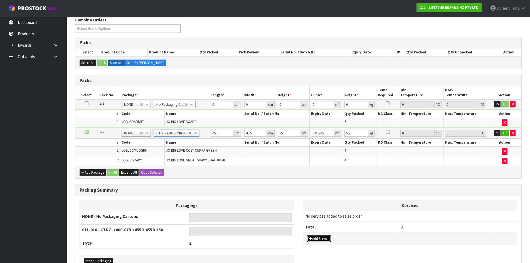
click at [318, 240] on button "Add Service" at bounding box center [319, 239] width 24 height 7
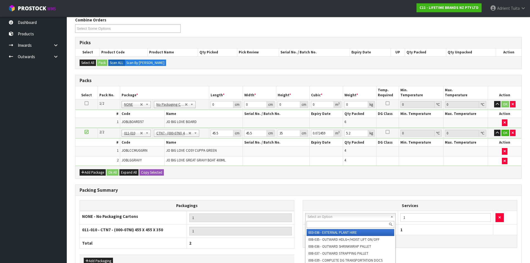
drag, startPoint x: 323, startPoint y: 218, endPoint x: 323, endPoint y: 226, distance: 8.6
click at [323, 226] on input "text" at bounding box center [351, 224] width 88 height 7
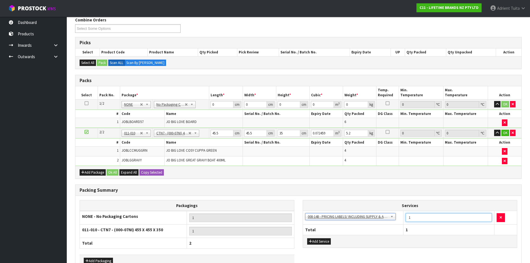
click at [425, 217] on input "1" at bounding box center [449, 217] width 86 height 9
click at [225, 108] on td "0 cm" at bounding box center [225, 104] width 33 height 10
click at [225, 109] on td "0 cm" at bounding box center [225, 104] width 33 height 10
click at [224, 106] on input "0" at bounding box center [222, 104] width 23 height 7
click at [215, 133] on input "45.5" at bounding box center [222, 133] width 23 height 7
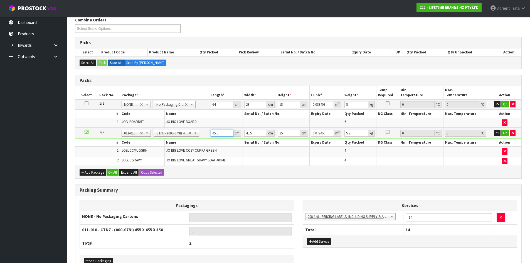
click at [215, 133] on input "45.5" at bounding box center [222, 133] width 23 height 7
drag, startPoint x: 506, startPoint y: 103, endPoint x: 503, endPoint y: 121, distance: 17.9
click at [506, 103] on button "OK" at bounding box center [506, 104] width 8 height 7
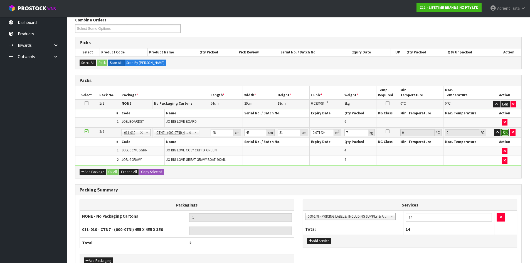
click at [504, 132] on button "OK" at bounding box center [506, 132] width 8 height 7
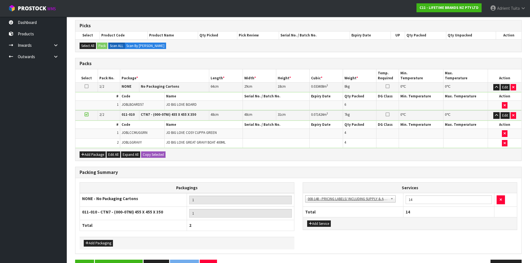
scroll to position [107, 0]
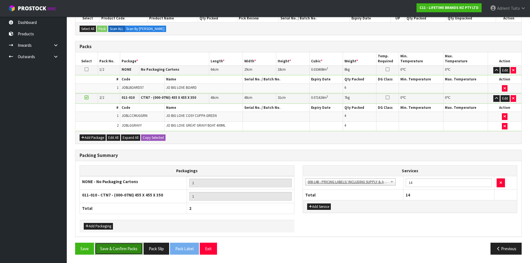
click at [118, 245] on button "Save & Confirm Packs" at bounding box center [119, 249] width 48 height 12
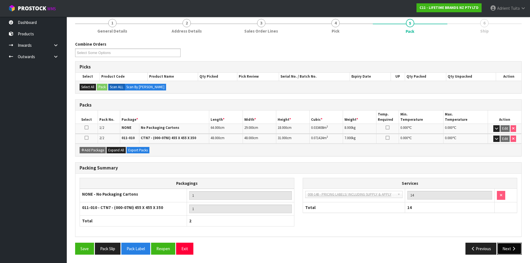
click at [510, 248] on button "Next" at bounding box center [510, 249] width 25 height 12
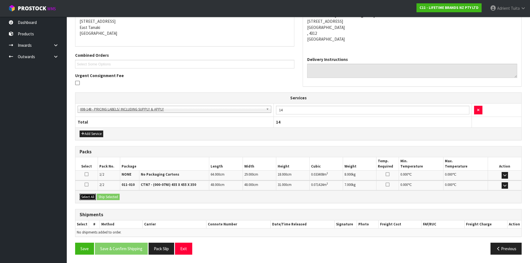
drag, startPoint x: 89, startPoint y: 199, endPoint x: 106, endPoint y: 199, distance: 17.3
click at [92, 199] on button "Select All" at bounding box center [88, 197] width 16 height 7
click at [106, 199] on button "Ship Selected" at bounding box center [108, 197] width 23 height 7
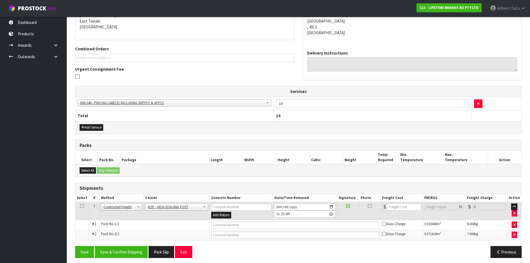
scroll to position [123, 0]
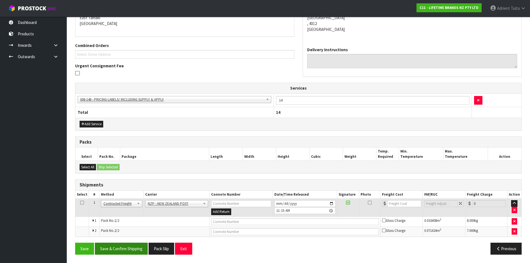
drag, startPoint x: 129, startPoint y: 238, endPoint x: 126, endPoint y: 246, distance: 7.9
click at [128, 243] on div "From Address CONTRACT WAREHOUSING & LOGISTICS [STREET_ADDRESS] Combined Orders …" at bounding box center [298, 123] width 447 height 272
click at [124, 247] on button "Save & Confirm Shipping" at bounding box center [121, 249] width 53 height 12
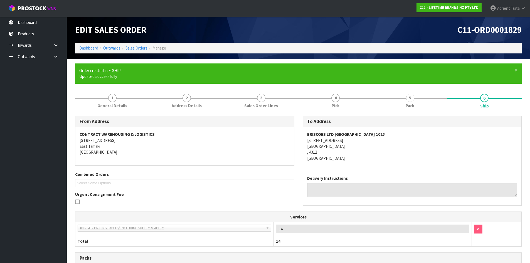
scroll to position [114, 0]
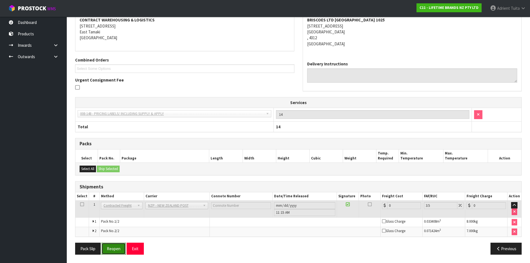
drag, startPoint x: 122, startPoint y: 246, endPoint x: 115, endPoint y: 245, distance: 7.2
click at [122, 247] on button "Reopen" at bounding box center [114, 249] width 24 height 12
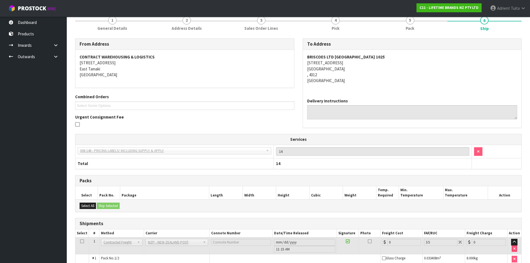
scroll to position [109, 0]
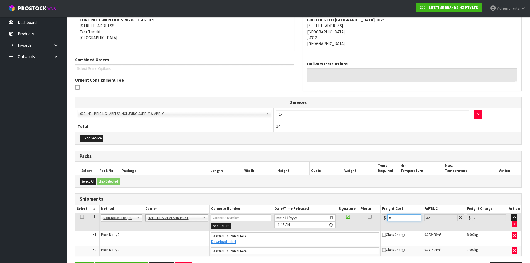
click at [410, 221] on input "0" at bounding box center [405, 217] width 34 height 7
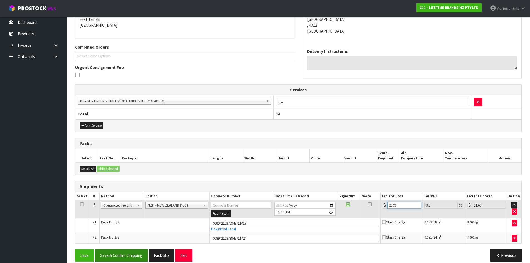
scroll to position [128, 0]
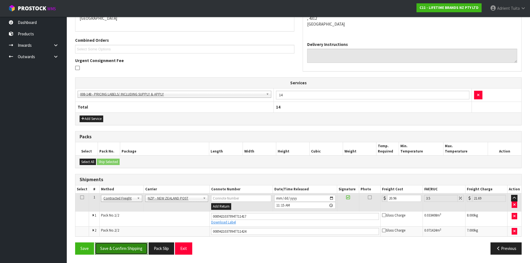
click at [125, 253] on button "Save & Confirm Shipping" at bounding box center [121, 249] width 53 height 12
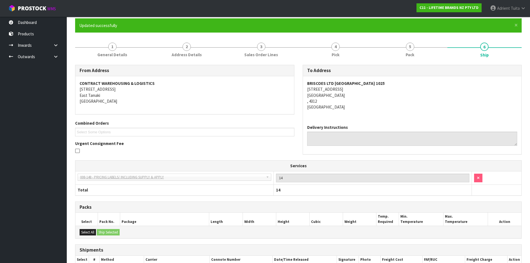
scroll to position [0, 0]
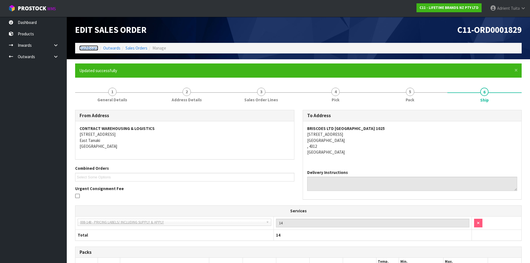
click at [91, 46] on link "Dashboard" at bounding box center [88, 47] width 19 height 5
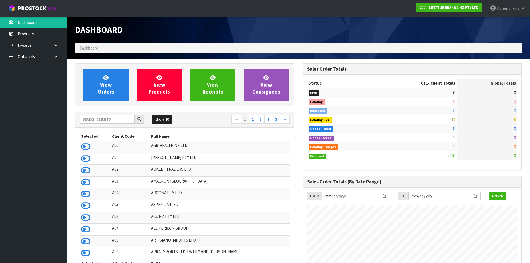
scroll to position [422, 228]
click at [105, 83] on span "View Orders" at bounding box center [106, 84] width 16 height 21
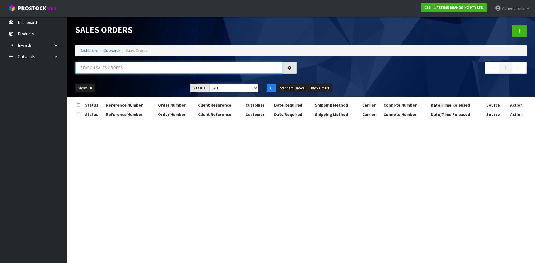
click at [112, 65] on input "text" at bounding box center [178, 68] width 207 height 12
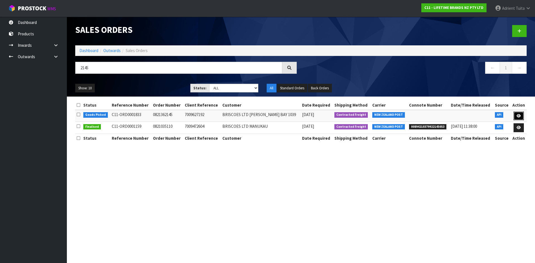
click at [518, 117] on icon at bounding box center [518, 116] width 4 height 4
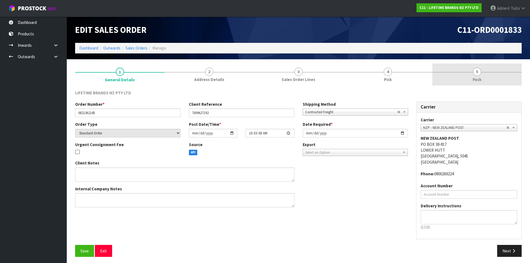
click at [505, 74] on link "5 Pack" at bounding box center [477, 74] width 89 height 22
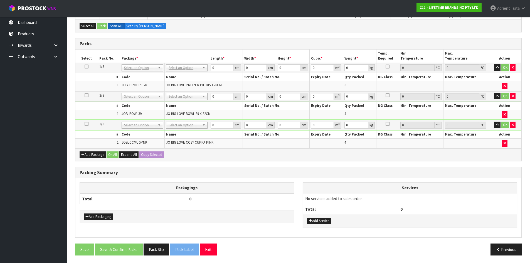
scroll to position [111, 0]
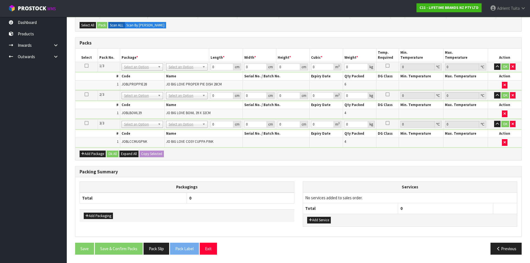
click at [179, 66] on table "Select Pack No. Package * Length * Width * Height * Cubic * Weight * Temp. Requ…" at bounding box center [298, 98] width 446 height 99
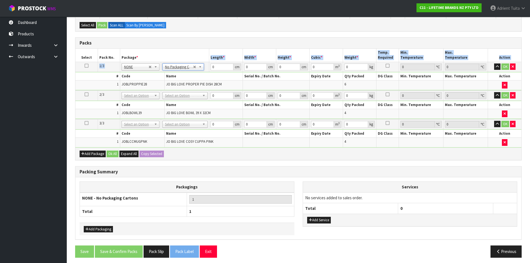
drag, startPoint x: 176, startPoint y: 94, endPoint x: 174, endPoint y: 107, distance: 13.6
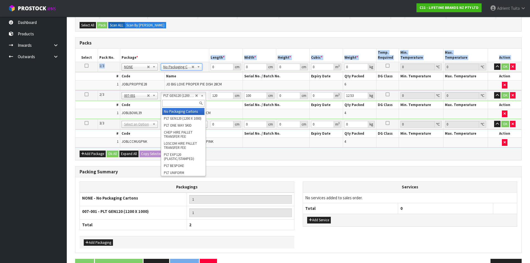
drag, startPoint x: 175, startPoint y: 111, endPoint x: 172, endPoint y: 126, distance: 15.9
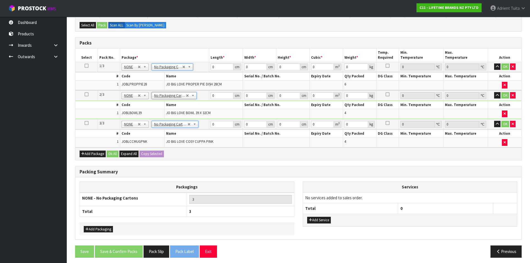
drag, startPoint x: 324, startPoint y: 216, endPoint x: 324, endPoint y: 202, distance: 13.6
click at [324, 216] on div "Add Service" at bounding box center [410, 220] width 214 height 13
click at [319, 214] on div "Add Service" at bounding box center [410, 220] width 214 height 13
drag, startPoint x: 314, startPoint y: 228, endPoint x: 316, endPoint y: 221, distance: 7.5
click at [314, 225] on div "Services No services added to sales order. Total 0 Add Service" at bounding box center [410, 207] width 223 height 51
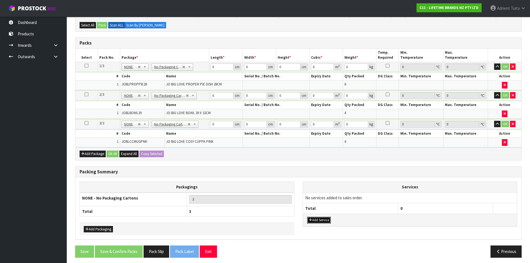
click at [319, 220] on button "Add Service" at bounding box center [319, 220] width 24 height 7
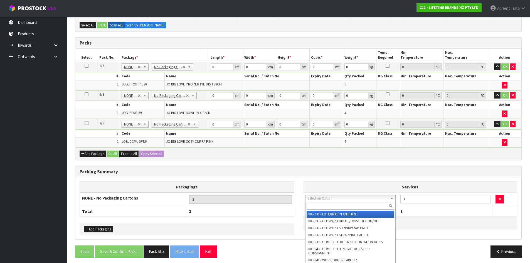
click at [325, 203] on input "text" at bounding box center [351, 206] width 88 height 7
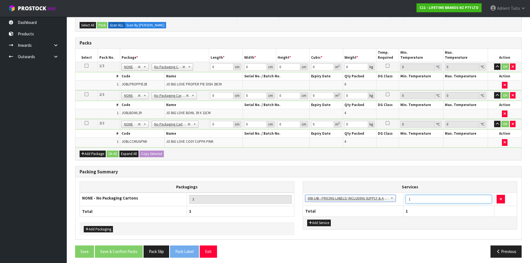
click at [424, 201] on input "1" at bounding box center [449, 199] width 86 height 9
click at [223, 67] on input "0" at bounding box center [222, 66] width 23 height 7
click at [221, 97] on input "0" at bounding box center [222, 95] width 23 height 7
click at [228, 123] on input "0.001" at bounding box center [222, 124] width 23 height 7
click at [219, 120] on td "0.001 cm" at bounding box center [225, 124] width 33 height 10
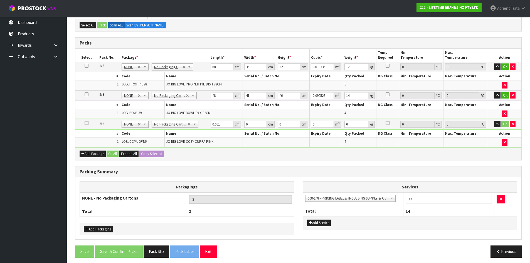
click at [219, 120] on td "0.001 cm" at bounding box center [225, 124] width 33 height 10
click at [218, 127] on input "0.001" at bounding box center [222, 124] width 23 height 7
click at [503, 68] on button "OK" at bounding box center [506, 66] width 8 height 7
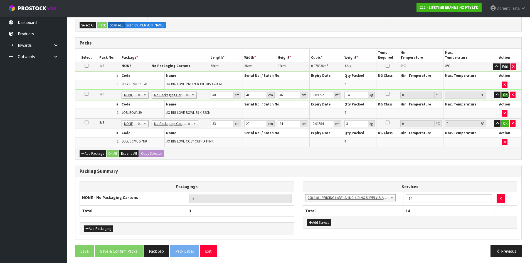
click at [505, 95] on button "OK" at bounding box center [506, 95] width 8 height 7
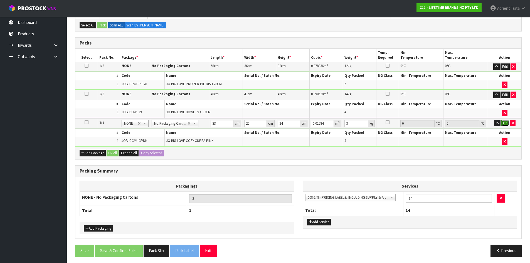
click at [503, 122] on button "OK" at bounding box center [506, 123] width 8 height 7
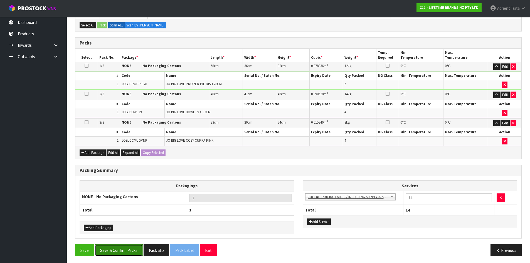
click at [133, 249] on button "Save & Confirm Packs" at bounding box center [119, 250] width 48 height 12
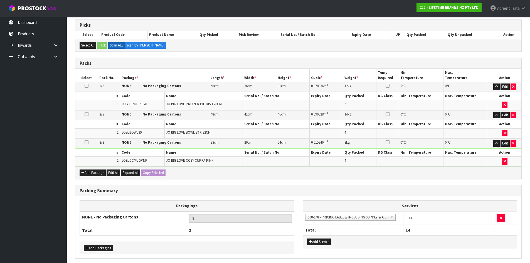
scroll to position [0, 0]
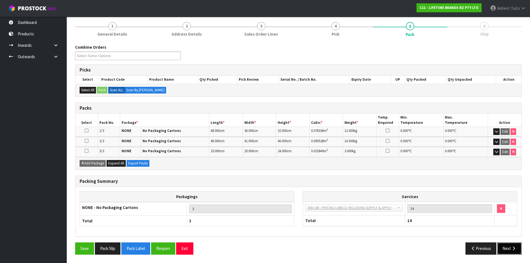
click at [507, 252] on button "Next" at bounding box center [510, 249] width 25 height 12
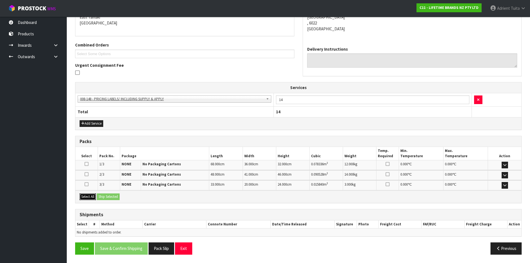
drag, startPoint x: 86, startPoint y: 199, endPoint x: 102, endPoint y: 199, distance: 16.2
click at [87, 199] on button "Select All" at bounding box center [88, 197] width 16 height 7
click at [114, 198] on button "Ship Selected" at bounding box center [108, 197] width 23 height 7
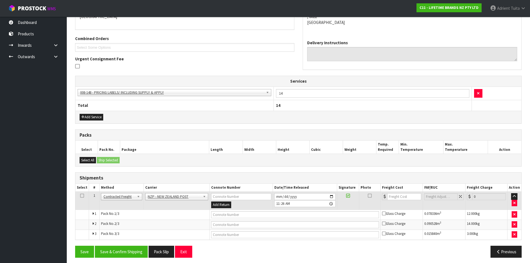
scroll to position [133, 0]
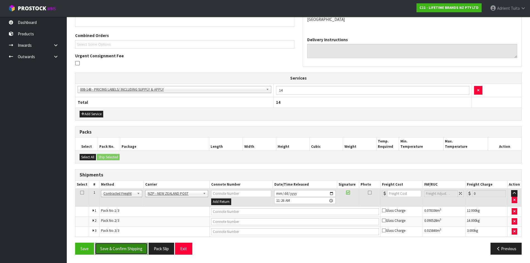
click at [123, 247] on button "Save & Confirm Shipping" at bounding box center [121, 249] width 53 height 12
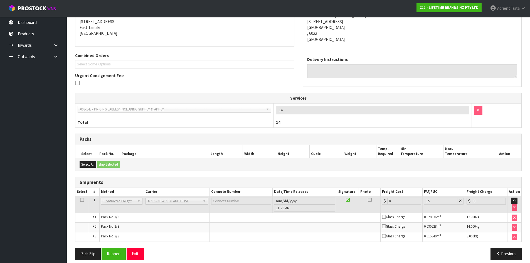
scroll to position [124, 0]
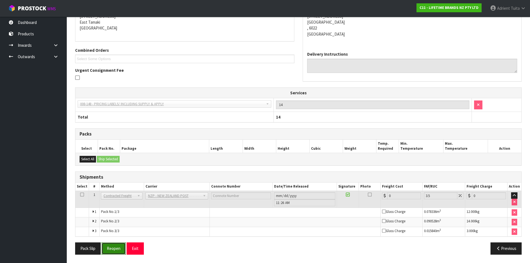
click at [104, 244] on button "Reopen" at bounding box center [114, 249] width 24 height 12
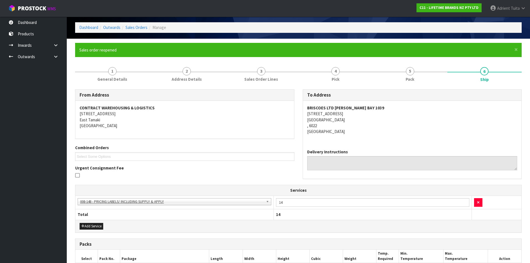
scroll to position [138, 0]
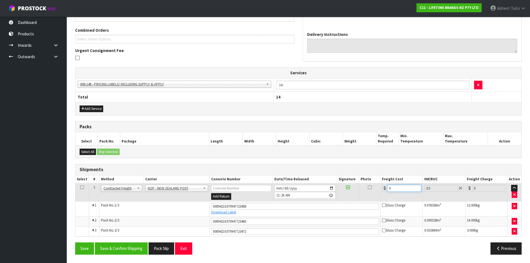
click at [398, 187] on input "0" at bounding box center [405, 188] width 34 height 7
click at [131, 248] on button "Save & Confirm Shipping" at bounding box center [121, 249] width 53 height 12
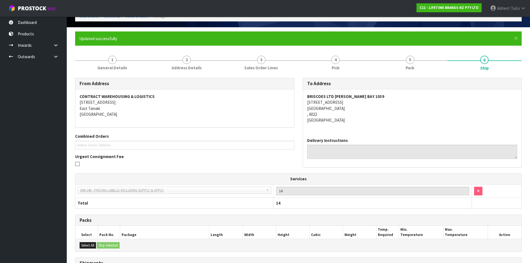
scroll to position [0, 0]
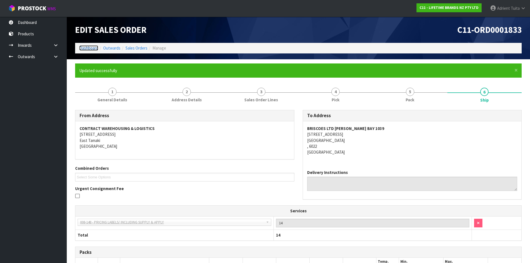
click at [95, 47] on link "Dashboard" at bounding box center [88, 47] width 19 height 5
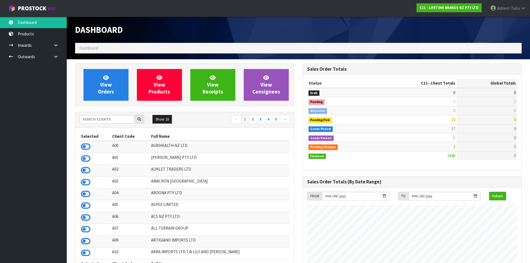
scroll to position [422, 228]
click at [105, 117] on input "text" at bounding box center [107, 119] width 55 height 9
click at [103, 105] on div "View Orders View Products View Receipts View Consignees" at bounding box center [184, 84] width 219 height 43
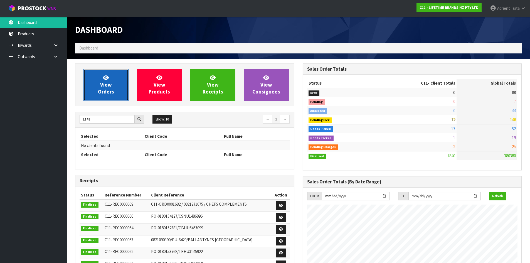
click at [105, 96] on link "View Orders" at bounding box center [106, 85] width 45 height 32
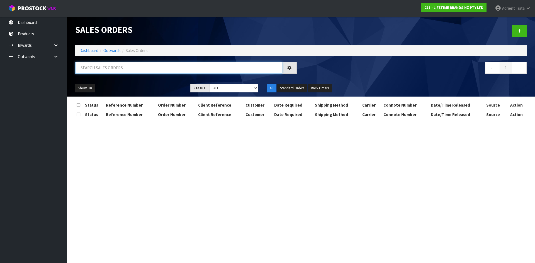
click at [112, 68] on input "text" at bounding box center [178, 68] width 207 height 12
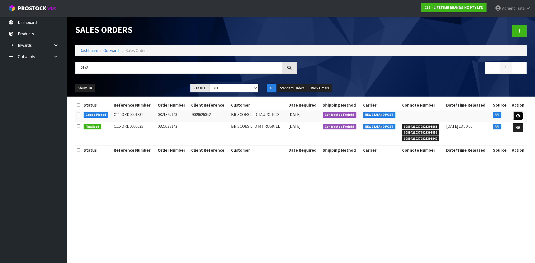
click at [515, 113] on link at bounding box center [518, 116] width 10 height 9
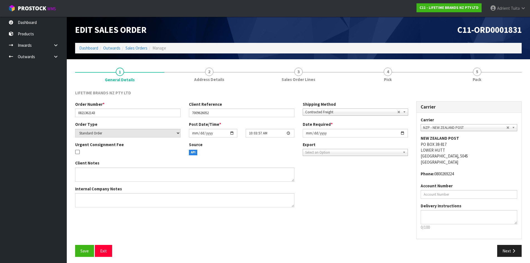
click at [493, 70] on link "5 Pack" at bounding box center [477, 74] width 89 height 22
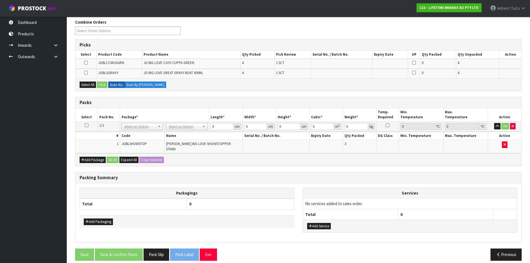
scroll to position [73, 0]
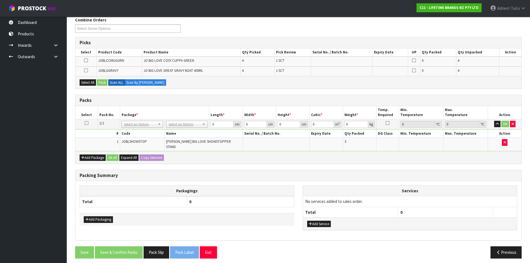
click at [83, 158] on div "Add Package Ok All Expand All Copy Selected" at bounding box center [298, 157] width 446 height 13
click at [85, 156] on button "Add Package" at bounding box center [93, 158] width 26 height 7
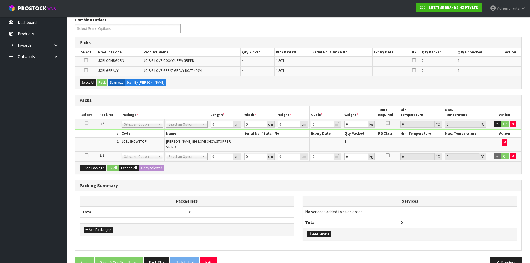
click at [85, 155] on icon at bounding box center [87, 155] width 4 height 0
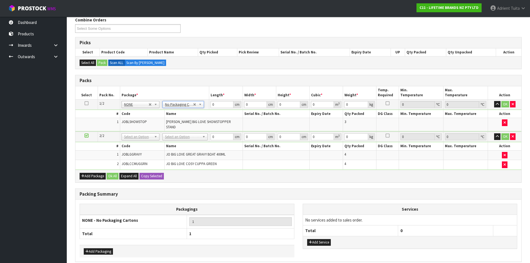
drag, startPoint x: 185, startPoint y: 132, endPoint x: 184, endPoint y: 139, distance: 6.8
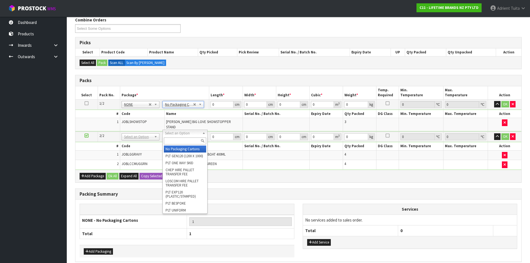
click at [184, 139] on input "text" at bounding box center [185, 141] width 42 height 7
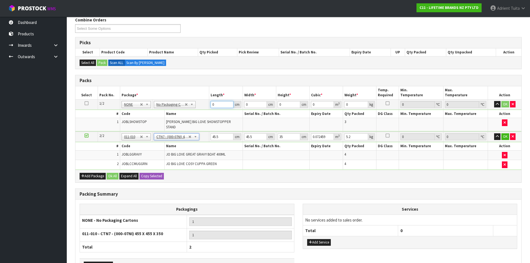
click at [215, 105] on input "0" at bounding box center [222, 104] width 23 height 7
click at [214, 135] on input "45.5" at bounding box center [222, 136] width 23 height 7
click at [506, 103] on button "OK" at bounding box center [506, 104] width 8 height 7
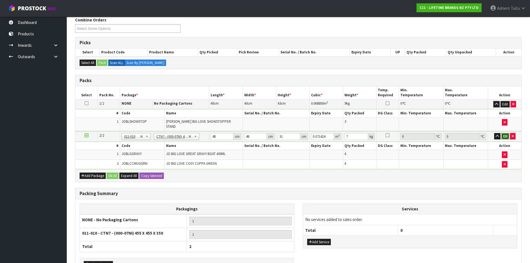
click at [503, 133] on button "OK" at bounding box center [506, 136] width 8 height 7
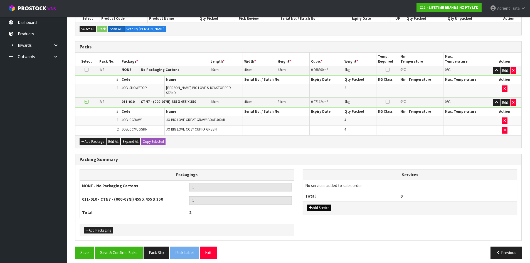
scroll to position [107, 0]
drag, startPoint x: 317, startPoint y: 206, endPoint x: 319, endPoint y: 193, distance: 13.2
click at [317, 204] on button "Add Service" at bounding box center [319, 207] width 24 height 7
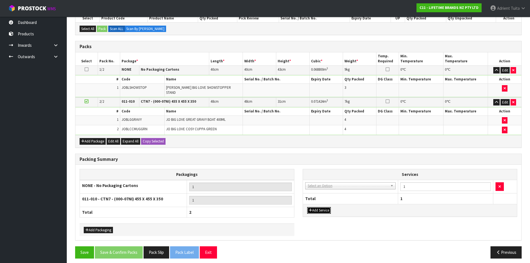
drag, startPoint x: 320, startPoint y: 185, endPoint x: 320, endPoint y: 191, distance: 5.6
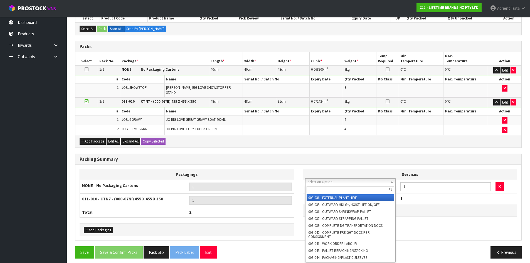
click at [321, 191] on input "text" at bounding box center [351, 189] width 88 height 7
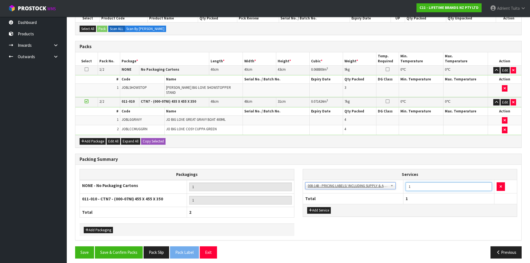
click at [421, 182] on input "1" at bounding box center [449, 186] width 86 height 9
click at [128, 246] on button "Save & Confirm Packs" at bounding box center [119, 252] width 48 height 12
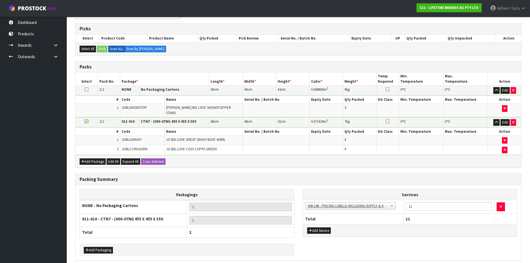
scroll to position [0, 0]
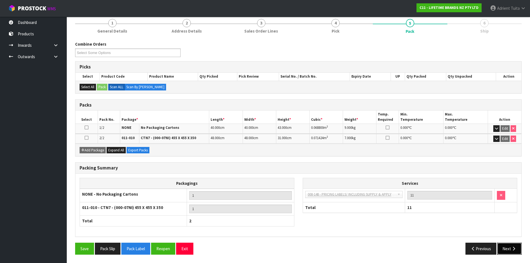
click at [512, 247] on icon "button" at bounding box center [514, 249] width 5 height 4
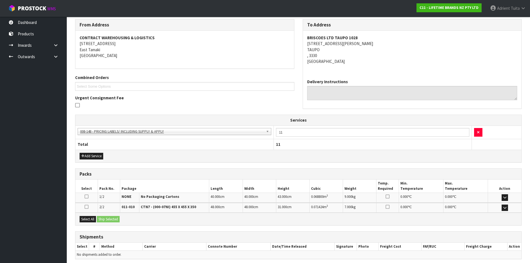
scroll to position [113, 0]
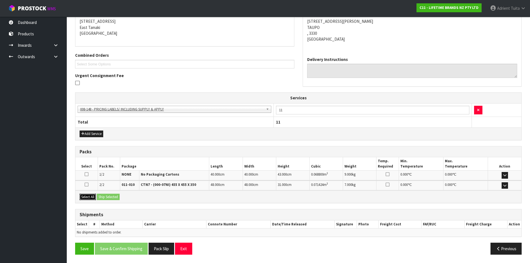
click at [91, 197] on button "Select All" at bounding box center [88, 197] width 16 height 7
click at [99, 197] on button "Ship Selected" at bounding box center [108, 197] width 23 height 7
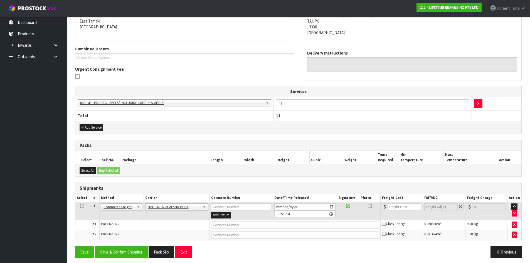
scroll to position [123, 0]
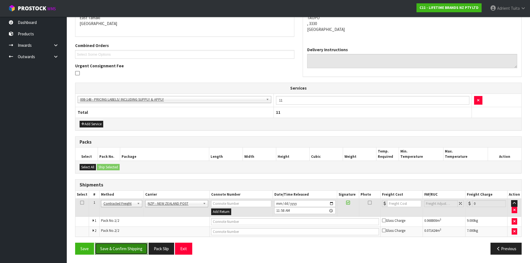
click at [126, 244] on button "Save & Confirm Shipping" at bounding box center [121, 249] width 53 height 12
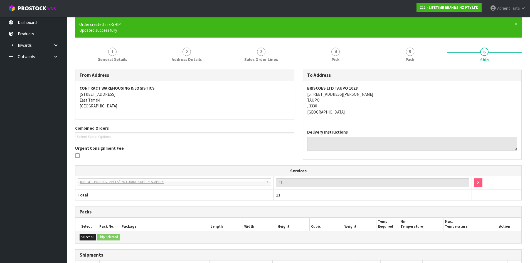
scroll to position [114, 0]
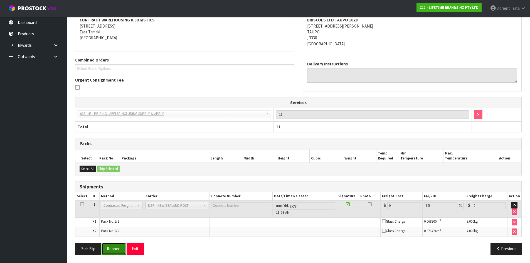
click at [110, 248] on button "Reopen" at bounding box center [114, 249] width 24 height 12
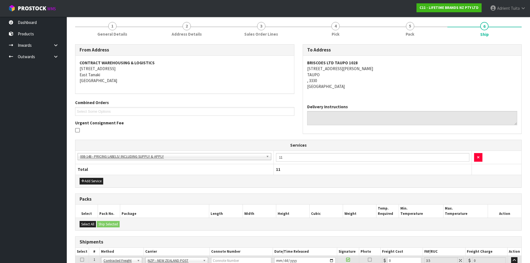
scroll to position [128, 0]
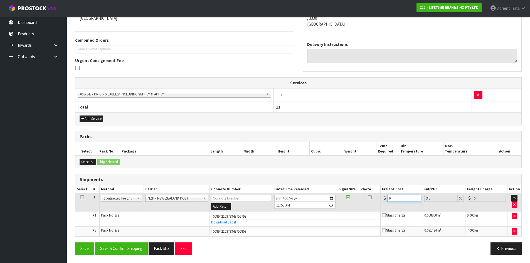
drag, startPoint x: 404, startPoint y: 200, endPoint x: 394, endPoint y: 196, distance: 10.4
click at [404, 199] on input "0" at bounding box center [405, 198] width 34 height 7
click at [111, 250] on button "Save & Confirm Shipping" at bounding box center [121, 249] width 53 height 12
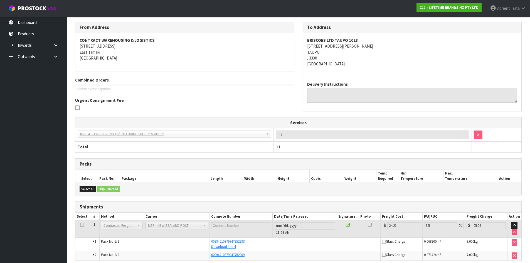
scroll to position [112, 0]
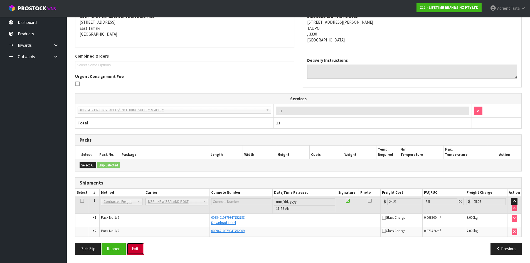
click at [131, 250] on button "Exit" at bounding box center [135, 249] width 17 height 12
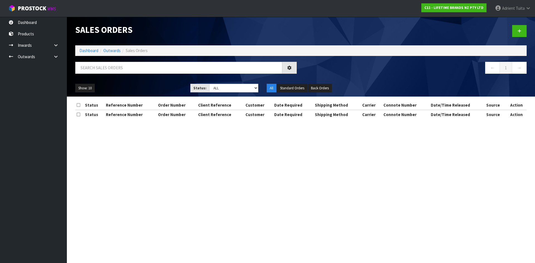
click at [142, 74] on div at bounding box center [186, 70] width 230 height 16
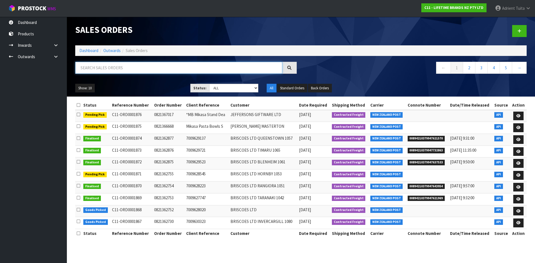
click at [143, 72] on input "text" at bounding box center [178, 68] width 207 height 12
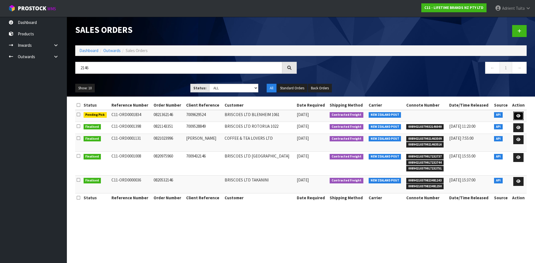
click at [519, 117] on icon at bounding box center [518, 116] width 4 height 4
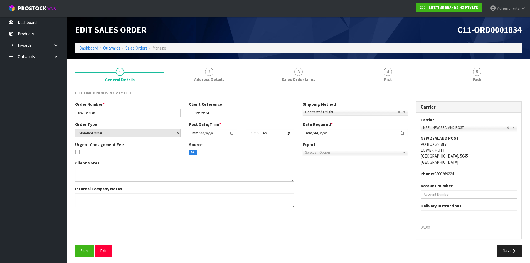
click at [377, 63] on section "1 General Details 2 Address Details 3 Sales Order Lines 4 Pick 5 Pack LIFETIME …" at bounding box center [299, 162] width 464 height 206
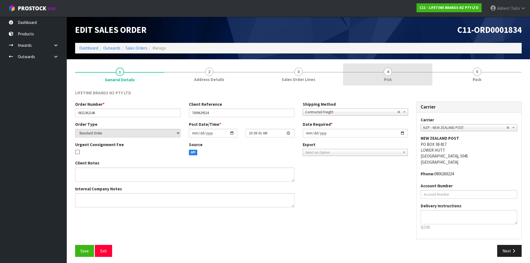
click at [384, 75] on link "4 Pick" at bounding box center [387, 74] width 89 height 22
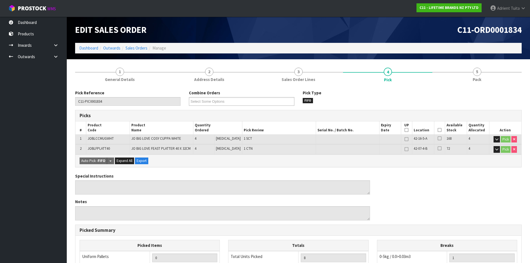
click at [405, 130] on icon at bounding box center [407, 130] width 4 height 0
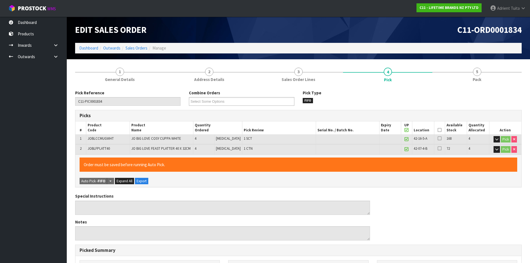
click at [405, 130] on icon at bounding box center [407, 130] width 4 height 0
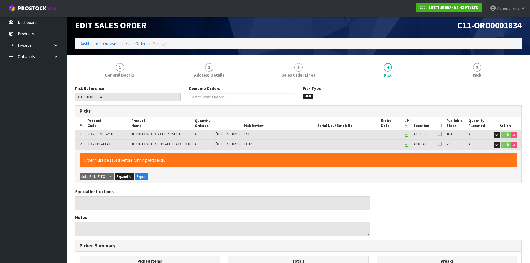
scroll to position [135, 0]
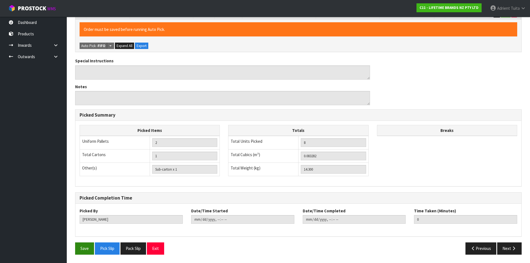
drag, startPoint x: 81, startPoint y: 242, endPoint x: 82, endPoint y: 251, distance: 9.5
click at [81, 242] on div "Pick Reference C11-PIC0001834 Combine Orders C11-ORD0001821 C11-ORD0001822 C11-…" at bounding box center [298, 107] width 447 height 304
click at [82, 251] on button "Save" at bounding box center [84, 249] width 19 height 12
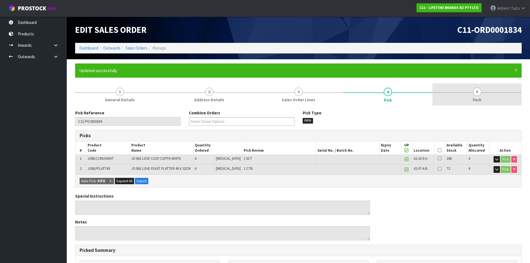
click at [483, 91] on link "5 Pack" at bounding box center [477, 95] width 89 height 22
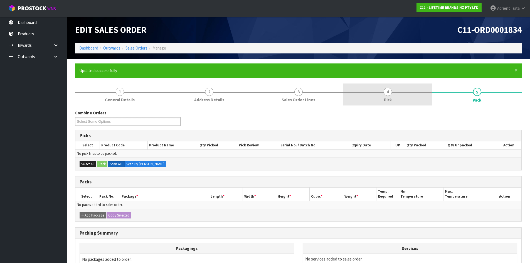
drag, startPoint x: 385, startPoint y: 88, endPoint x: 389, endPoint y: 98, distance: 10.3
click at [385, 88] on link "4 Pick" at bounding box center [387, 95] width 89 height 22
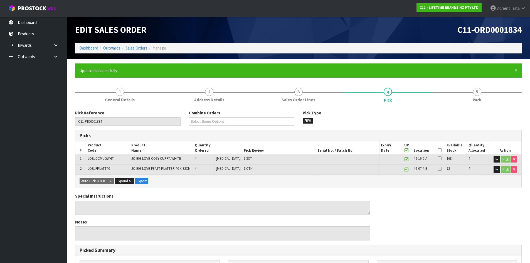
click at [407, 149] on th "UP" at bounding box center [406, 147] width 11 height 13
click at [406, 150] on icon at bounding box center [407, 150] width 4 height 0
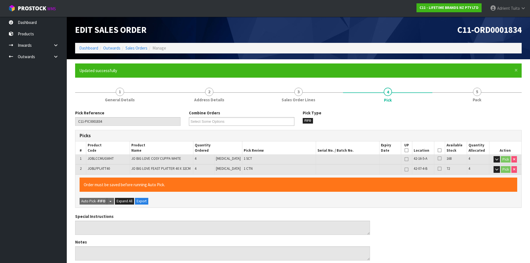
click at [438, 150] on icon at bounding box center [440, 150] width 4 height 0
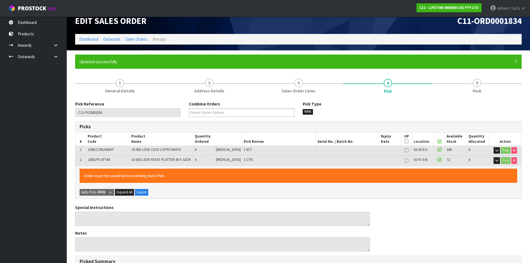
scroll to position [155, 0]
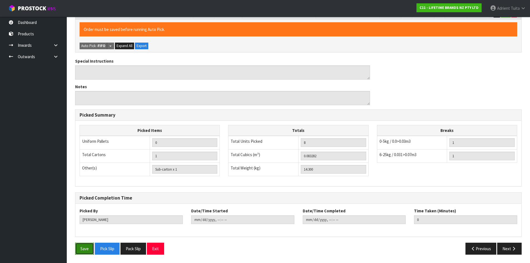
click at [84, 254] on button "Save" at bounding box center [84, 249] width 19 height 12
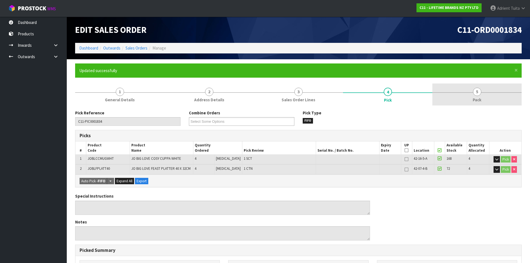
drag, startPoint x: 483, startPoint y: 98, endPoint x: 468, endPoint y: 96, distance: 15.1
click at [482, 94] on link "5 Pack" at bounding box center [477, 95] width 89 height 22
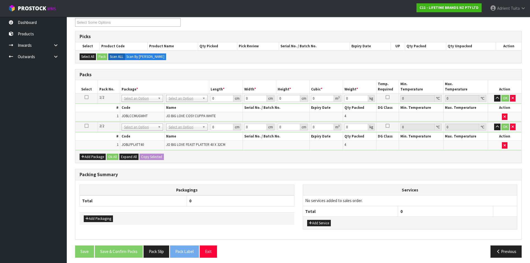
scroll to position [102, 0]
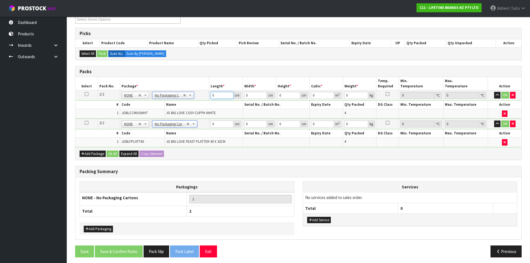
click at [217, 98] on input "0" at bounding box center [222, 95] width 23 height 7
click at [218, 126] on input "0" at bounding box center [222, 124] width 23 height 7
click at [506, 96] on button "OK" at bounding box center [506, 95] width 8 height 7
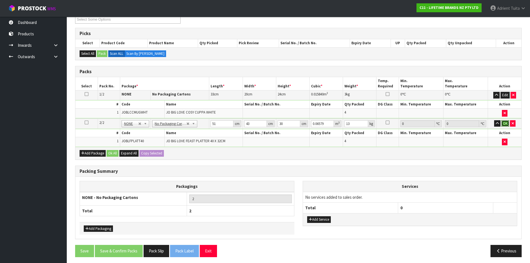
click at [507, 125] on button "OK" at bounding box center [506, 123] width 8 height 7
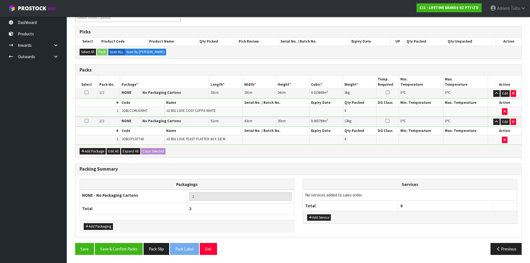
scroll to position [104, 0]
click at [321, 217] on button "Add Service" at bounding box center [319, 217] width 24 height 7
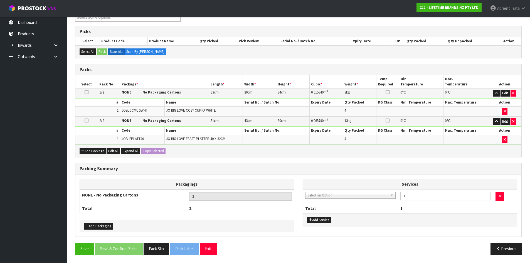
drag, startPoint x: 327, startPoint y: 200, endPoint x: 327, endPoint y: 203, distance: 3.4
click at [327, 202] on td "003-036 - EXTERNAL PLANT HIRE 008-035 - OUTWARD HDLG+/HOIST LIFT ON/OFF 008-036…" at bounding box center [350, 197] width 95 height 14
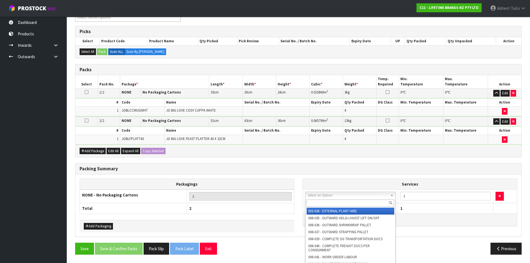
drag, startPoint x: 331, startPoint y: 195, endPoint x: 329, endPoint y: 201, distance: 6.3
click at [329, 202] on input "text" at bounding box center [351, 203] width 88 height 7
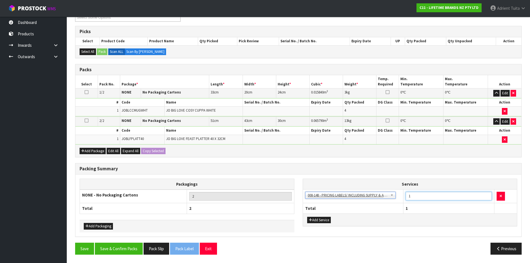
click at [420, 200] on input "1" at bounding box center [449, 196] width 86 height 9
click at [126, 244] on button "Save & Confirm Packs" at bounding box center [119, 249] width 48 height 12
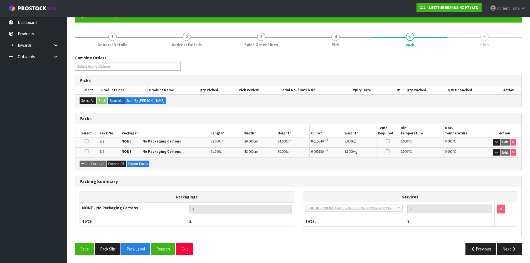
scroll to position [55, 0]
click at [511, 244] on button "Next" at bounding box center [510, 249] width 25 height 12
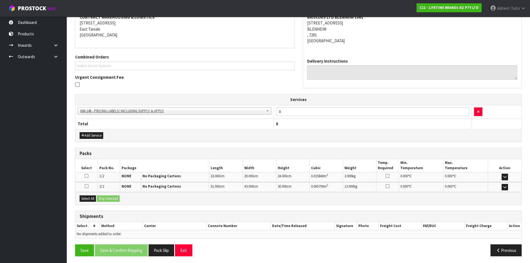
scroll to position [113, 0]
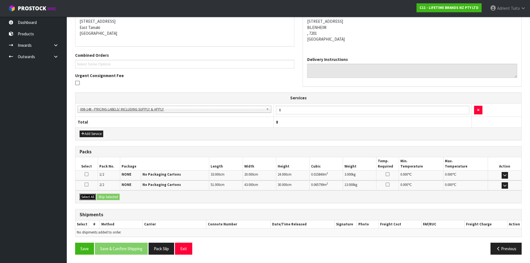
click at [93, 195] on button "Select All" at bounding box center [88, 197] width 16 height 7
click at [104, 195] on button "Ship Selected" at bounding box center [108, 197] width 23 height 7
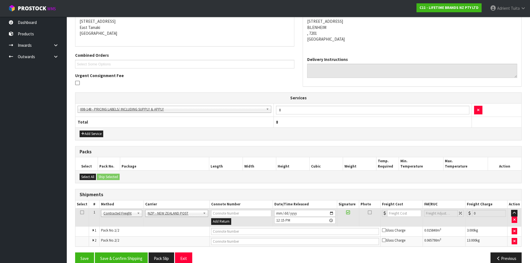
scroll to position [123, 0]
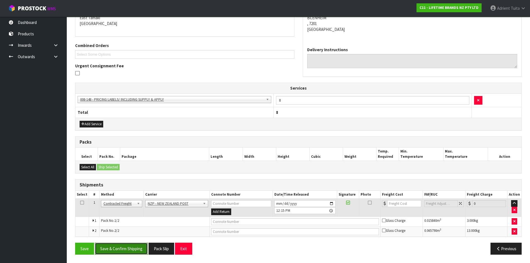
click at [137, 243] on button "Save & Confirm Shipping" at bounding box center [121, 249] width 53 height 12
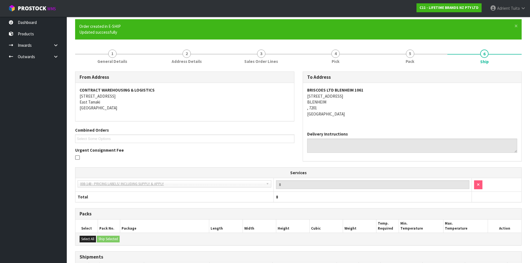
scroll to position [114, 0]
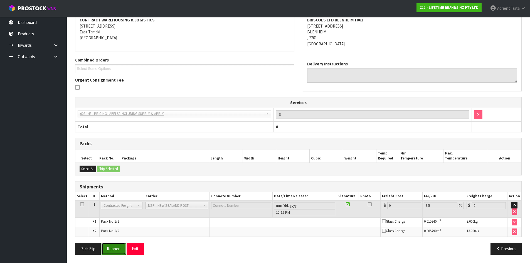
drag, startPoint x: 116, startPoint y: 249, endPoint x: 110, endPoint y: 254, distance: 7.9
click at [116, 249] on button "Reopen" at bounding box center [114, 249] width 24 height 12
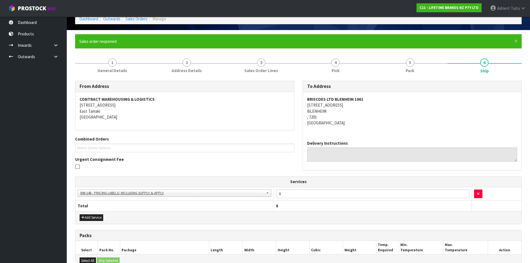
scroll to position [128, 0]
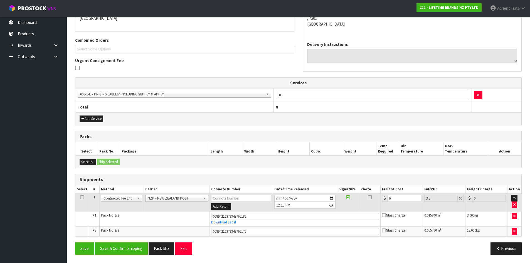
click at [402, 192] on th "Freight Cost" at bounding box center [402, 189] width 42 height 8
click at [399, 196] on input "0" at bounding box center [405, 198] width 34 height 7
click at [132, 250] on button "Save & Confirm Shipping" at bounding box center [121, 249] width 53 height 12
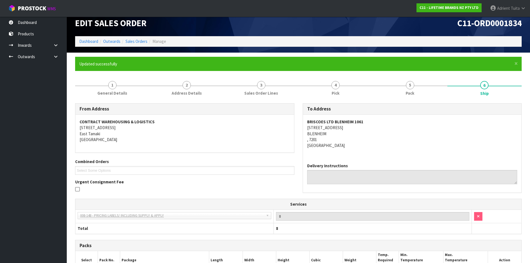
scroll to position [0, 0]
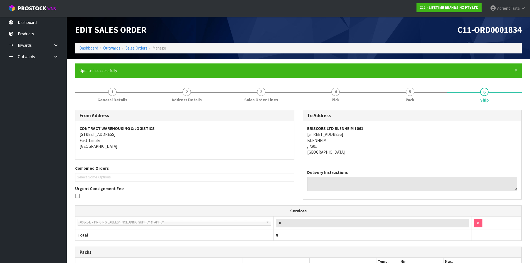
click at [399, 83] on form "× Close Updated successfully 1 General Details 2 Address Details 3 Sales Order …" at bounding box center [298, 217] width 447 height 308
click at [410, 102] on span "Pack" at bounding box center [410, 100] width 9 height 6
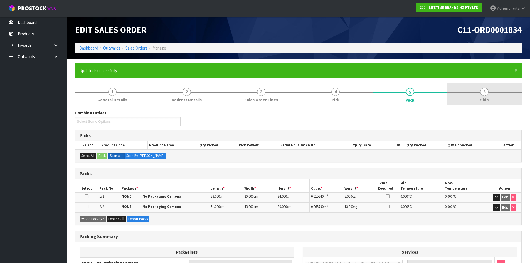
click at [490, 91] on link "6 Ship" at bounding box center [485, 95] width 75 height 22
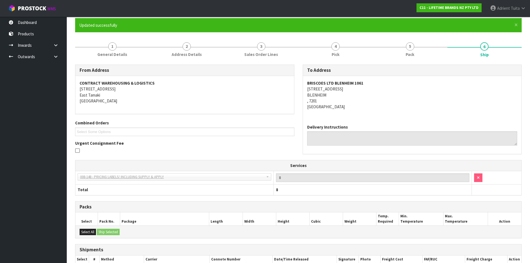
scroll to position [112, 0]
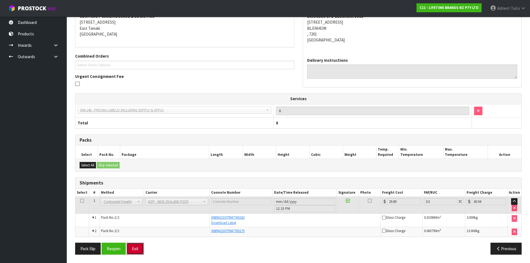
click at [134, 247] on button "Exit" at bounding box center [135, 249] width 17 height 12
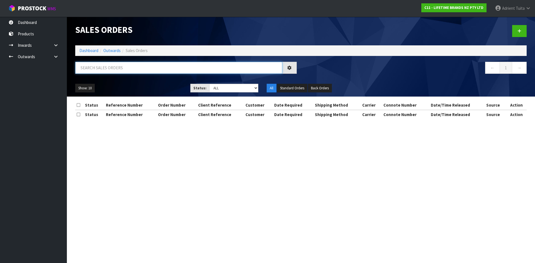
click at [131, 68] on input "text" at bounding box center [178, 68] width 207 height 12
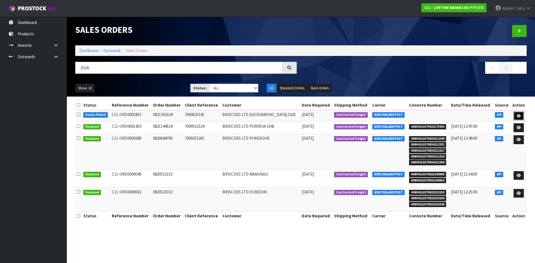
click at [517, 116] on icon at bounding box center [518, 116] width 4 height 4
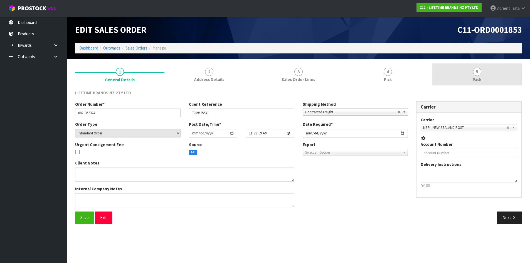
click at [495, 73] on link "5 Pack" at bounding box center [477, 74] width 89 height 22
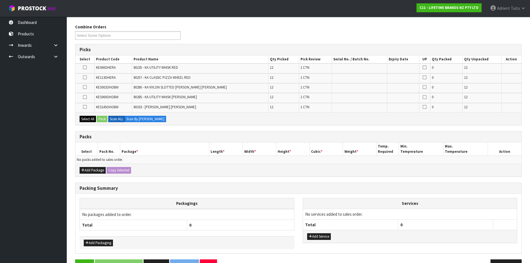
scroll to position [83, 0]
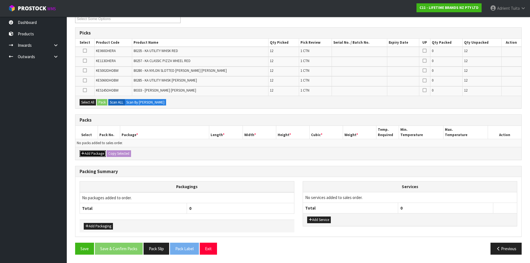
click at [87, 151] on button "Add Package" at bounding box center [93, 153] width 26 height 7
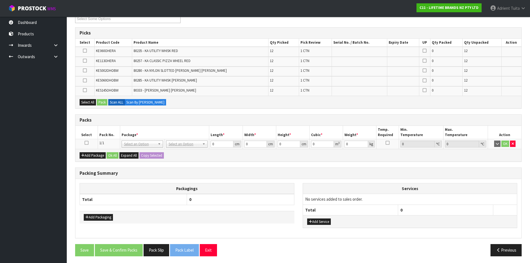
click at [87, 143] on icon at bounding box center [87, 143] width 4 height 0
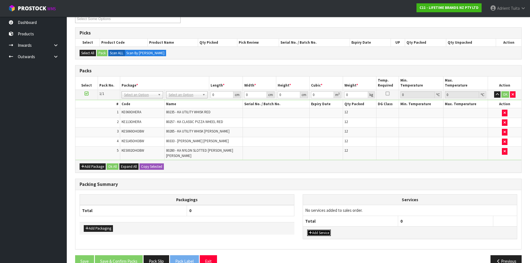
click at [328, 230] on button "Add Service" at bounding box center [319, 233] width 24 height 7
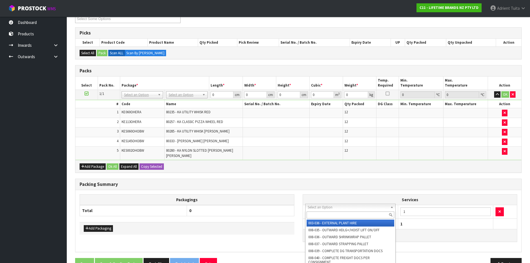
drag, startPoint x: 328, startPoint y: 210, endPoint x: 327, endPoint y: 215, distance: 5.6
click at [327, 215] on input "text" at bounding box center [351, 215] width 88 height 7
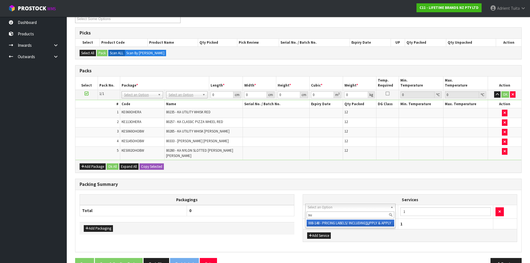
drag, startPoint x: 331, startPoint y: 222, endPoint x: 374, endPoint y: 219, distance: 43.8
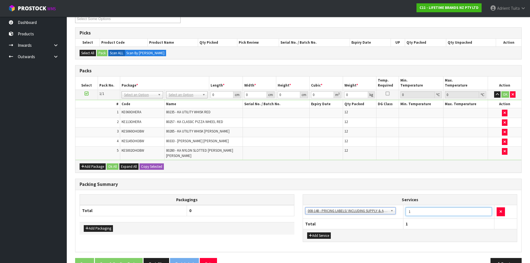
drag, startPoint x: 424, startPoint y: 207, endPoint x: 415, endPoint y: 210, distance: 9.0
click at [424, 207] on input "1" at bounding box center [449, 211] width 86 height 9
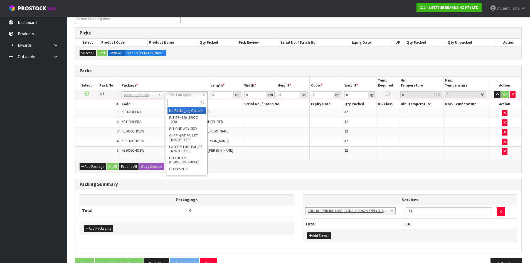
click at [174, 107] on div at bounding box center [187, 102] width 41 height 9
click at [174, 104] on input "text" at bounding box center [187, 102] width 39 height 7
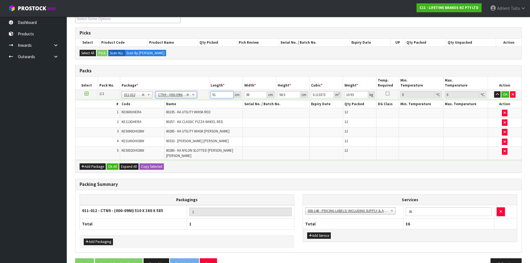
click at [215, 97] on input "51" at bounding box center [222, 94] width 23 height 7
click at [503, 93] on button "OK" at bounding box center [506, 94] width 8 height 7
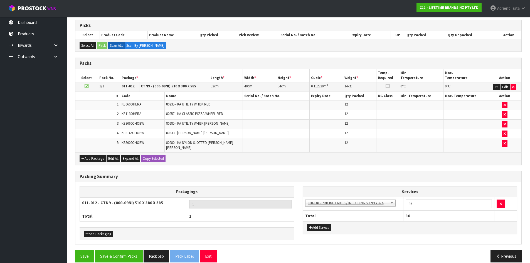
scroll to position [94, 0]
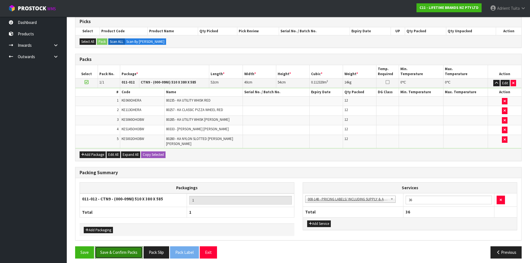
click at [132, 248] on button "Save & Confirm Packs" at bounding box center [119, 252] width 48 height 12
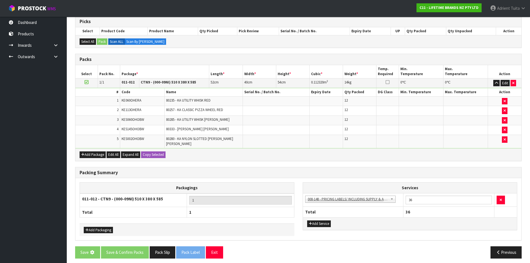
scroll to position [0, 0]
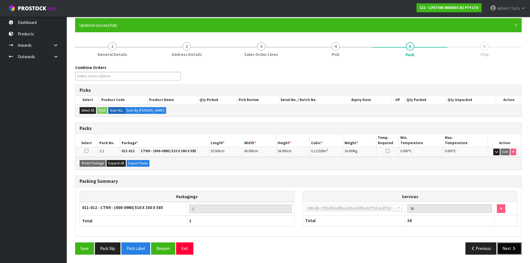
click at [505, 247] on button "Next" at bounding box center [510, 249] width 25 height 12
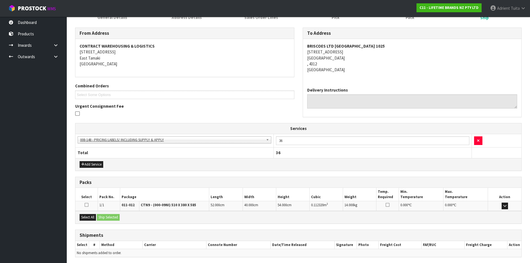
scroll to position [103, 0]
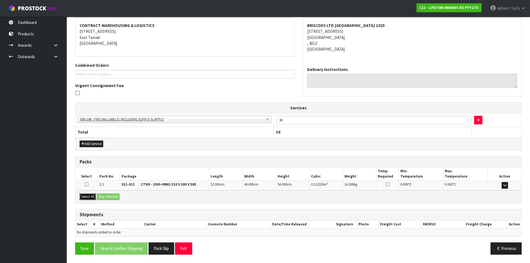
drag, startPoint x: 89, startPoint y: 198, endPoint x: 102, endPoint y: 195, distance: 13.0
click at [90, 198] on button "Select All" at bounding box center [88, 197] width 16 height 7
click at [102, 194] on button "Ship Selected" at bounding box center [108, 197] width 23 height 7
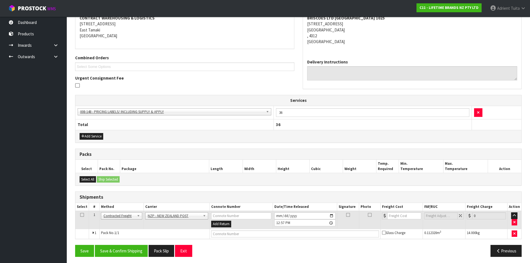
scroll to position [113, 0]
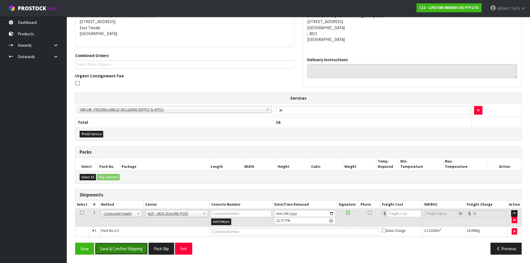
click at [140, 248] on button "Save & Confirm Shipping" at bounding box center [121, 249] width 53 height 12
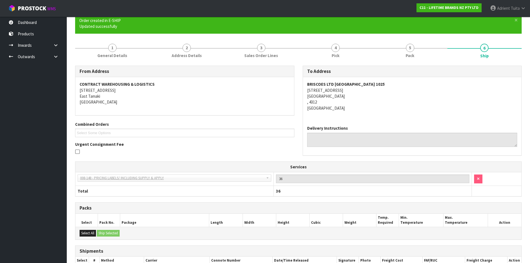
scroll to position [105, 0]
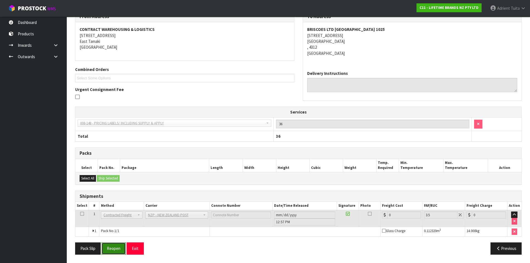
click at [112, 244] on button "Reopen" at bounding box center [114, 249] width 24 height 12
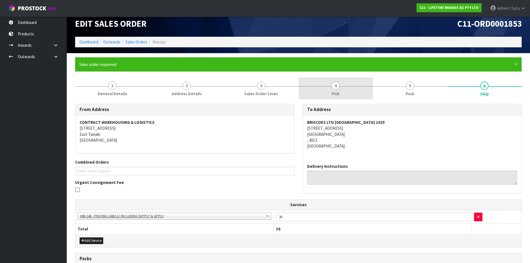
scroll to position [118, 0]
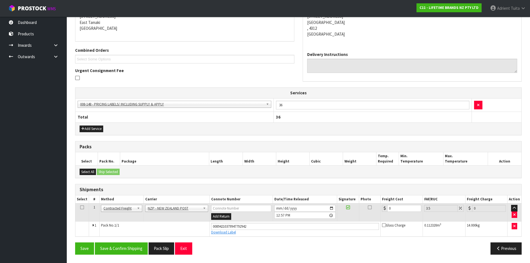
click at [403, 205] on td "0" at bounding box center [402, 213] width 42 height 18
click at [402, 205] on td "0" at bounding box center [402, 213] width 42 height 18
click at [411, 215] on td "0" at bounding box center [402, 213] width 42 height 18
click at [407, 210] on input "0" at bounding box center [405, 208] width 34 height 7
click at [127, 251] on button "Save & Confirm Shipping" at bounding box center [121, 249] width 53 height 12
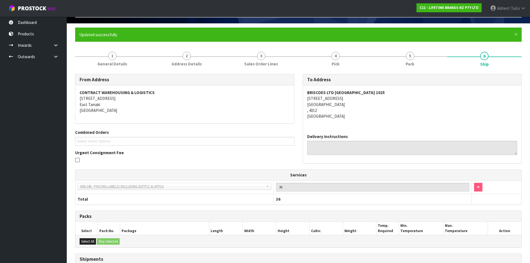
scroll to position [0, 0]
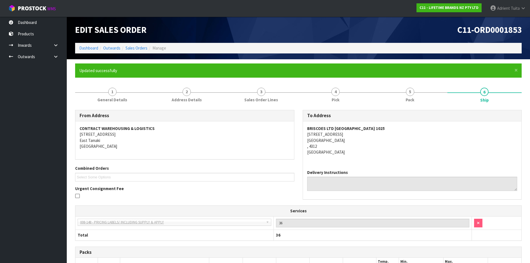
click at [92, 52] on ol "Dashboard Outwards Sales Orders Manage" at bounding box center [298, 48] width 447 height 10
click at [93, 49] on link "Dashboard" at bounding box center [88, 47] width 19 height 5
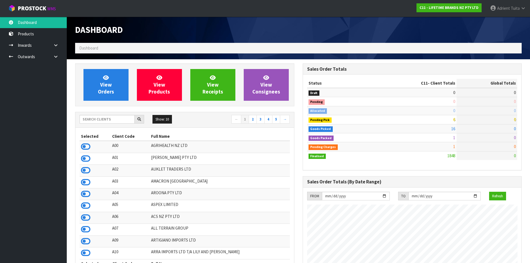
scroll to position [422, 228]
click at [116, 85] on link "View Orders" at bounding box center [106, 85] width 45 height 32
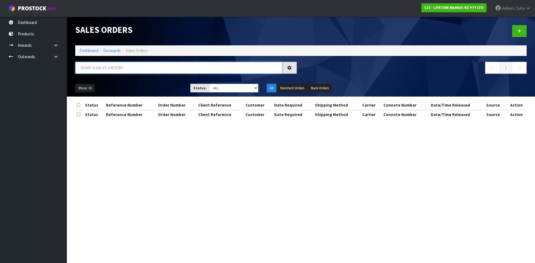
click at [125, 66] on input "text" at bounding box center [178, 68] width 207 height 12
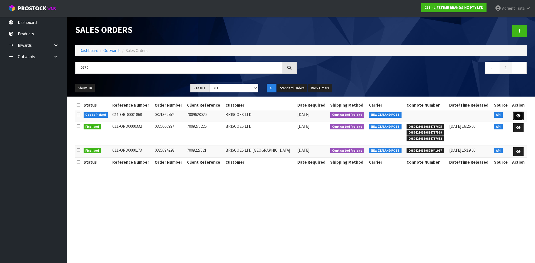
click at [520, 115] on link at bounding box center [518, 116] width 10 height 9
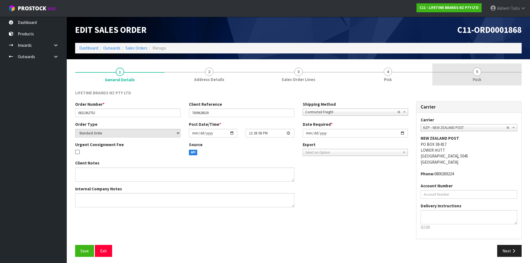
click at [497, 80] on link "5 Pack" at bounding box center [477, 74] width 89 height 22
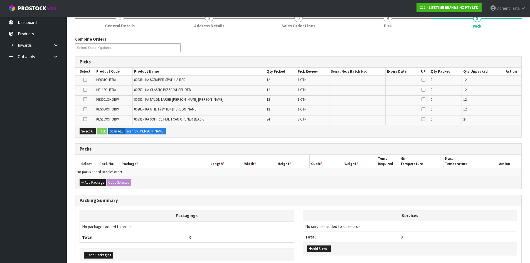
scroll to position [83, 0]
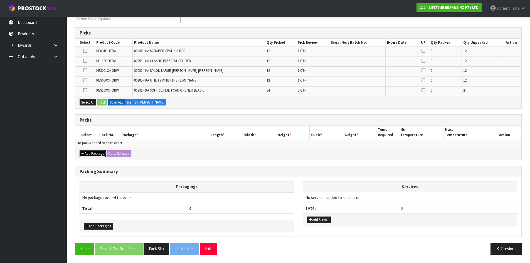
click at [86, 153] on button "Add Package" at bounding box center [93, 153] width 26 height 7
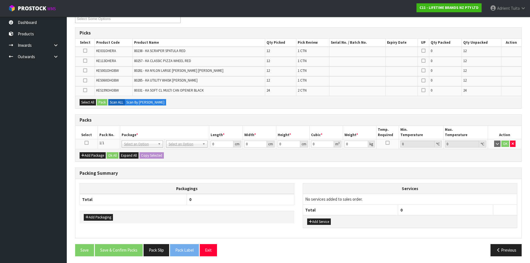
click at [86, 143] on icon at bounding box center [87, 143] width 4 height 0
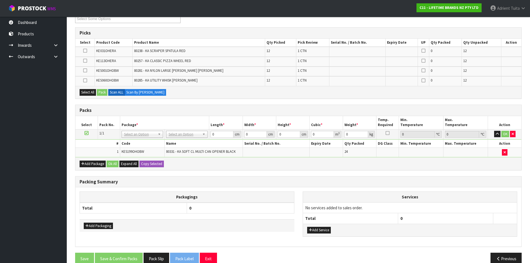
drag, startPoint x: 85, startPoint y: 174, endPoint x: 87, endPoint y: 165, distance: 9.0
click at [85, 172] on div "Combine Orders C11-ORD0001821 C11-ORD0001822 C11-ORD0001823 C11-ORD0001824 C11-…" at bounding box center [298, 138] width 447 height 262
click at [87, 165] on button "Add Package" at bounding box center [93, 164] width 26 height 7
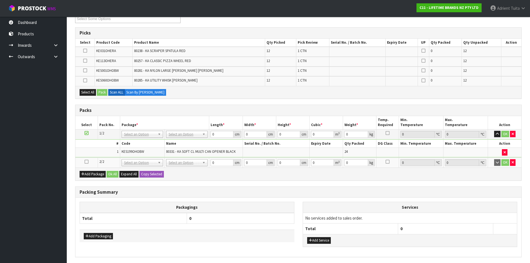
click at [82, 158] on td at bounding box center [86, 163] width 22 height 10
click at [85, 162] on icon at bounding box center [87, 162] width 4 height 0
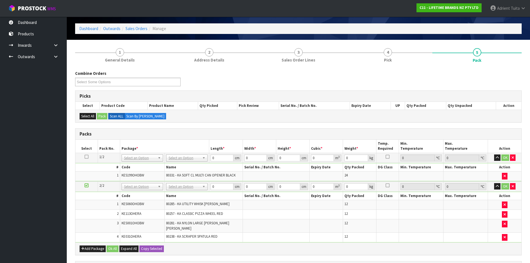
scroll to position [111, 0]
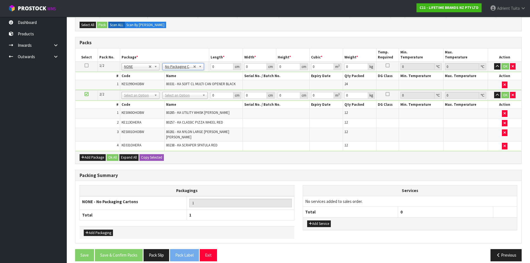
drag, startPoint x: 184, startPoint y: 96, endPoint x: 183, endPoint y: 104, distance: 8.4
click at [183, 104] on input "text" at bounding box center [185, 103] width 42 height 7
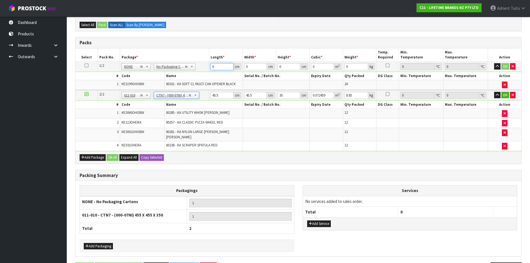
click at [215, 68] on input "0" at bounding box center [222, 66] width 23 height 7
click at [509, 66] on button "OK" at bounding box center [506, 66] width 8 height 7
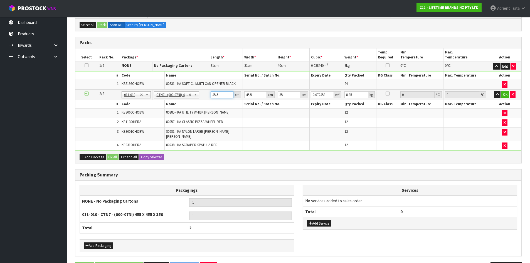
click at [216, 93] on input "45.5" at bounding box center [222, 94] width 23 height 7
click at [502, 93] on button "OK" at bounding box center [506, 94] width 8 height 7
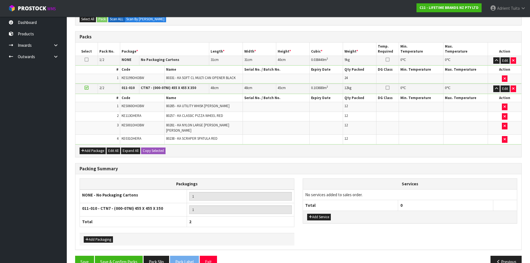
scroll to position [126, 0]
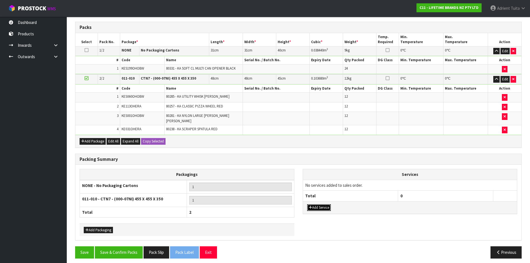
click at [322, 205] on button "Add Service" at bounding box center [319, 207] width 24 height 7
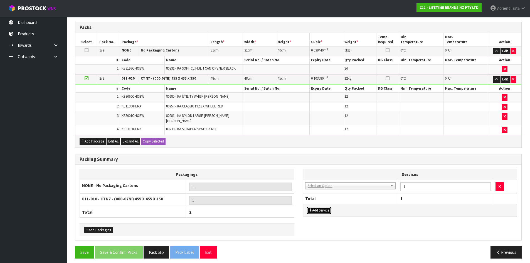
drag, startPoint x: 329, startPoint y: 181, endPoint x: 329, endPoint y: 192, distance: 10.9
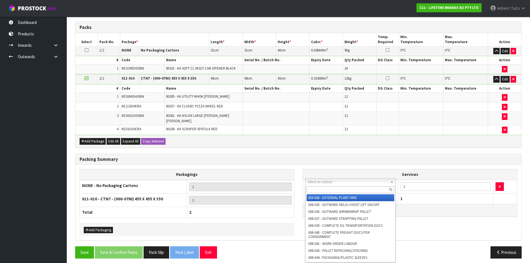
click at [330, 192] on input "text" at bounding box center [351, 189] width 88 height 7
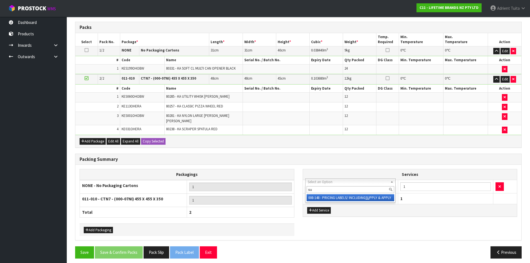
drag, startPoint x: 330, startPoint y: 199, endPoint x: 356, endPoint y: 198, distance: 26.2
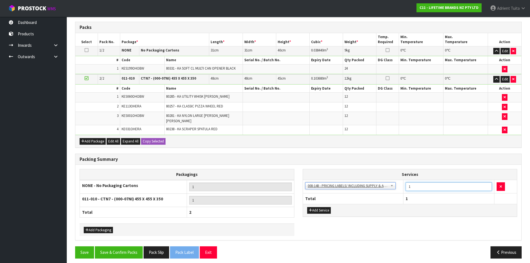
click at [419, 184] on input "1" at bounding box center [449, 186] width 86 height 9
drag, startPoint x: 132, startPoint y: 249, endPoint x: 133, endPoint y: 246, distance: 3.1
click at [132, 248] on button "Save & Confirm Packs" at bounding box center [119, 252] width 48 height 12
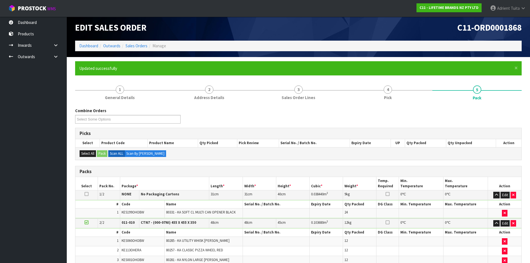
scroll to position [69, 0]
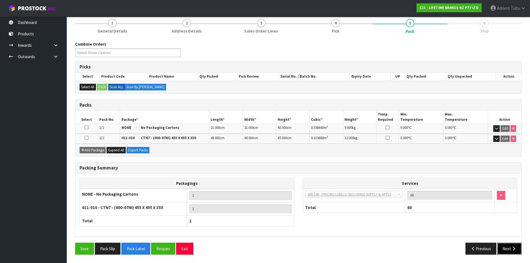
click at [506, 248] on button "Next" at bounding box center [510, 249] width 25 height 12
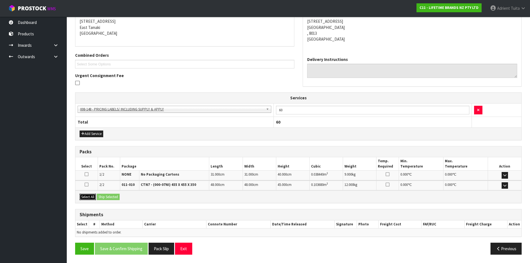
click at [92, 199] on button "Select All" at bounding box center [88, 197] width 16 height 7
click at [117, 197] on button "Ship Selected" at bounding box center [108, 197] width 23 height 7
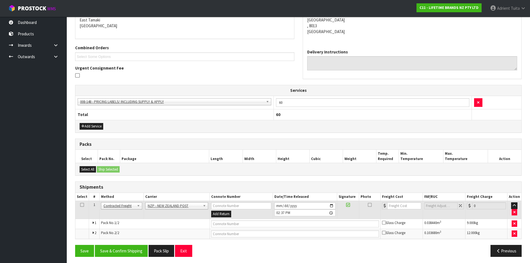
scroll to position [123, 0]
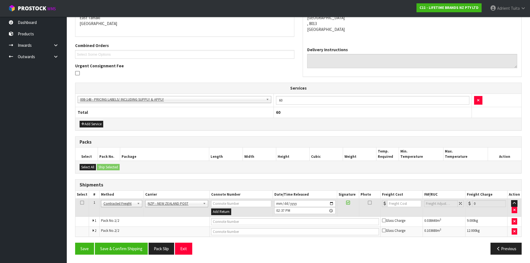
drag, startPoint x: 122, startPoint y: 241, endPoint x: 120, endPoint y: 256, distance: 15.7
click at [122, 245] on div "From Address CONTRACT WAREHOUSING & LOGISTICS [STREET_ADDRESS] Combined Orders …" at bounding box center [298, 123] width 447 height 272
click at [120, 256] on div "Save Save & Confirm Shipping Pack Slip Exit Previous" at bounding box center [298, 251] width 455 height 16
click at [120, 253] on button "Save & Confirm Shipping" at bounding box center [121, 249] width 53 height 12
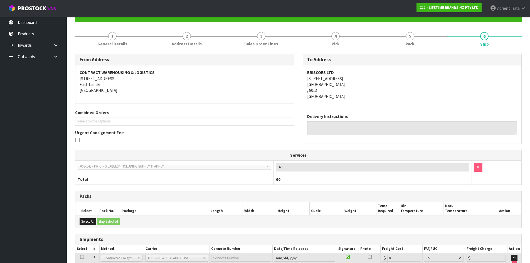
scroll to position [114, 0]
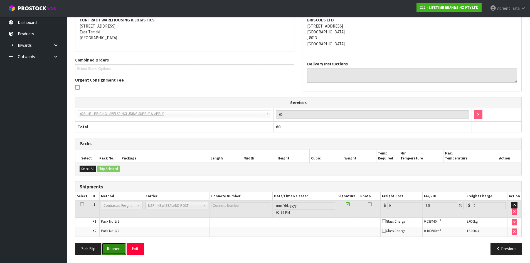
click at [111, 249] on button "Reopen" at bounding box center [114, 249] width 24 height 12
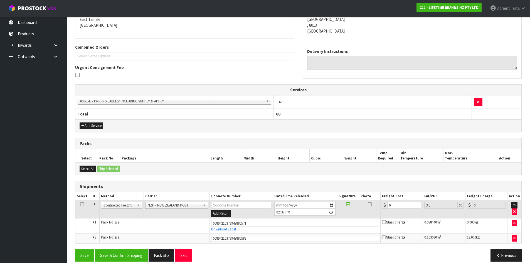
scroll to position [128, 0]
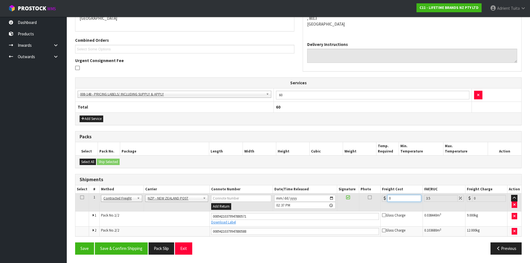
click at [403, 196] on input "0" at bounding box center [405, 198] width 34 height 7
click at [106, 247] on button "Save & Confirm Shipping" at bounding box center [121, 249] width 53 height 12
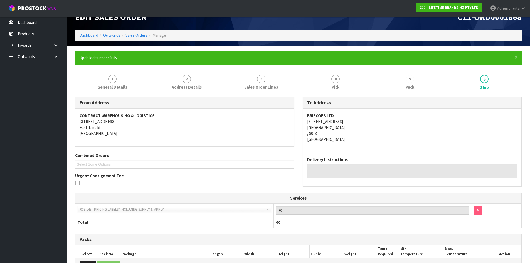
scroll to position [0, 0]
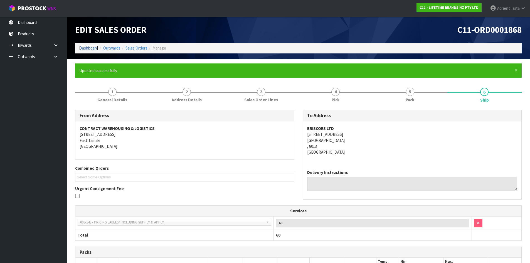
click at [87, 46] on link "Dashboard" at bounding box center [88, 47] width 19 height 5
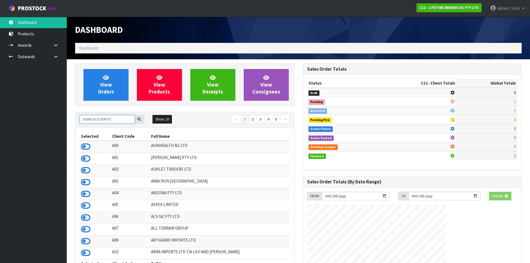
click at [92, 116] on input "text" at bounding box center [107, 119] width 55 height 9
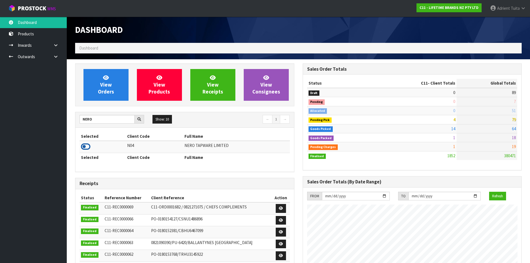
click at [84, 150] on icon at bounding box center [85, 147] width 9 height 8
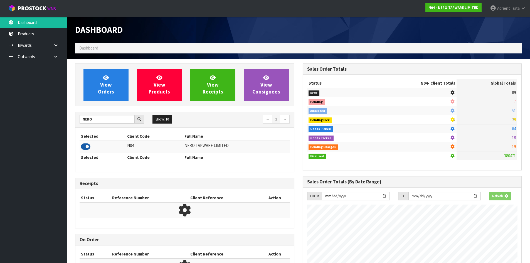
scroll to position [434, 228]
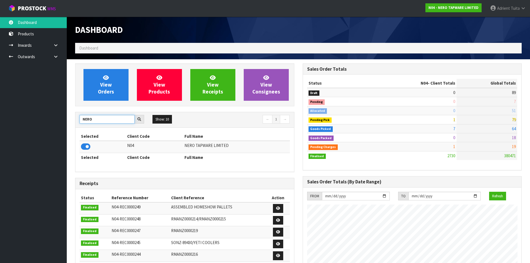
click at [87, 119] on input "NERO" at bounding box center [107, 119] width 55 height 9
click at [86, 150] on icon at bounding box center [85, 147] width 9 height 8
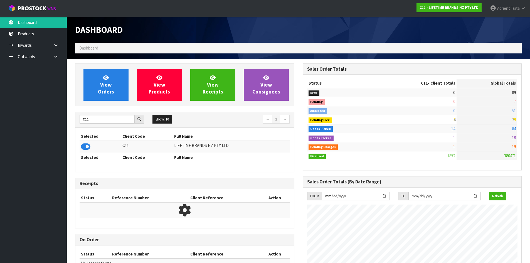
scroll to position [422, 228]
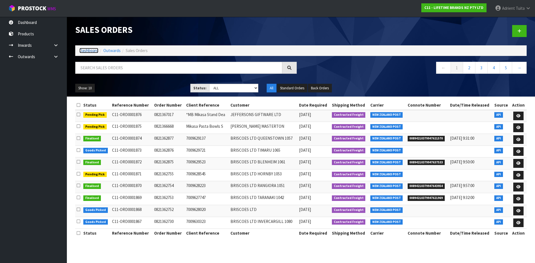
click at [89, 52] on link "Dashboard" at bounding box center [88, 50] width 19 height 5
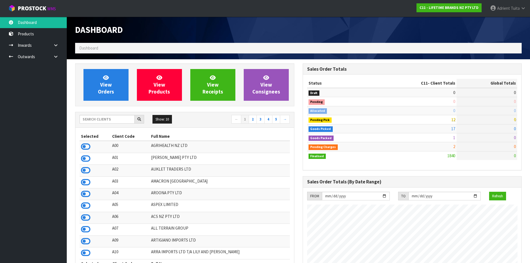
scroll to position [422, 228]
click at [100, 119] on input "text" at bounding box center [107, 119] width 55 height 9
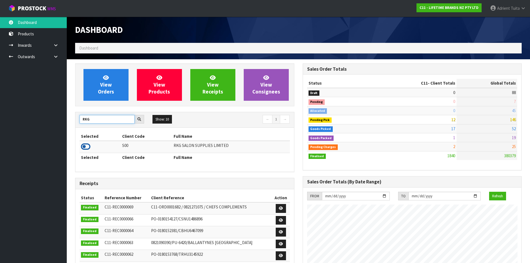
type input "RKG"
click at [83, 145] on icon at bounding box center [85, 147] width 9 height 8
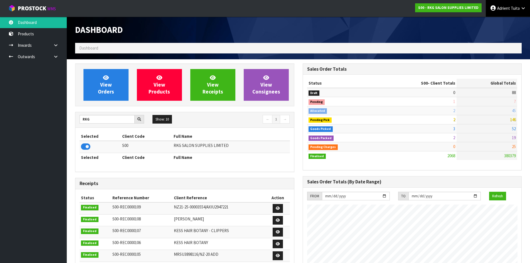
click at [525, 9] on icon at bounding box center [523, 8] width 5 height 4
click at [514, 20] on link "Logout" at bounding box center [508, 22] width 44 height 8
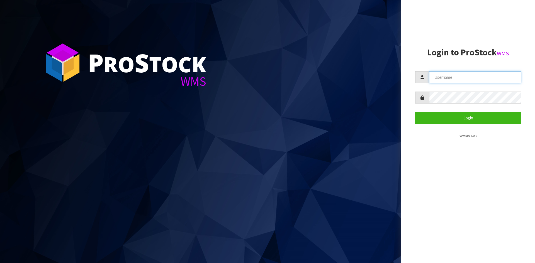
click at [450, 78] on input "text" at bounding box center [475, 77] width 92 height 12
type input "MEENA"
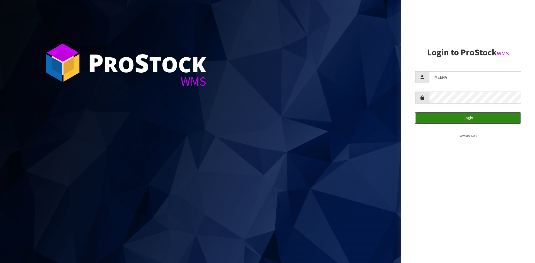
click at [466, 116] on button "Login" at bounding box center [468, 118] width 106 height 12
